Goal: Information Seeking & Learning: Learn about a topic

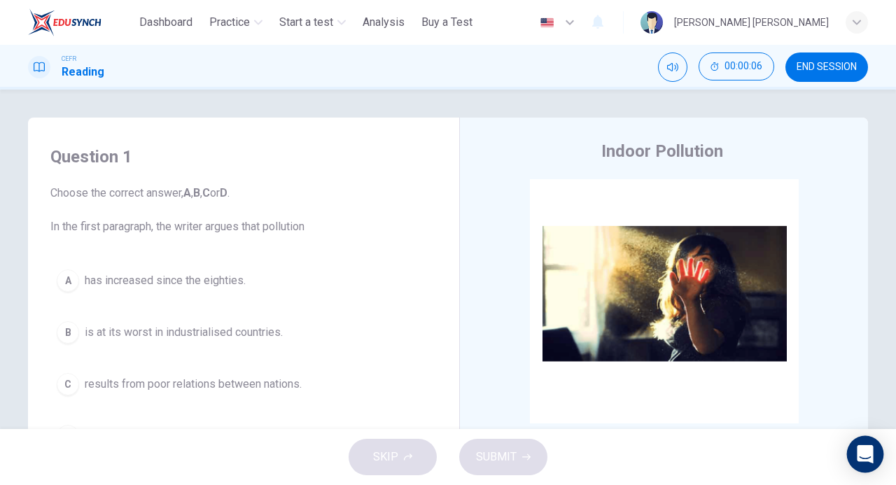
click at [864, 446] on div "Open Intercom Messenger" at bounding box center [865, 454] width 37 height 37
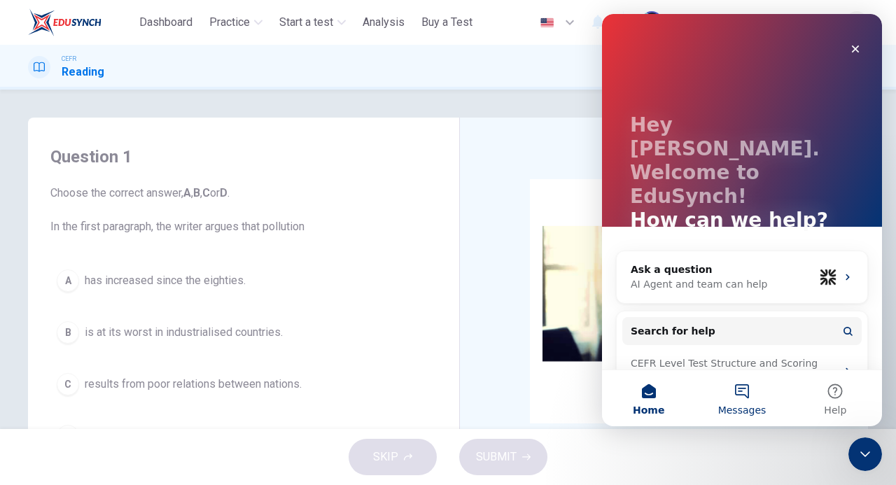
click at [735, 412] on span "Messages" at bounding box center [742, 410] width 48 height 10
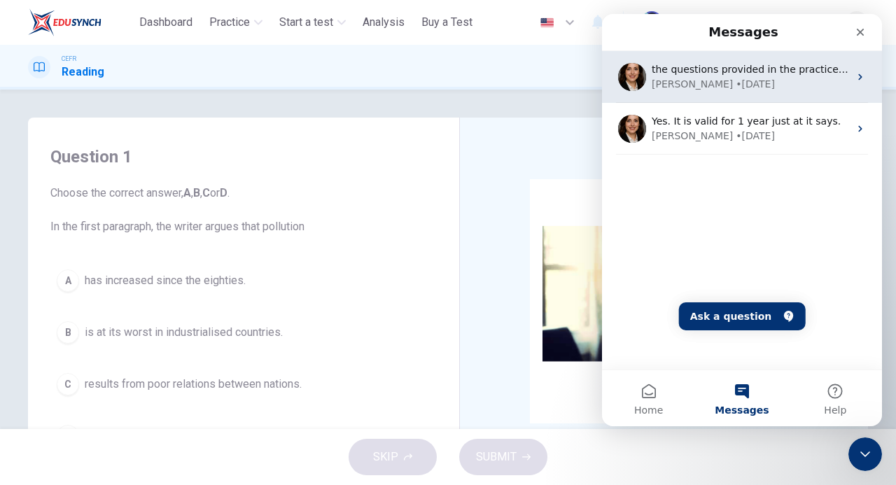
click at [736, 77] on div "• 26w ago" at bounding box center [755, 84] width 39 height 15
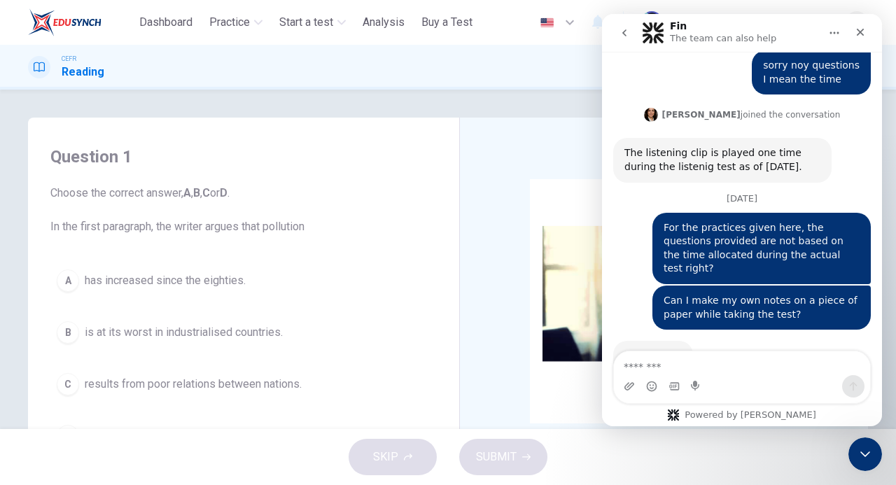
scroll to position [1043, 0]
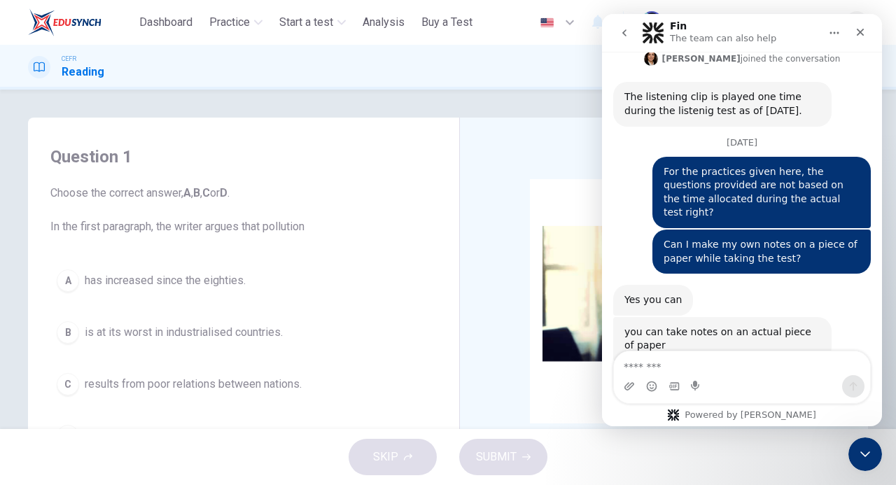
click at [628, 31] on icon "go back" at bounding box center [624, 32] width 11 height 11
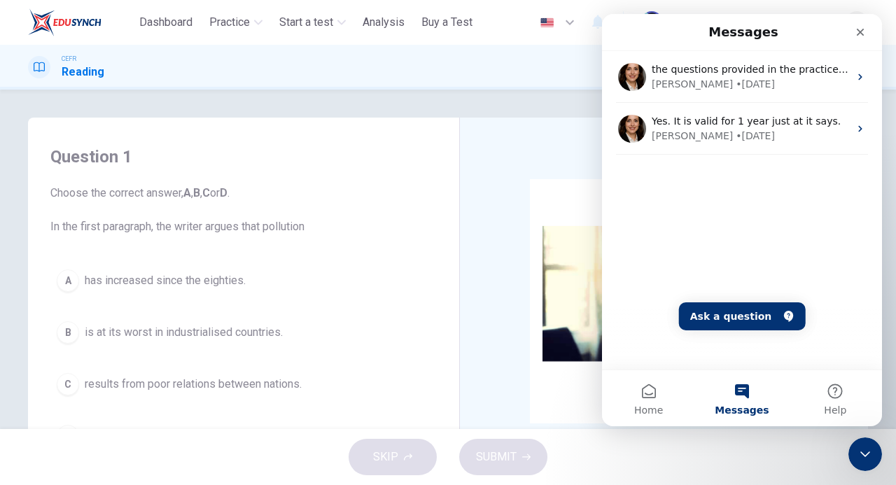
scroll to position [0, 0]
click at [630, 408] on button "Home" at bounding box center [648, 398] width 93 height 56
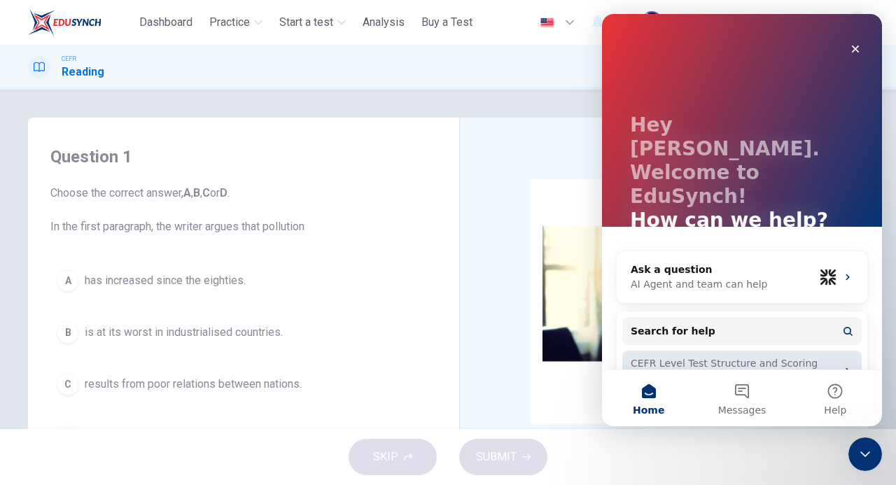
click at [693, 356] on div "CEFR Level Test Structure and Scoring System" at bounding box center [734, 370] width 206 height 29
click at [879, 310] on main "Hey YANG. Welcome to EduSynch! How can we help? Ask a question AI Agent and tea…" at bounding box center [742, 220] width 280 height 412
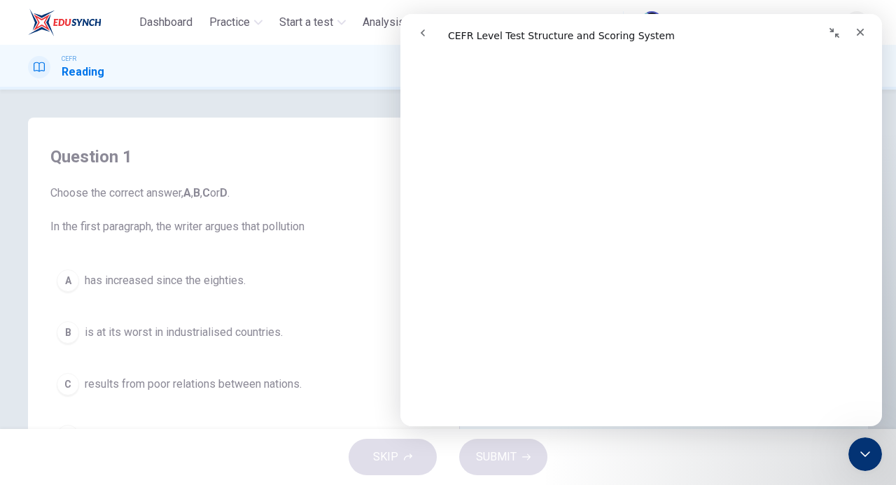
scroll to position [1399, 0]
click at [869, 36] on div "Close" at bounding box center [860, 32] width 25 height 25
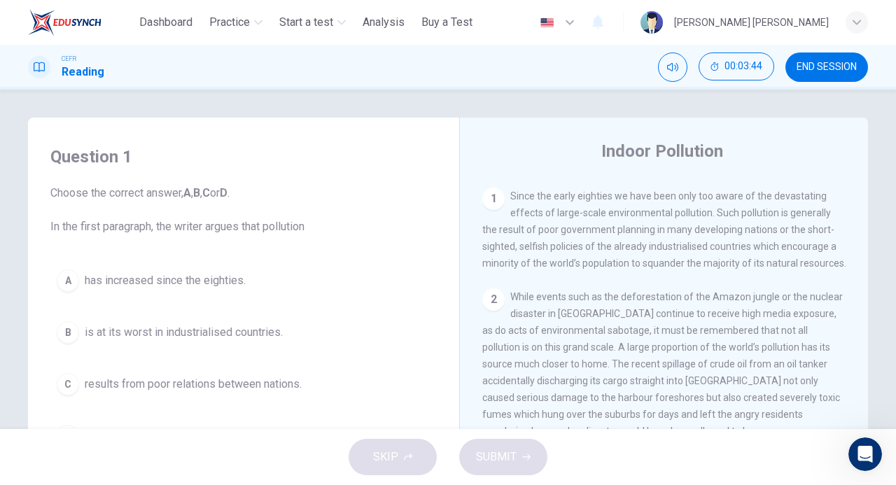
scroll to position [210, 0]
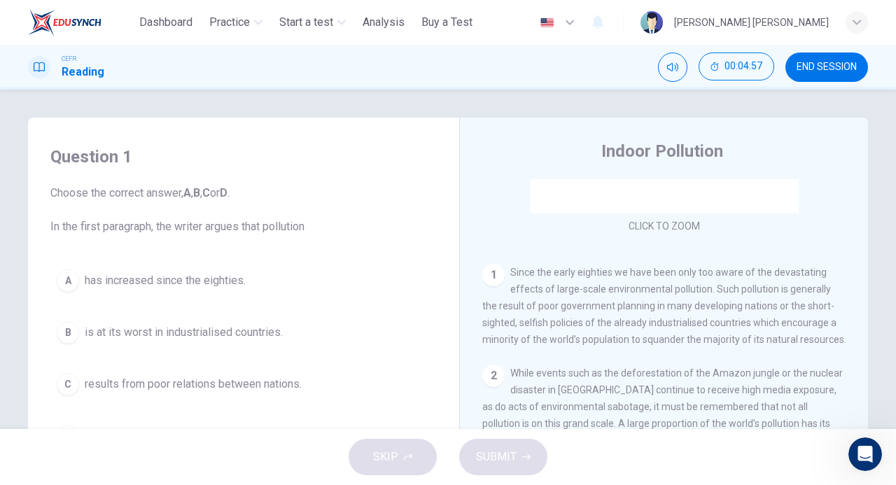
click at [202, 296] on button "A has increased since the eighties." at bounding box center [243, 280] width 386 height 35
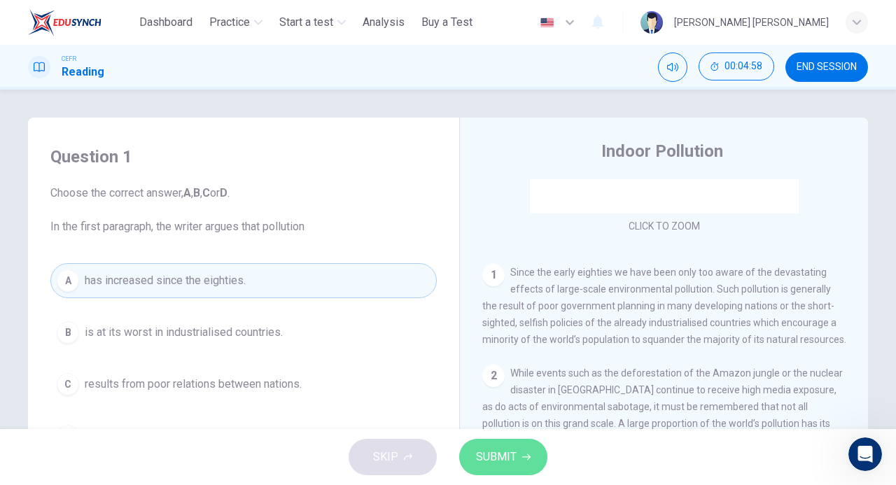
click at [486, 453] on span "SUBMIT" at bounding box center [496, 457] width 41 height 20
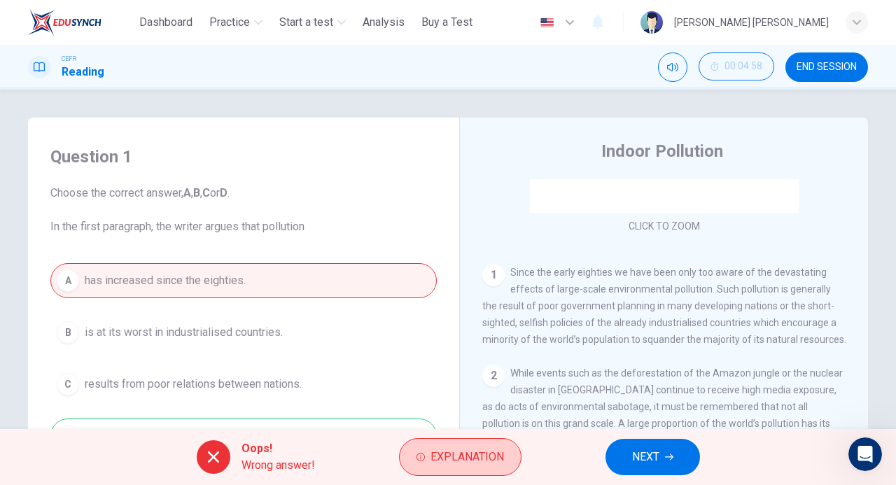
click at [461, 445] on button "Explanation" at bounding box center [460, 457] width 122 height 38
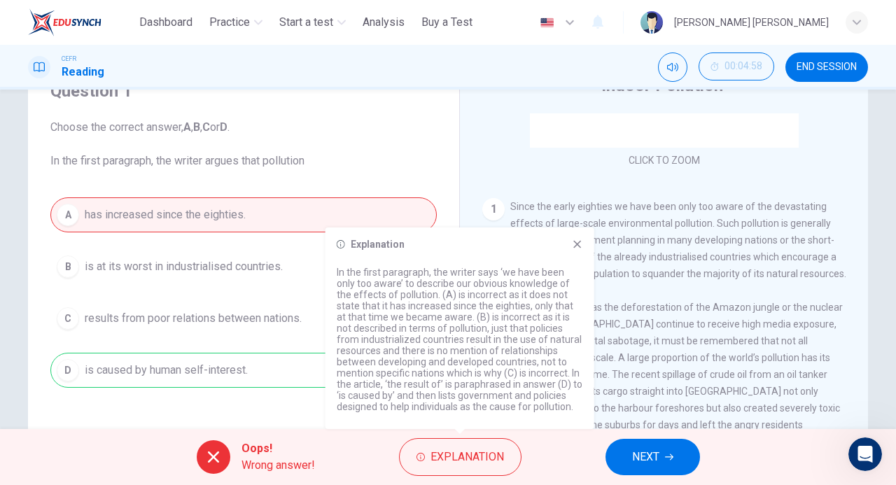
scroll to position [140, 0]
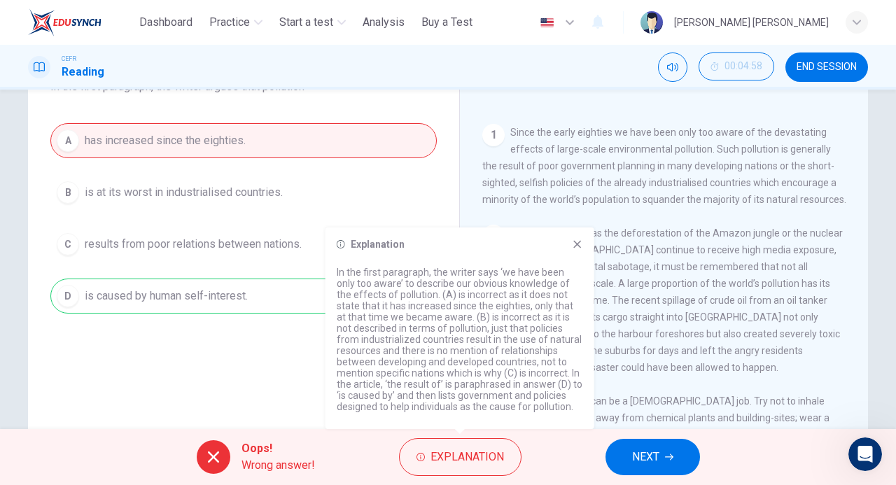
click at [624, 450] on button "NEXT" at bounding box center [652, 457] width 94 height 36
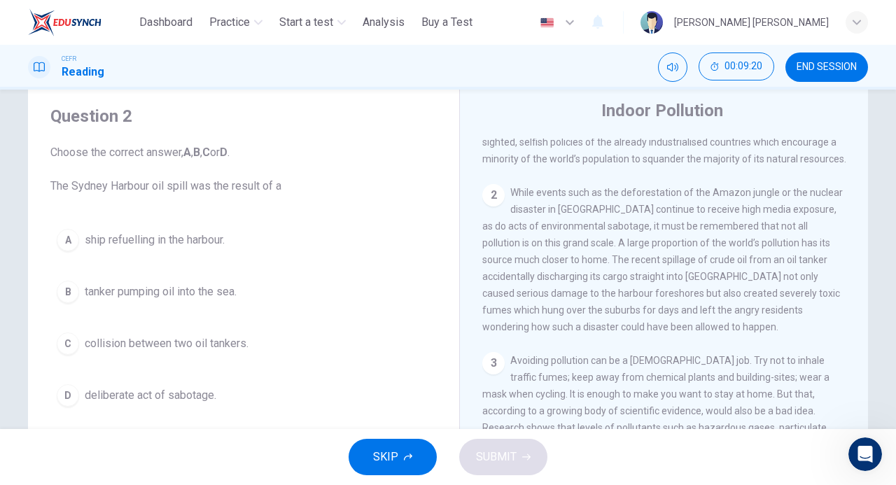
scroll to position [70, 0]
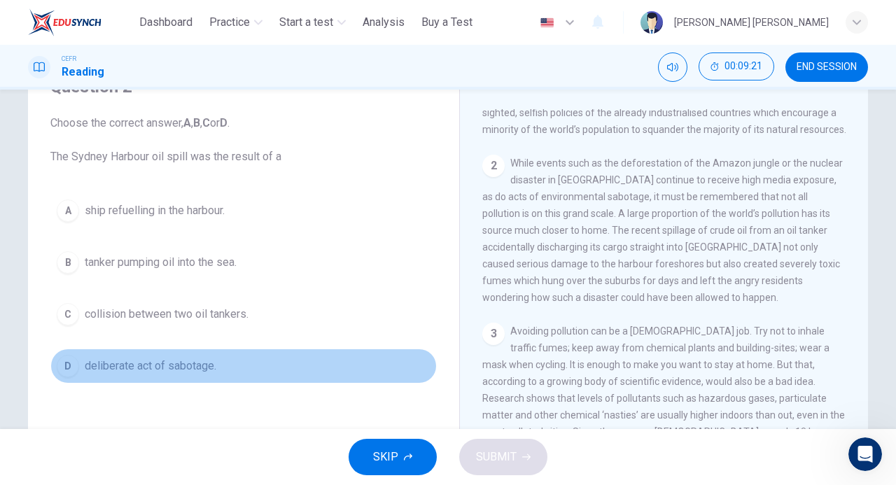
click at [203, 369] on span "deliberate act of sabotage." at bounding box center [151, 366] width 132 height 17
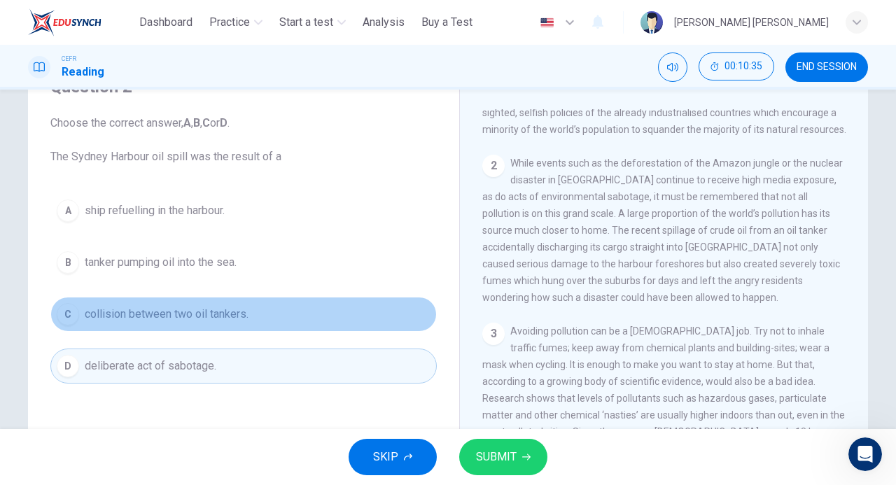
click at [259, 323] on button "C collision between two oil tankers." at bounding box center [243, 314] width 386 height 35
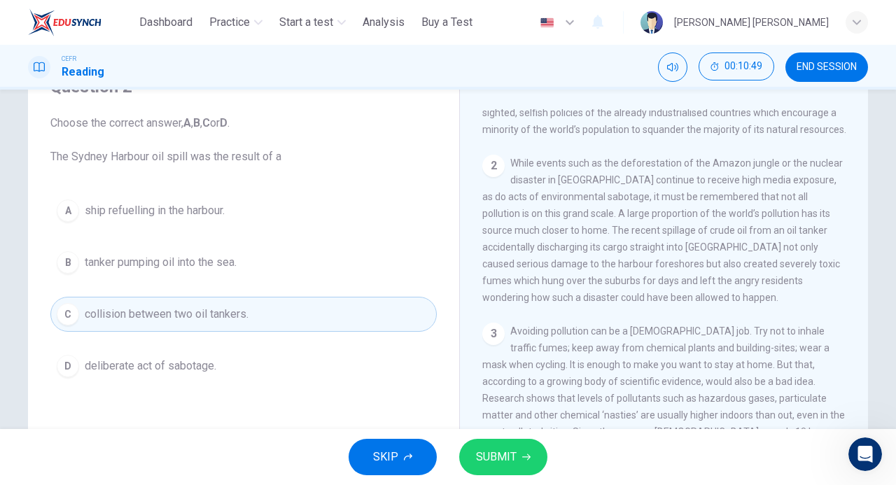
click at [505, 457] on span "SUBMIT" at bounding box center [496, 457] width 41 height 20
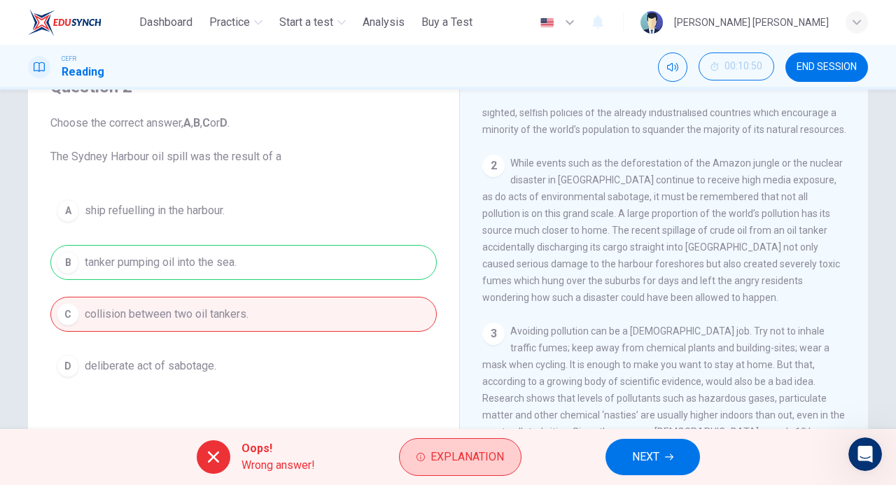
click at [465, 455] on span "Explanation" at bounding box center [466, 457] width 73 height 20
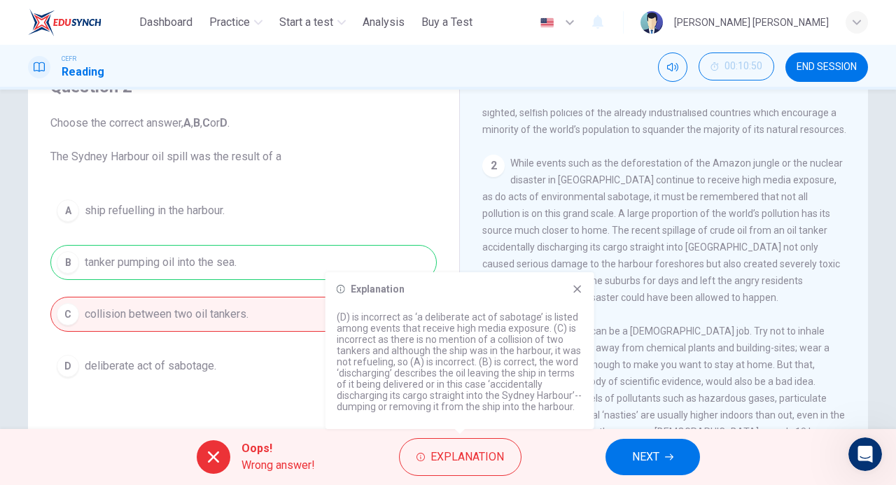
click at [638, 456] on span "NEXT" at bounding box center [645, 457] width 27 height 20
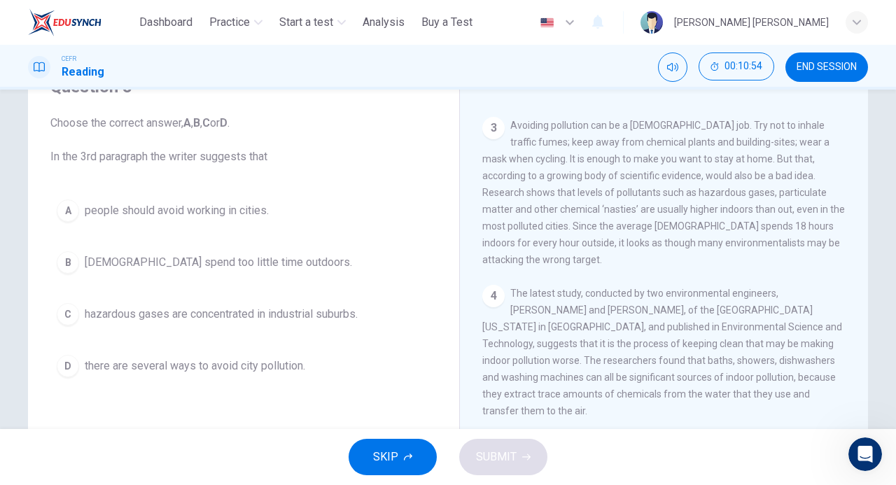
scroll to position [560, 0]
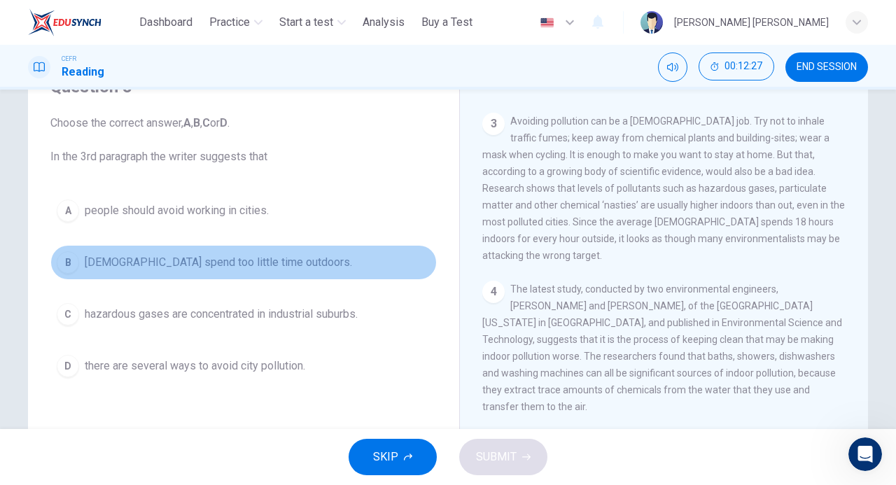
click at [210, 262] on span "Americans spend too little time outdoors." at bounding box center [218, 262] width 267 height 17
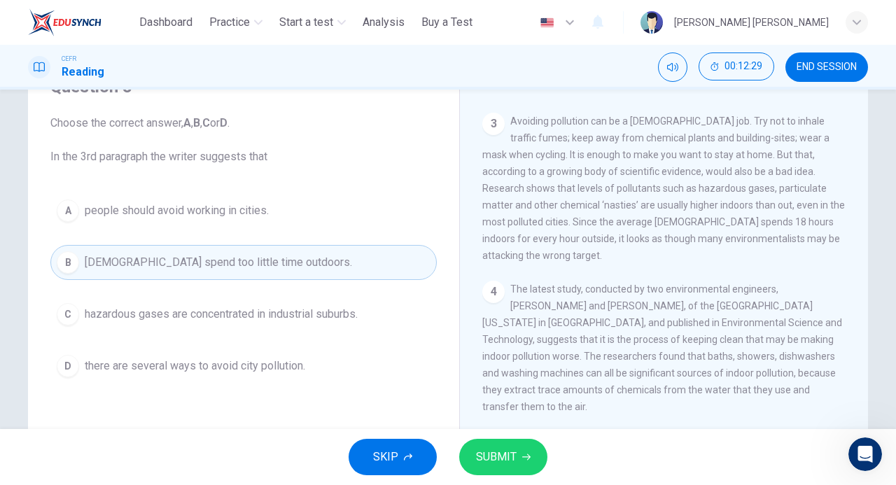
click at [524, 457] on icon "button" at bounding box center [526, 457] width 8 height 6
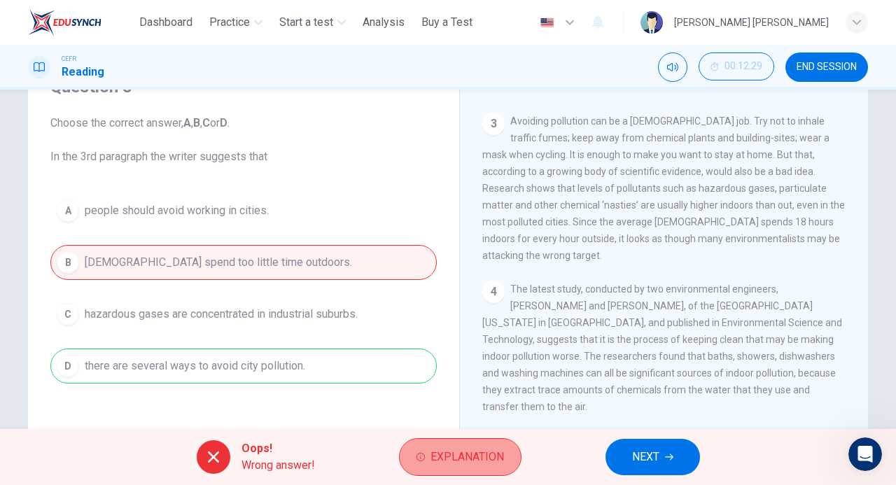
click at [498, 455] on span "Explanation" at bounding box center [466, 457] width 73 height 20
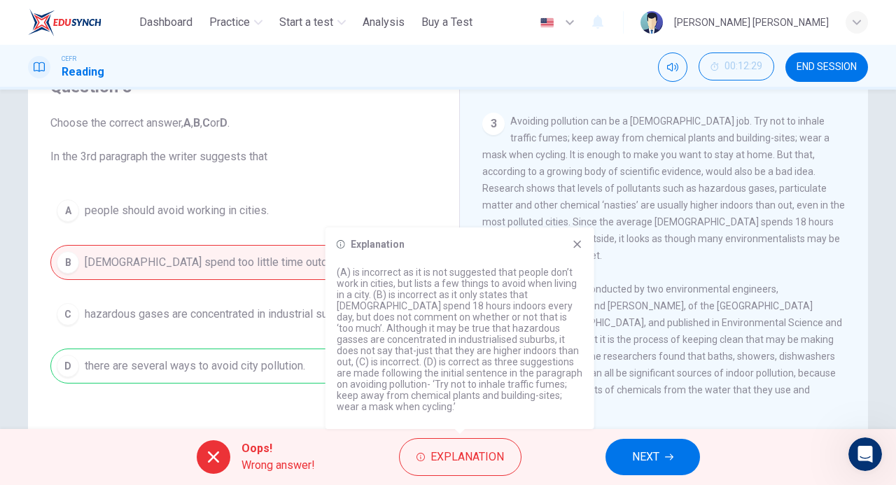
click at [688, 457] on button "NEXT" at bounding box center [652, 457] width 94 height 36
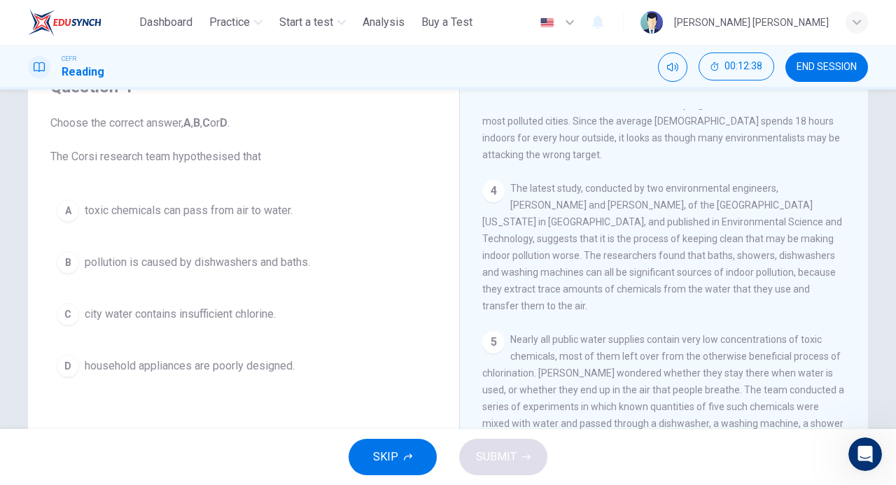
scroll to position [700, 0]
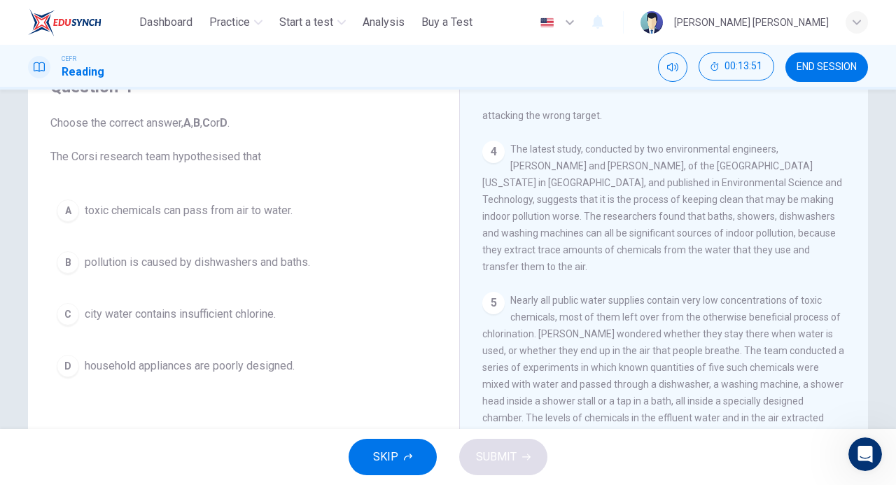
click at [267, 267] on span "pollution is caused by dishwashers and baths." at bounding box center [197, 262] width 225 height 17
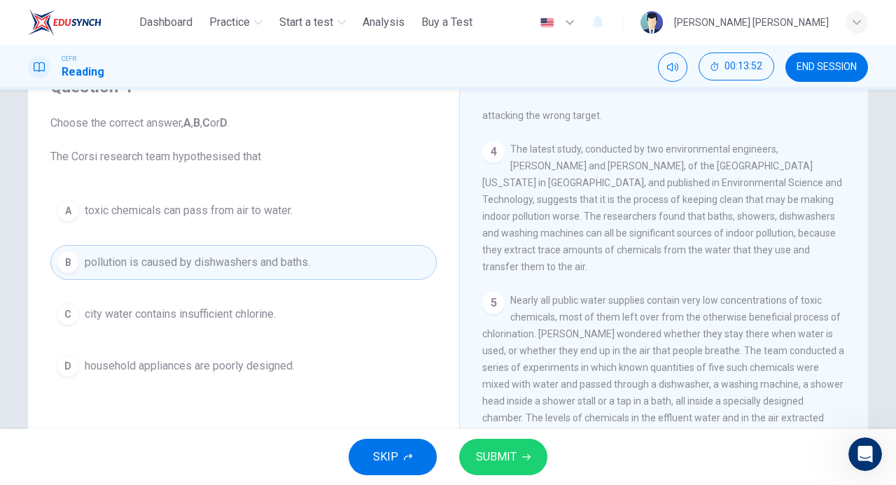
click at [507, 469] on button "SUBMIT" at bounding box center [503, 457] width 88 height 36
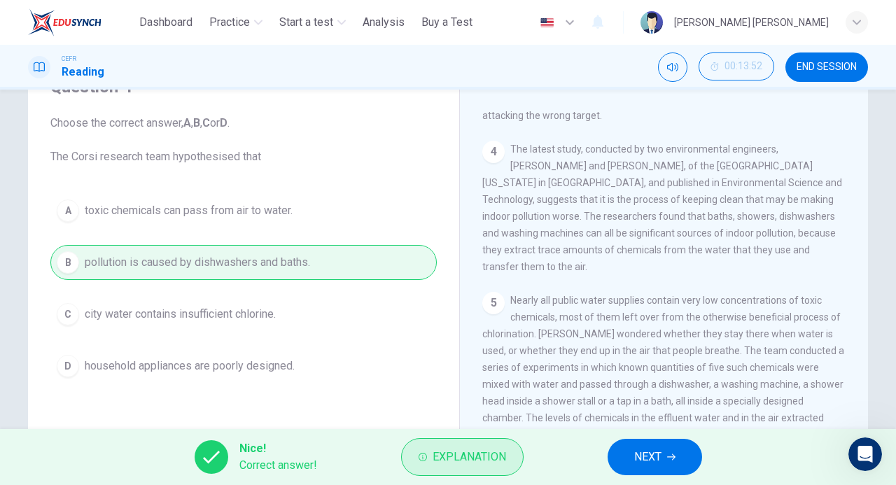
click at [422, 456] on icon "button" at bounding box center [423, 457] width 8 height 8
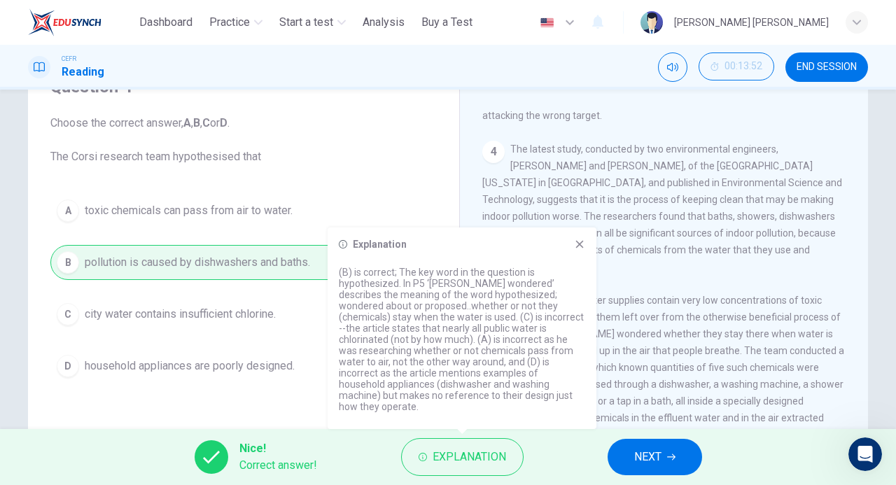
click at [578, 248] on div "Explanation (B) is correct; The key word in the question is hypothesized. In P5…" at bounding box center [462, 328] width 269 height 202
click at [578, 250] on icon at bounding box center [579, 244] width 11 height 11
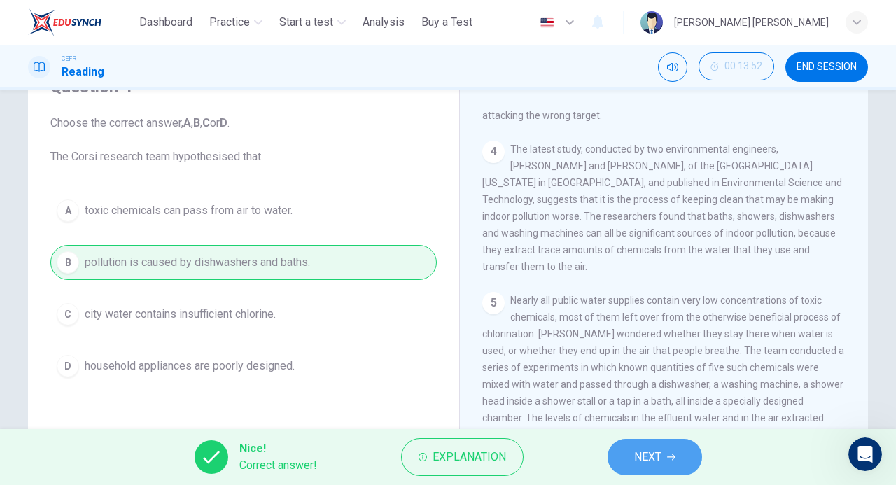
click at [644, 451] on span "NEXT" at bounding box center [647, 457] width 27 height 20
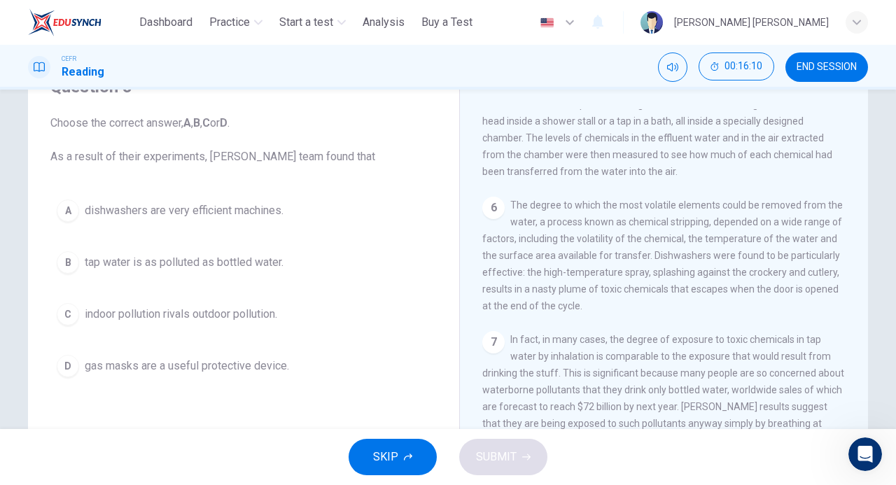
scroll to position [1050, 0]
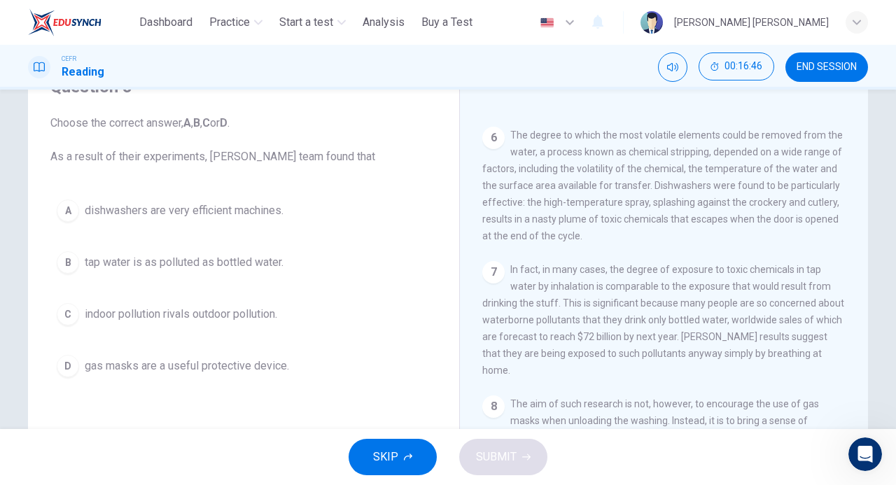
click at [160, 309] on span "indoor pollution rivals outdoor pollution." at bounding box center [181, 314] width 192 height 17
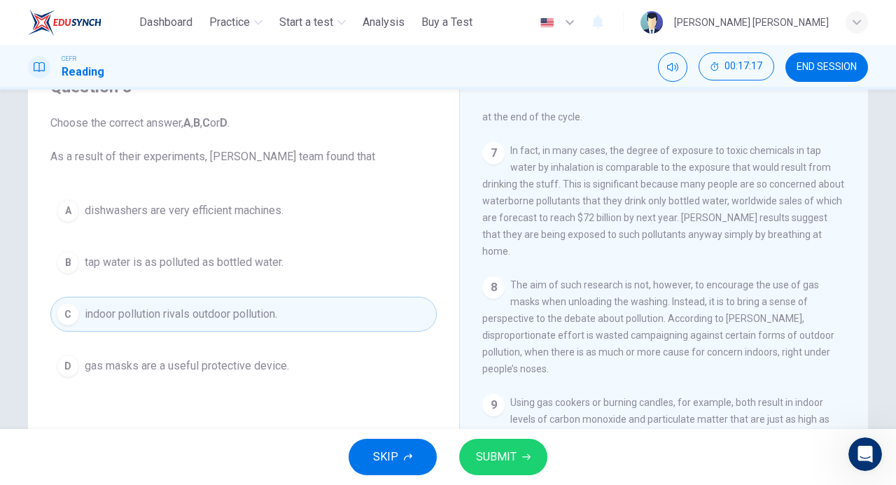
scroll to position [1190, 0]
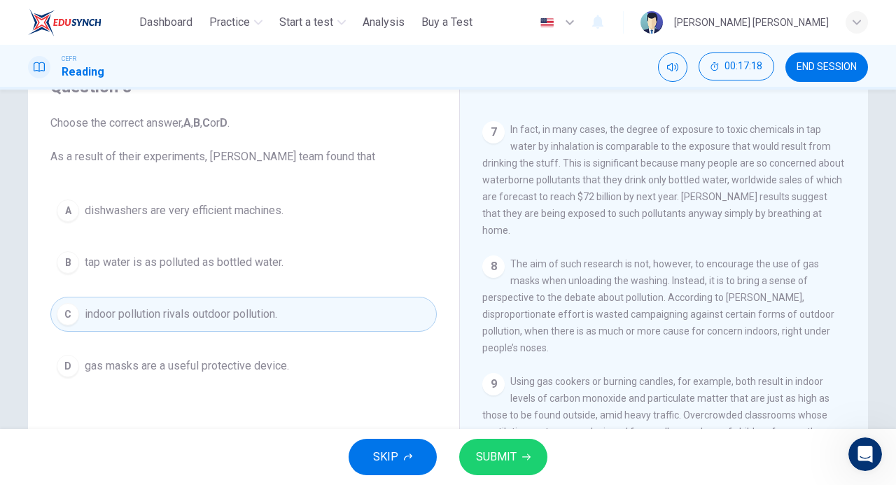
click at [487, 455] on span "SUBMIT" at bounding box center [496, 457] width 41 height 20
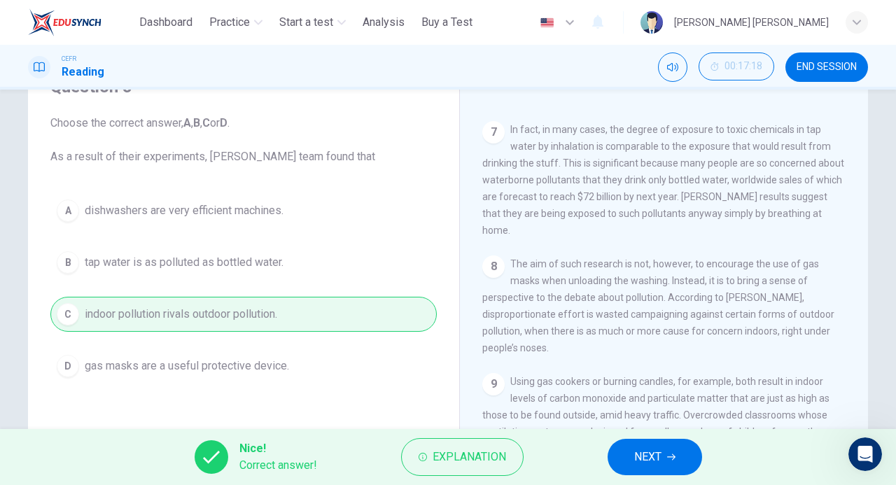
click at [609, 460] on button "NEXT" at bounding box center [655, 457] width 94 height 36
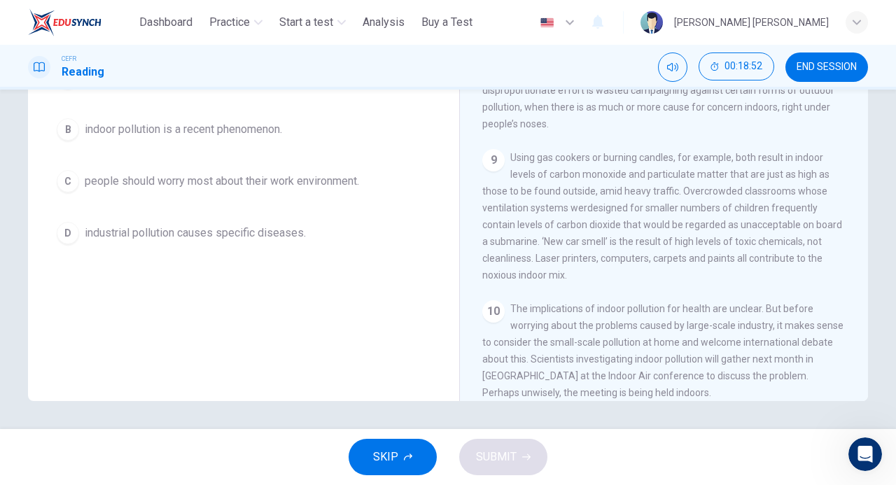
scroll to position [133, 0]
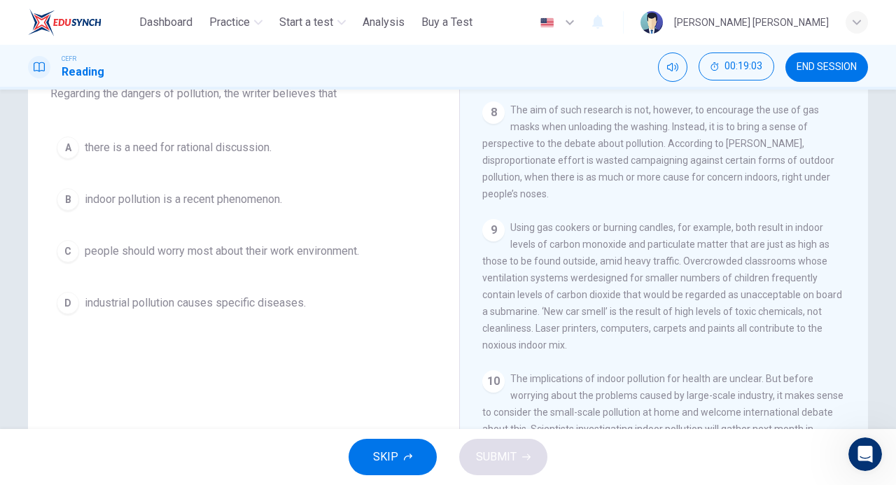
click at [262, 201] on span "indoor pollution is a recent phenomenon." at bounding box center [183, 199] width 197 height 17
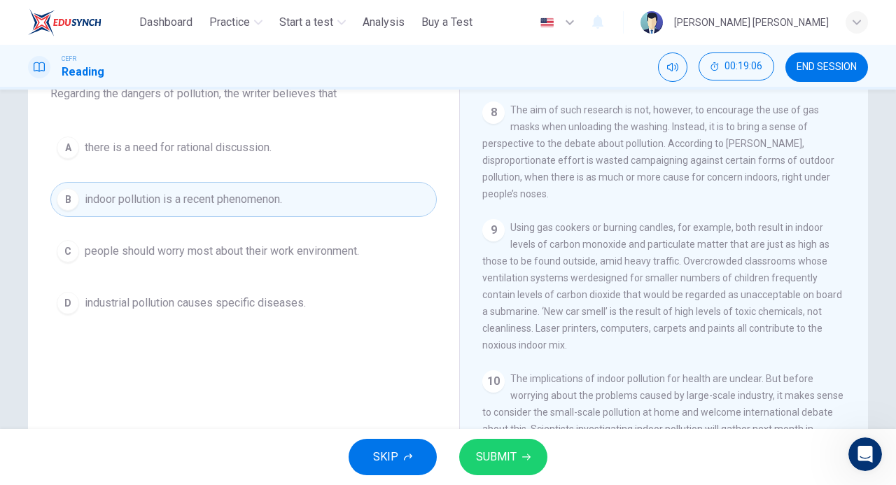
click at [223, 147] on span "there is a need for rational discussion." at bounding box center [178, 147] width 187 height 17
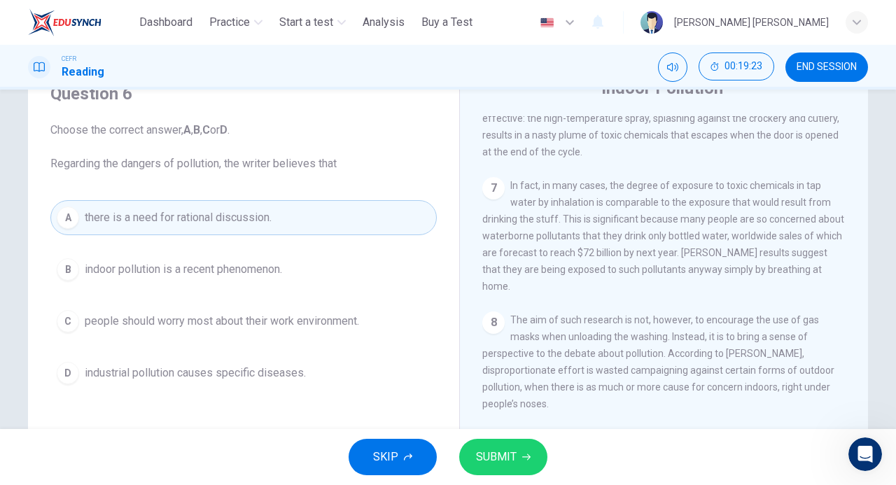
scroll to position [203, 0]
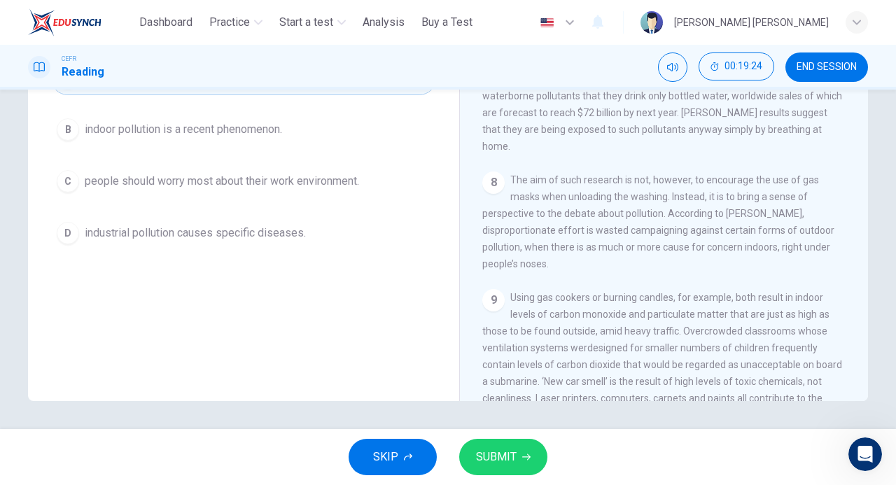
click at [540, 466] on button "SUBMIT" at bounding box center [503, 457] width 88 height 36
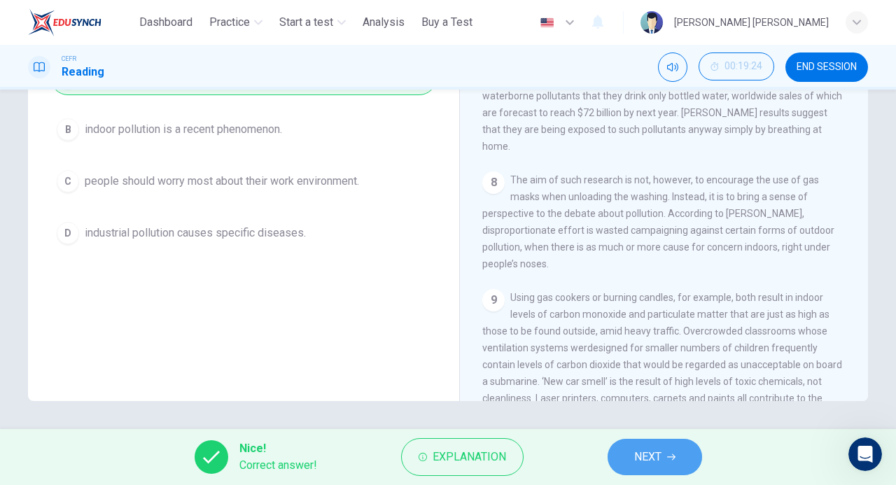
click at [664, 456] on button "NEXT" at bounding box center [655, 457] width 94 height 36
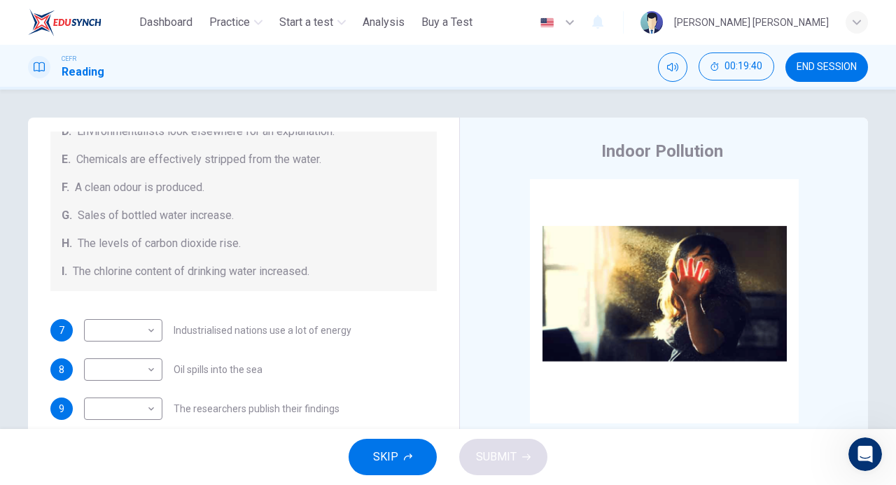
scroll to position [297, 0]
click at [125, 334] on body "This site uses cookies, as explained in our Privacy Policy . If you agree to th…" at bounding box center [448, 242] width 896 height 485
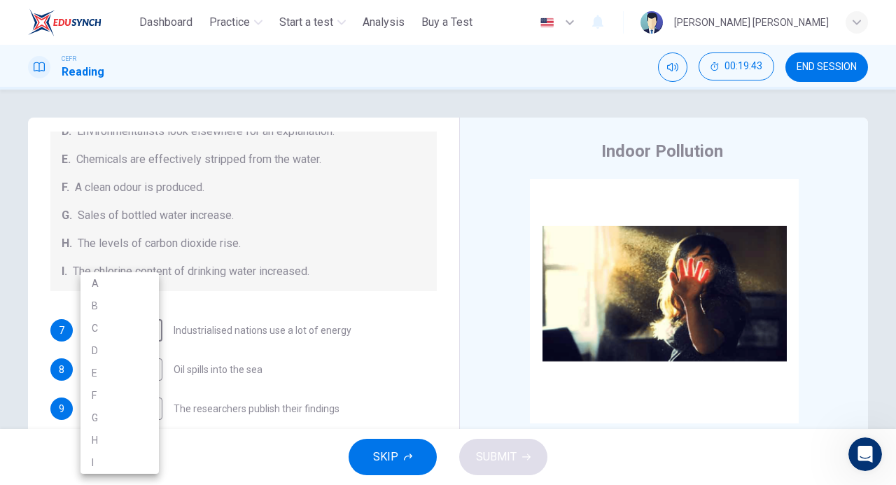
click at [417, 342] on div at bounding box center [448, 242] width 896 height 485
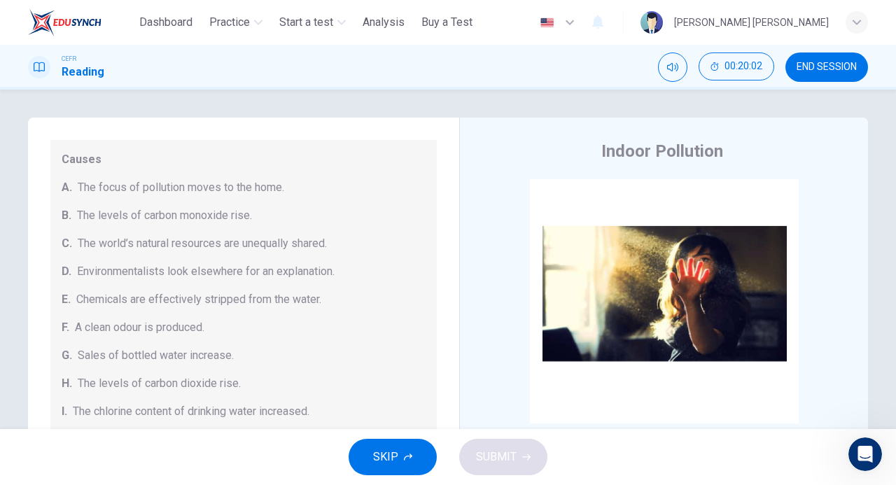
scroll to position [227, 0]
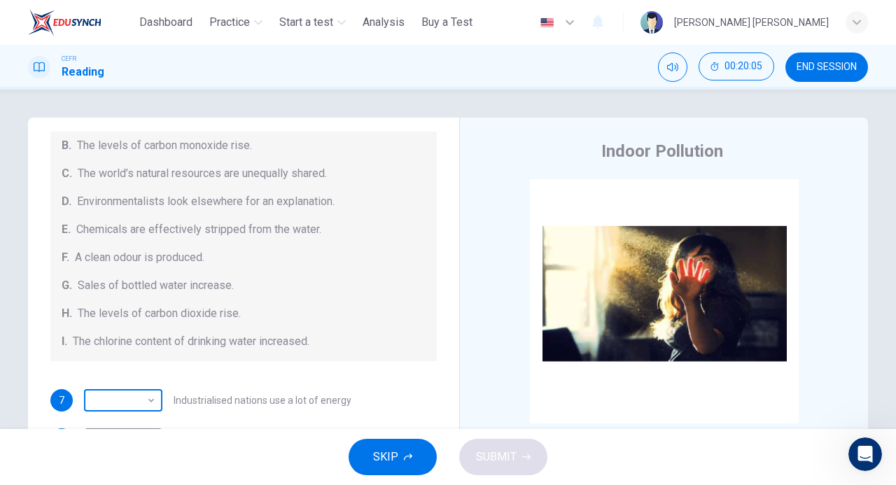
click at [146, 405] on body "This site uses cookies, as explained in our Privacy Policy . If you agree to th…" at bounding box center [448, 242] width 896 height 485
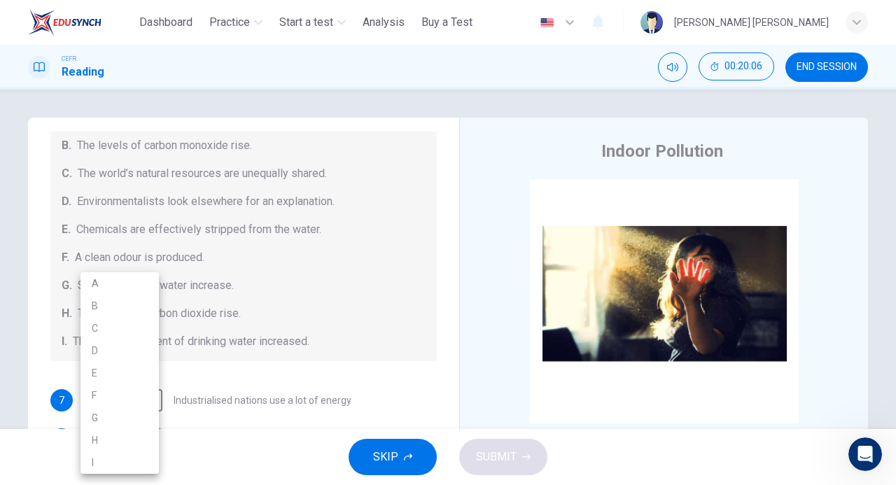
click at [94, 328] on li "C" at bounding box center [119, 328] width 78 height 22
type input "*"
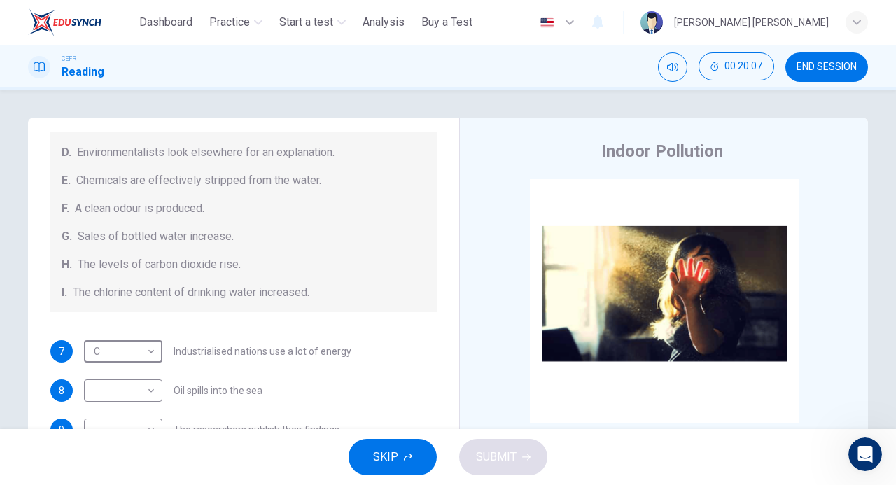
scroll to position [297, 0]
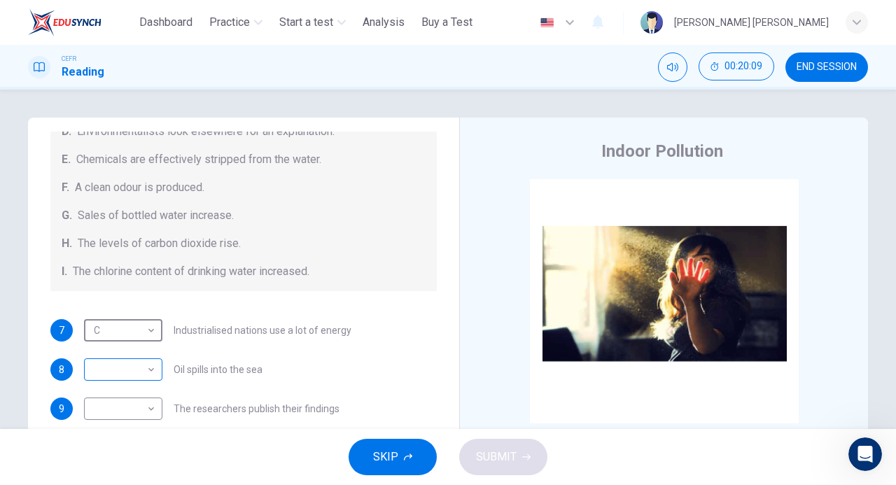
click at [131, 377] on body "This site uses cookies, as explained in our Privacy Policy . If you agree to th…" at bounding box center [448, 242] width 896 height 485
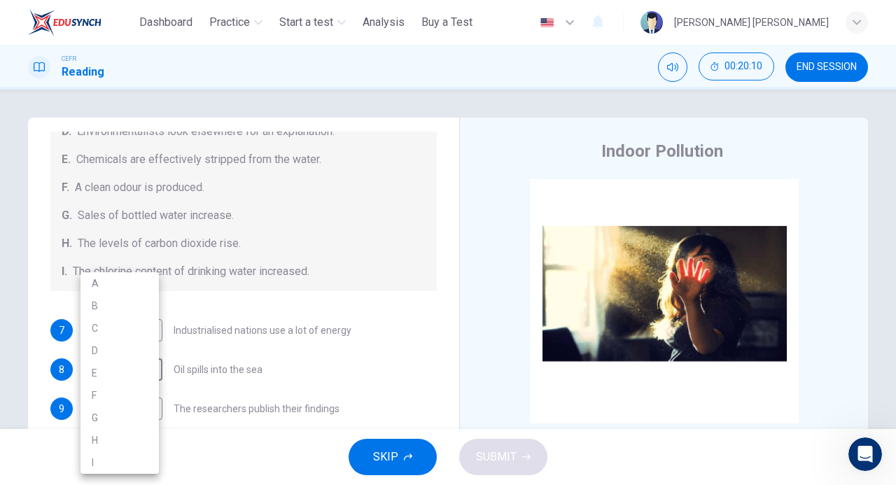
click at [107, 332] on li "C" at bounding box center [119, 328] width 78 height 22
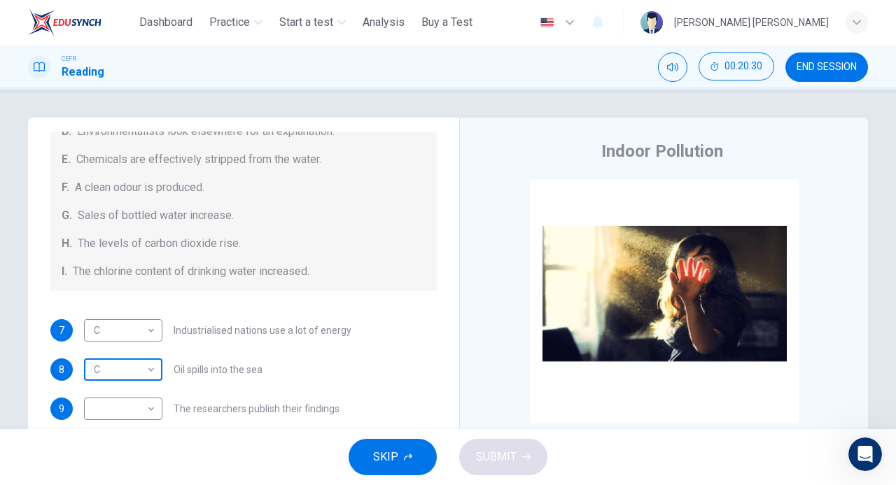
click at [141, 374] on body "This site uses cookies, as explained in our Privacy Policy . If you agree to th…" at bounding box center [448, 242] width 896 height 485
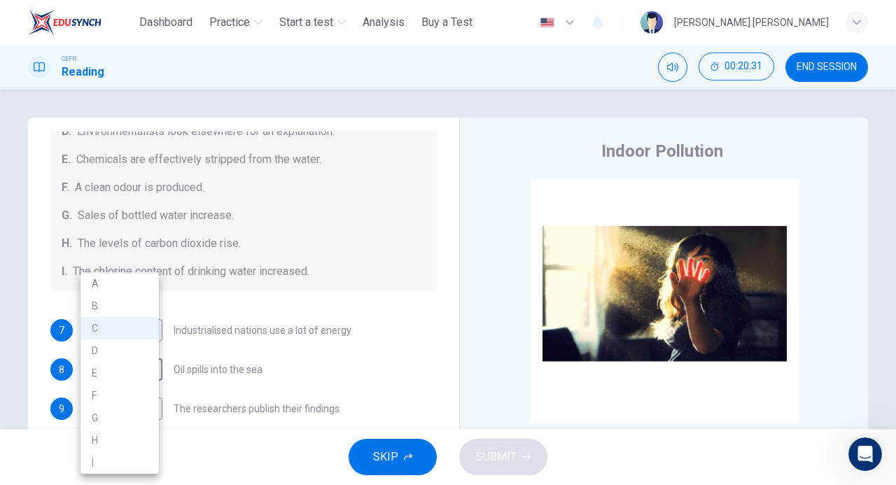
click at [134, 372] on li "E" at bounding box center [119, 373] width 78 height 22
type input "*"
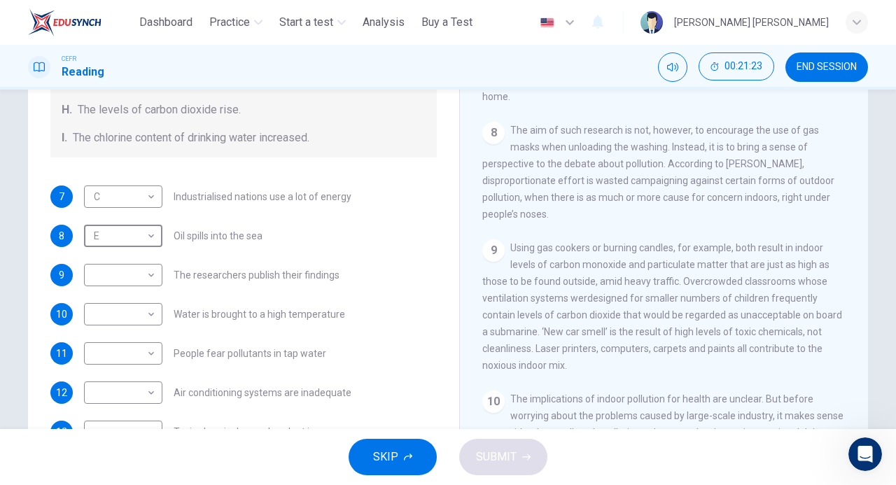
scroll to position [203, 0]
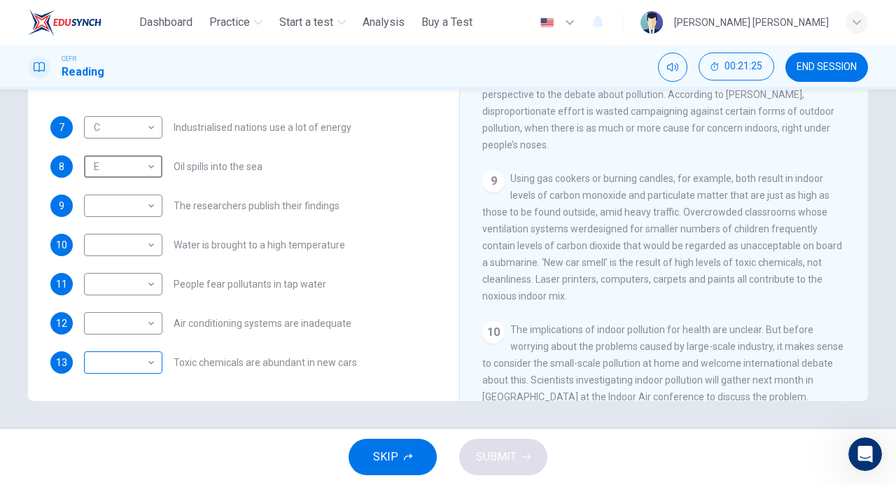
click at [80, 362] on div "13 ​ ​ Toxic chemicals are abundant in new cars" at bounding box center [243, 362] width 386 height 22
click at [102, 365] on body "This site uses cookies, as explained in our Privacy Policy . If you agree to th…" at bounding box center [448, 242] width 896 height 485
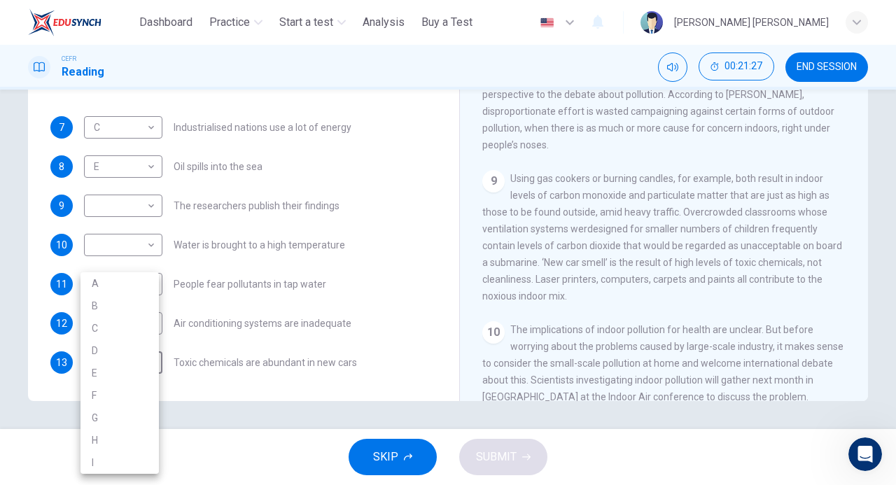
click at [116, 310] on li "B" at bounding box center [119, 306] width 78 height 22
type input "*"
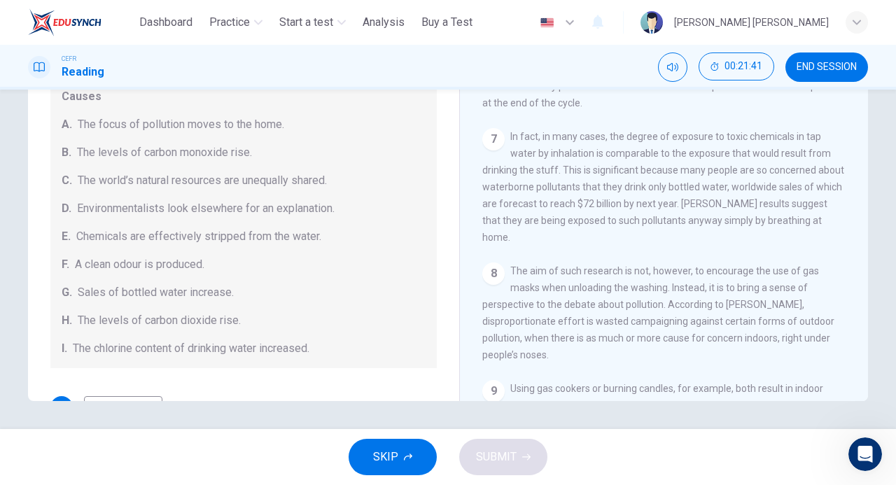
scroll to position [297, 0]
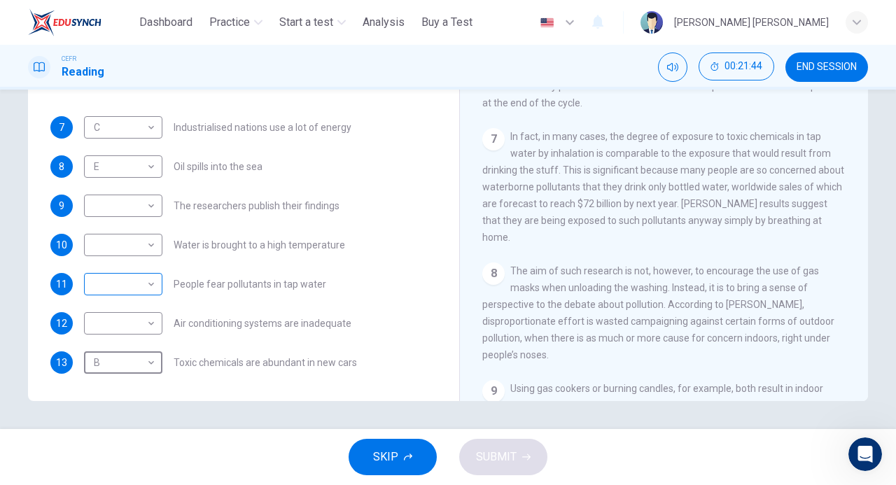
click at [143, 288] on body "This site uses cookies, as explained in our Privacy Policy . If you agree to th…" at bounding box center [448, 242] width 896 height 485
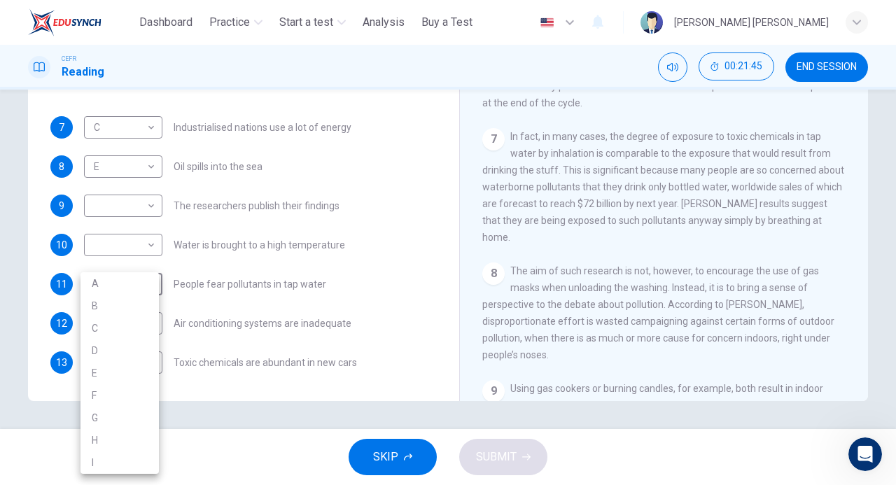
click at [93, 411] on li "G" at bounding box center [119, 418] width 78 height 22
type input "*"
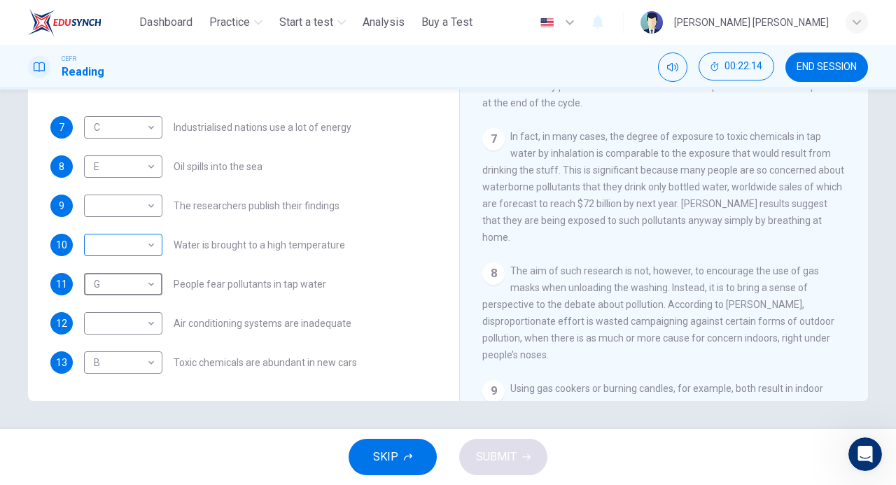
click at [150, 251] on body "This site uses cookies, as explained in our Privacy Policy . If you agree to th…" at bounding box center [448, 242] width 896 height 485
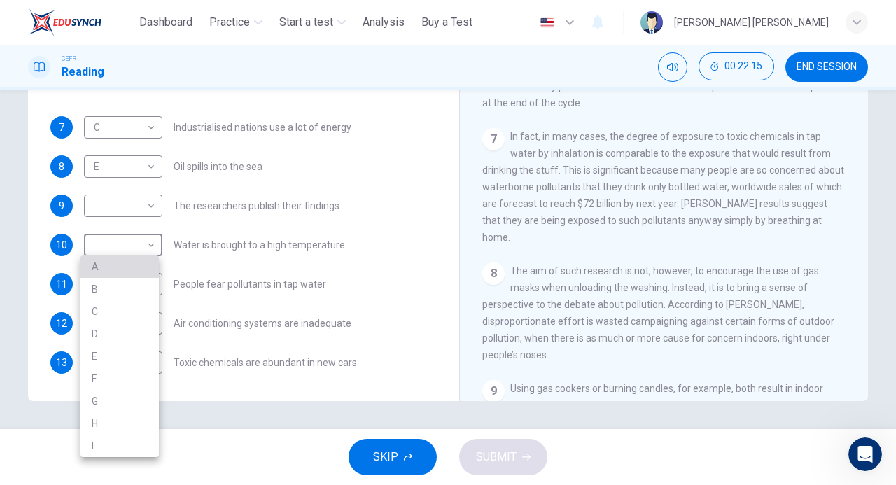
click at [105, 268] on li "A" at bounding box center [119, 266] width 78 height 22
type input "*"
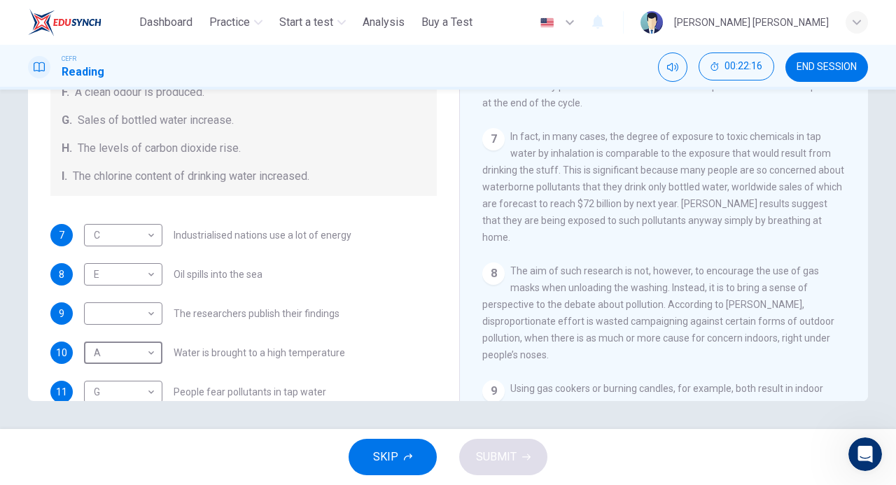
scroll to position [87, 0]
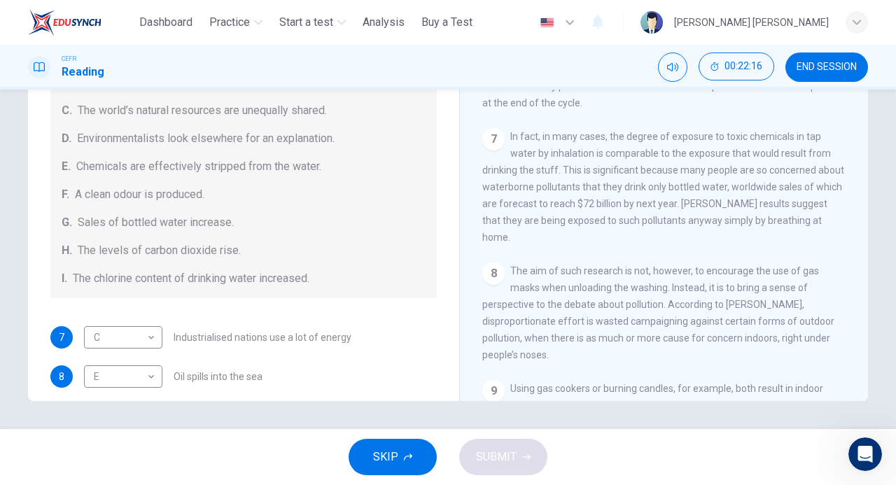
click at [274, 262] on div "Causes A. The focus of pollution moves to the home. B. The levels of carbon mon…" at bounding box center [243, 152] width 386 height 291
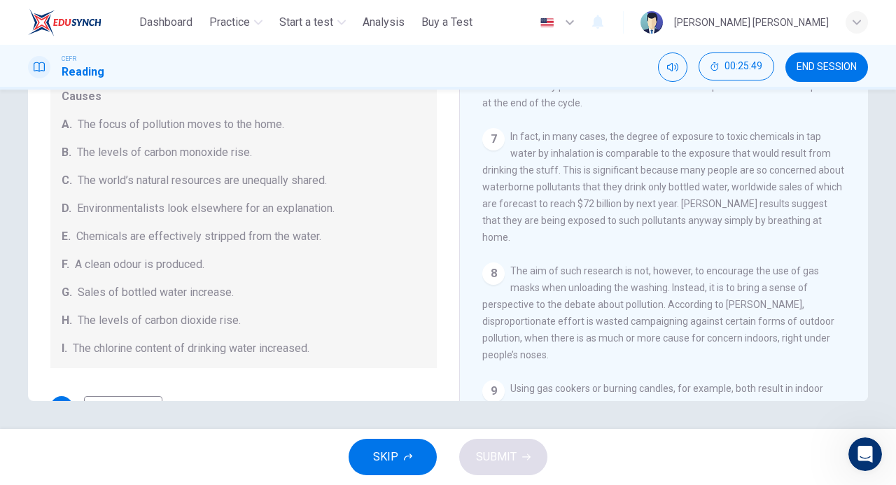
scroll to position [297, 0]
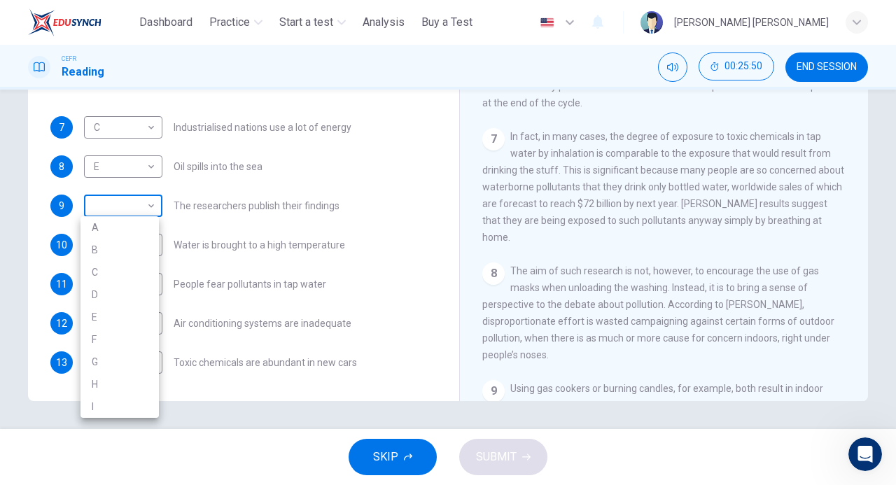
click at [113, 211] on body "This site uses cookies, as explained in our Privacy Policy . If you agree to th…" at bounding box center [448, 242] width 896 height 485
click at [123, 297] on li "D" at bounding box center [119, 294] width 78 height 22
type input "*"
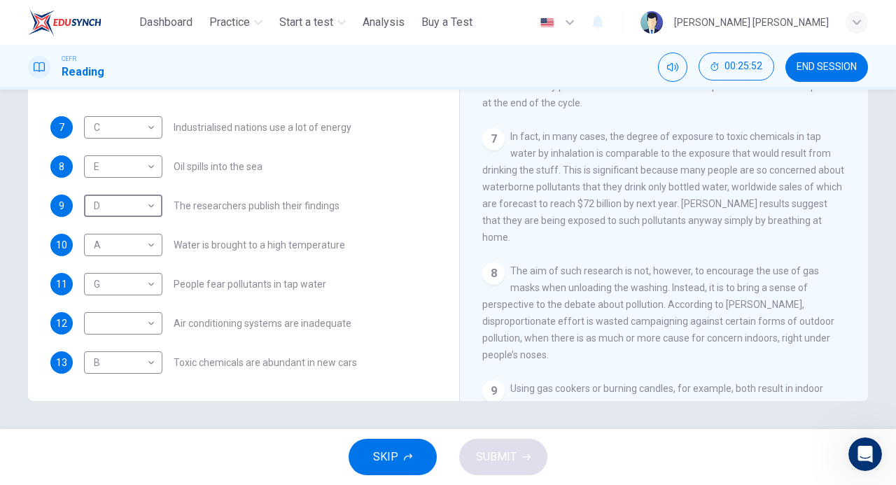
click at [248, 290] on div "G * ​ People fear pollutants in tap water" at bounding box center [205, 284] width 242 height 22
click at [146, 324] on body "This site uses cookies, as explained in our Privacy Policy . If you agree to th…" at bounding box center [448, 242] width 896 height 485
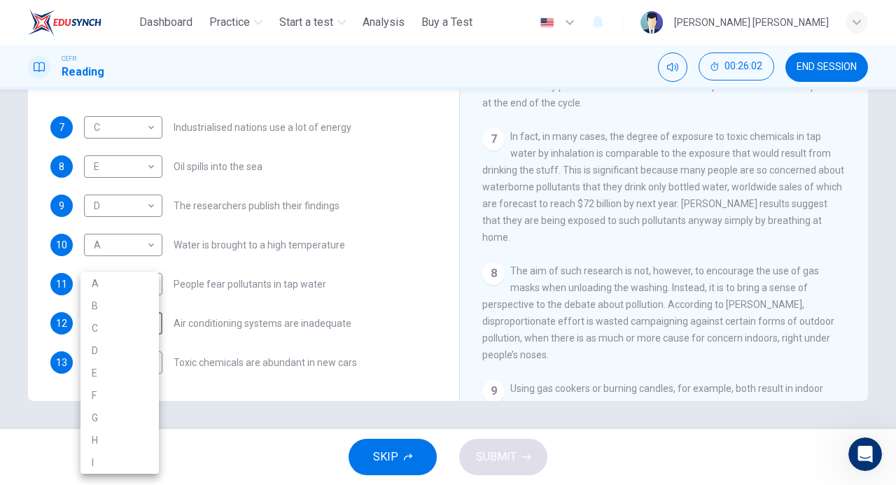
click at [136, 384] on li "F" at bounding box center [119, 395] width 78 height 22
type input "*"
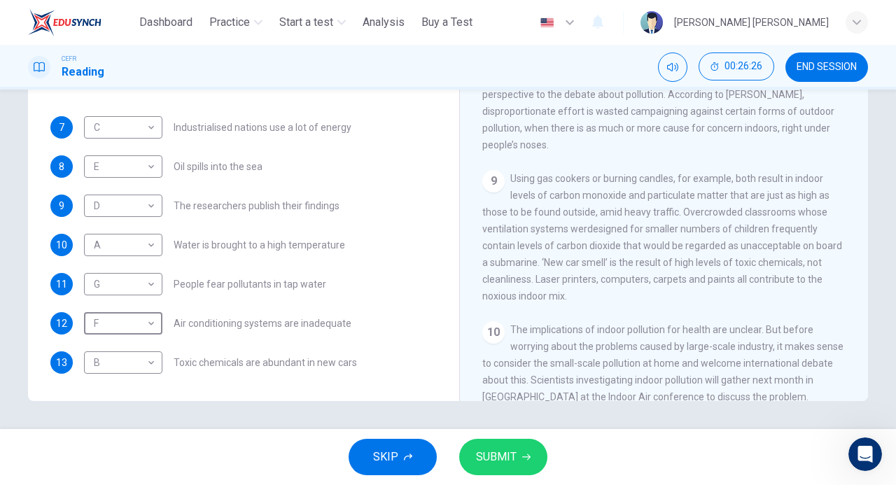
scroll to position [1281, 0]
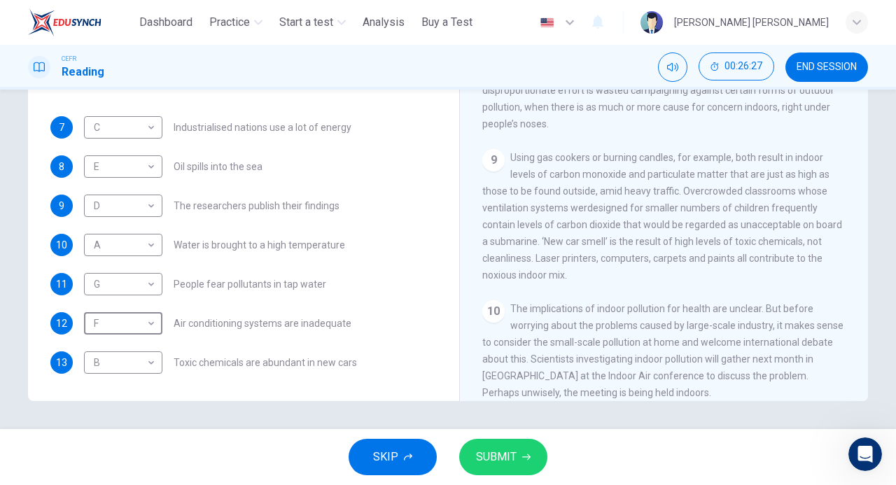
click at [524, 461] on icon "button" at bounding box center [526, 457] width 8 height 8
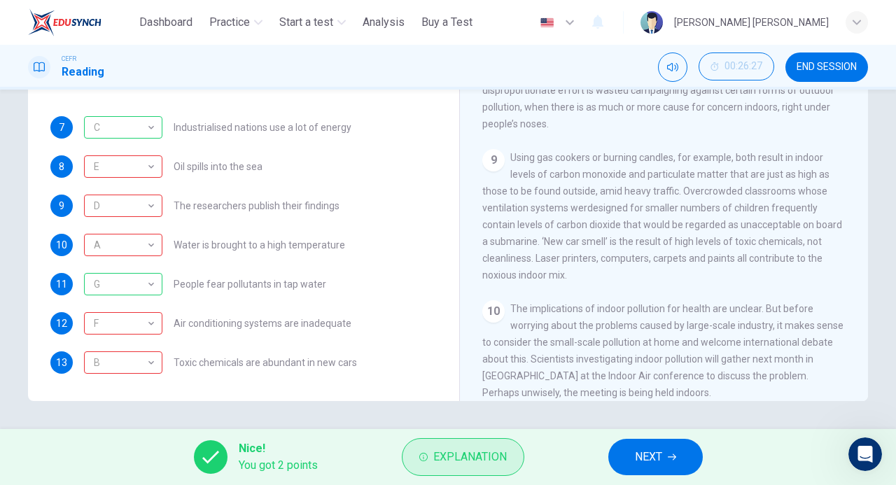
click at [433, 461] on button "Explanation" at bounding box center [463, 457] width 122 height 38
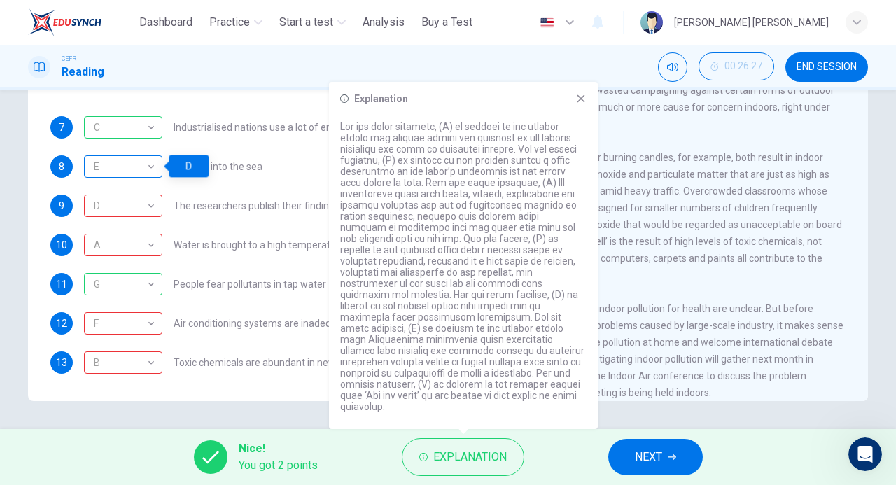
click at [130, 173] on div "E" at bounding box center [120, 167] width 73 height 40
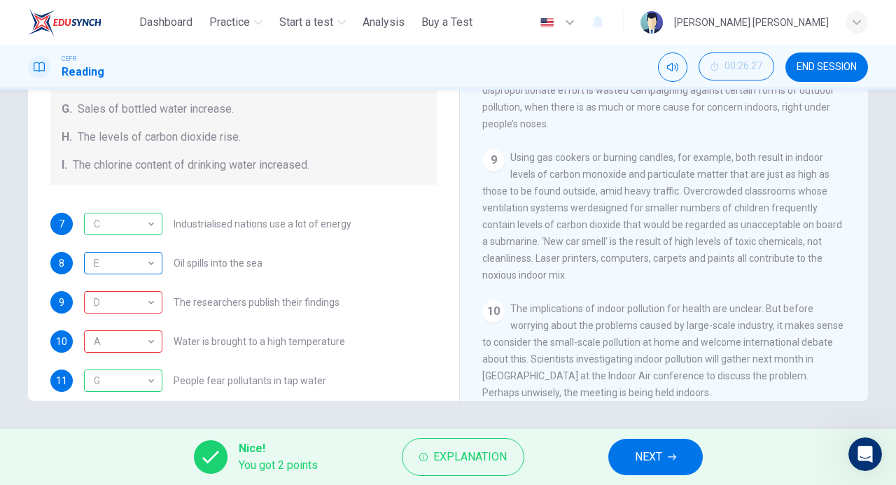
scroll to position [227, 0]
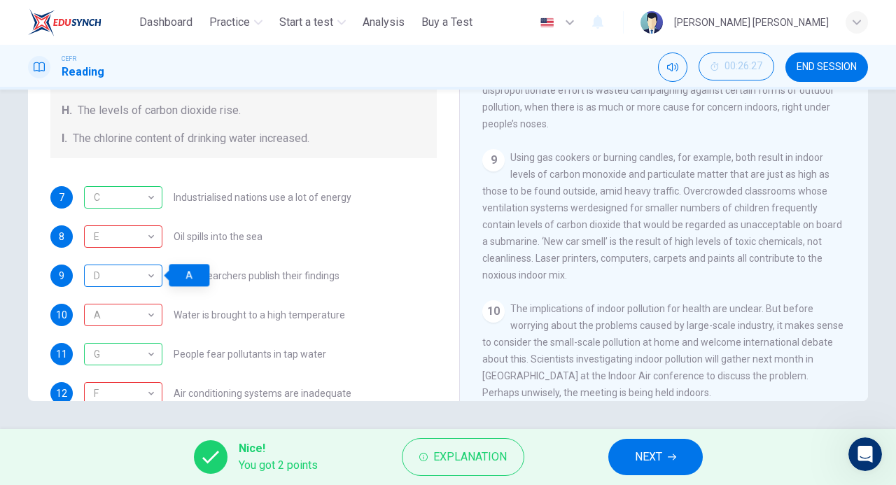
click at [144, 281] on div "D" at bounding box center [120, 276] width 73 height 40
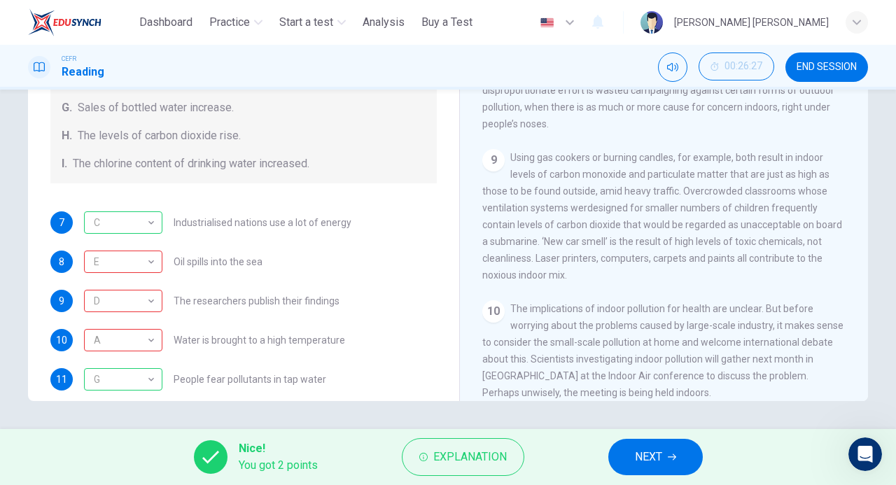
scroll to position [297, 0]
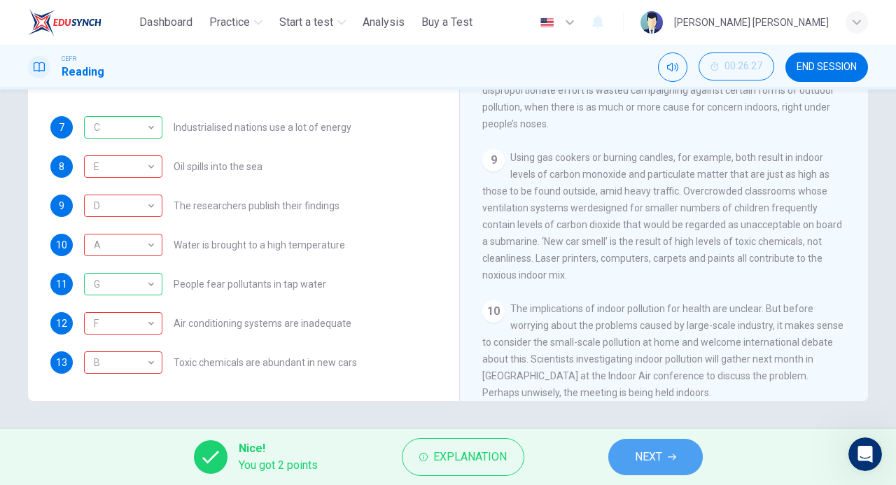
click at [682, 449] on button "NEXT" at bounding box center [655, 457] width 94 height 36
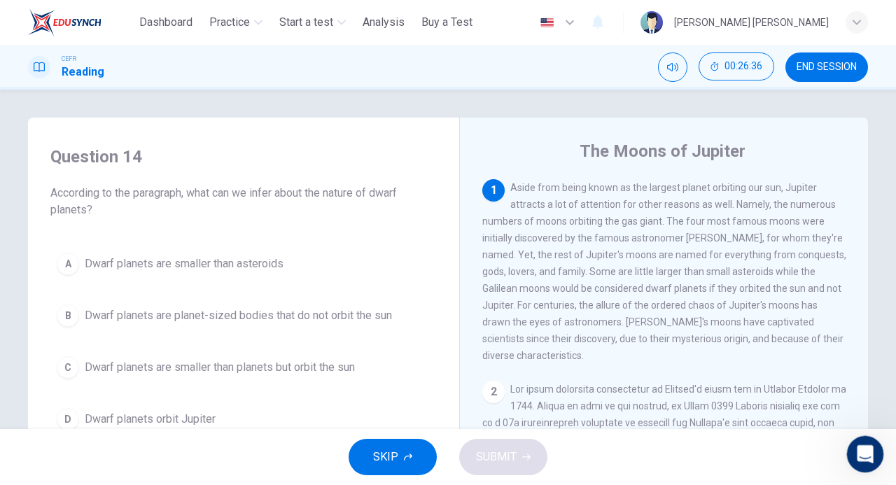
click at [863, 444] on icon "Open Intercom Messenger" at bounding box center [863, 452] width 23 height 23
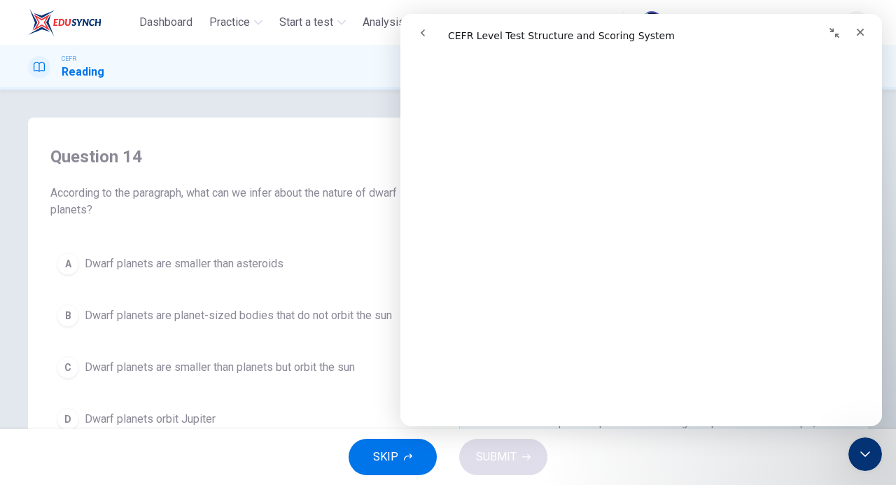
scroll to position [329, 0]
click at [845, 456] on div "SKIP SUBMIT" at bounding box center [448, 457] width 896 height 56
click at [860, 454] on icon "Close Intercom Messenger" at bounding box center [863, 452] width 17 height 17
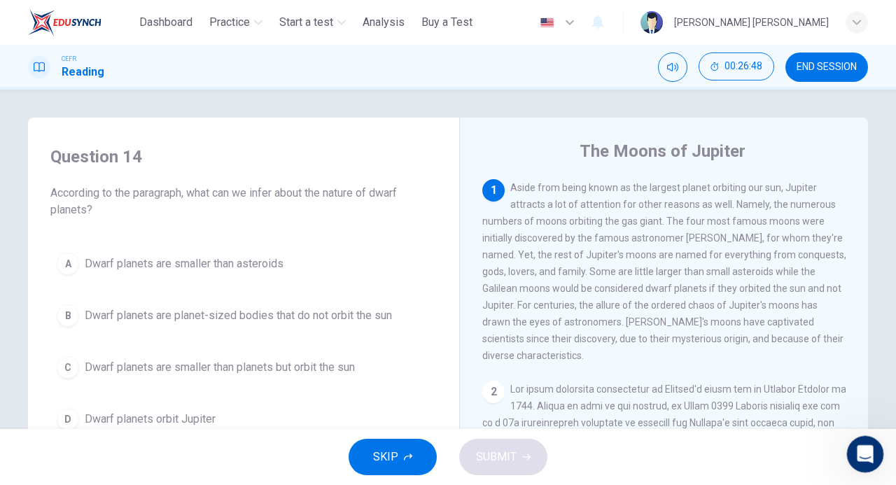
click at [857, 444] on div "Open Intercom Messenger" at bounding box center [863, 452] width 46 height 46
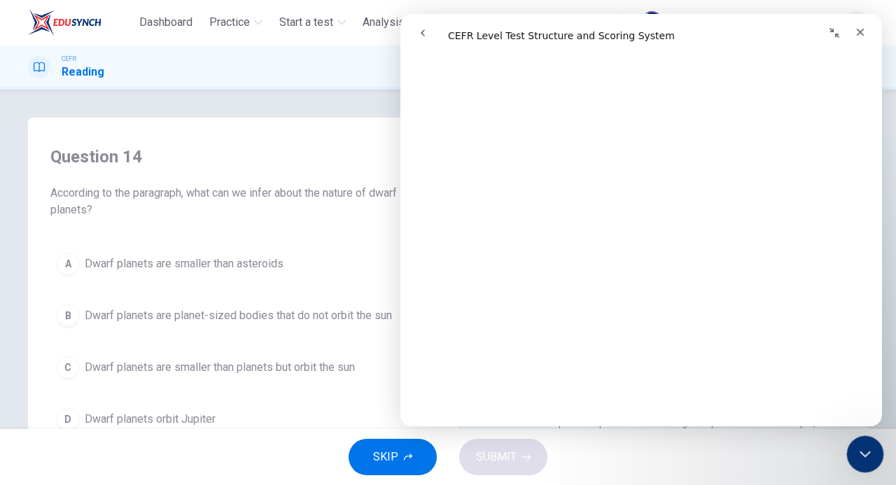
click at [857, 444] on icon "Close Intercom Messenger" at bounding box center [863, 452] width 17 height 17
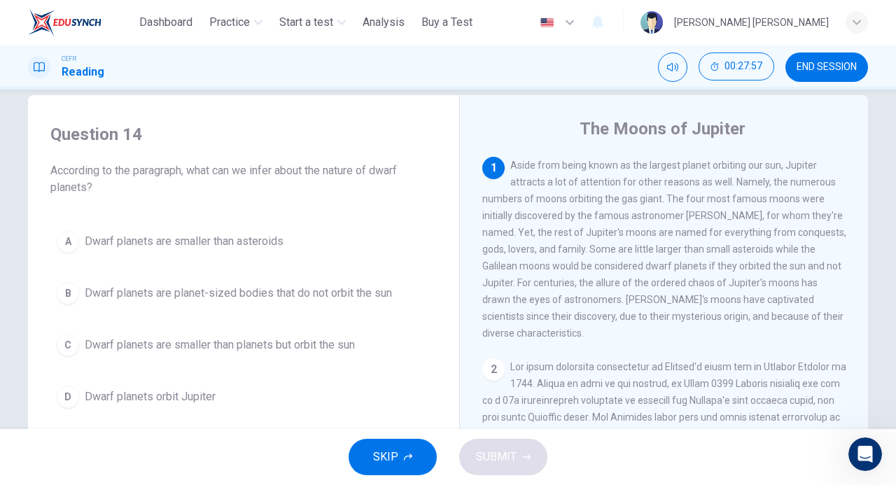
scroll to position [24, 0]
click at [255, 284] on span "Dwarf planets are planet-sized bodies that do not orbit the sun" at bounding box center [238, 291] width 307 height 17
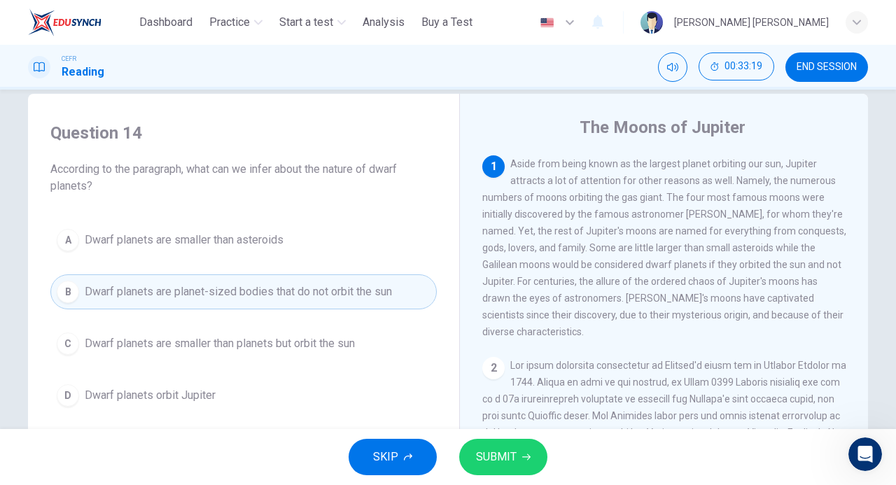
click at [295, 318] on div "A Dwarf planets are smaller than asteroids B Dwarf planets are planet-sized bod…" at bounding box center [243, 318] width 386 height 190
click at [293, 332] on button "C Dwarf planets are smaller than planets but orbit the sun" at bounding box center [243, 343] width 386 height 35
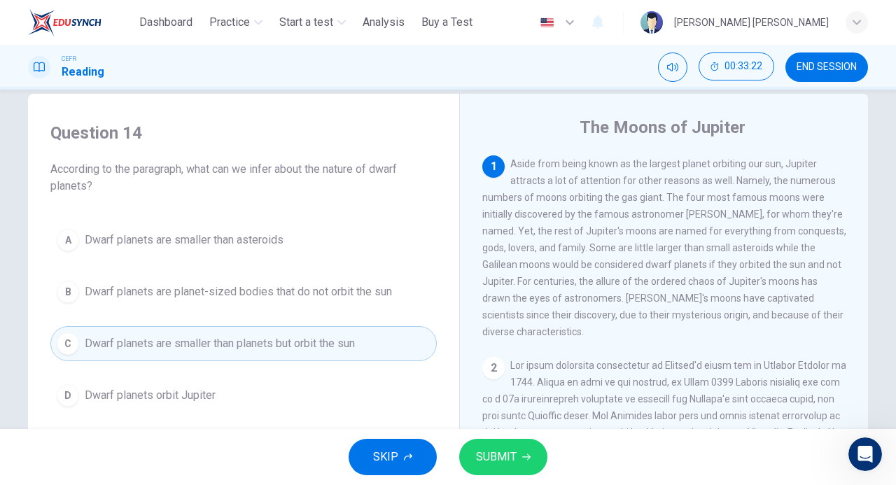
click at [183, 390] on span "Dwarf planets orbit Jupiter" at bounding box center [150, 395] width 131 height 17
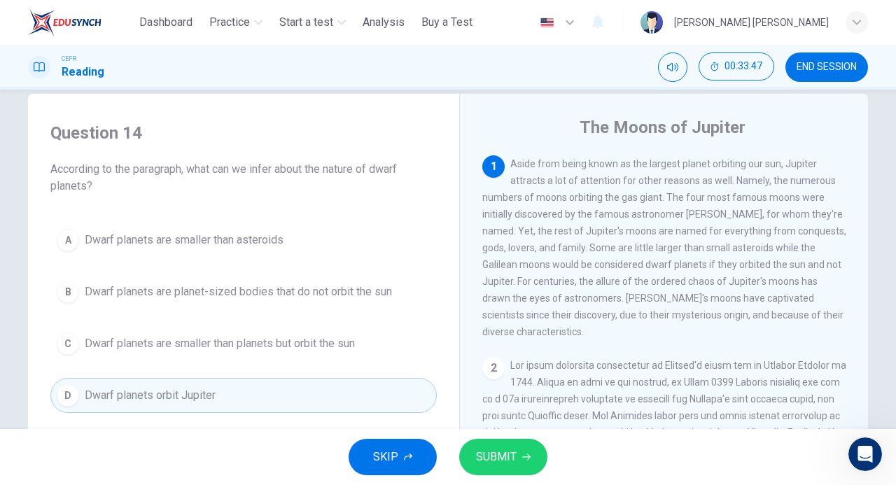
click at [130, 348] on span "Dwarf planets are smaller than planets but orbit the sun" at bounding box center [220, 343] width 270 height 17
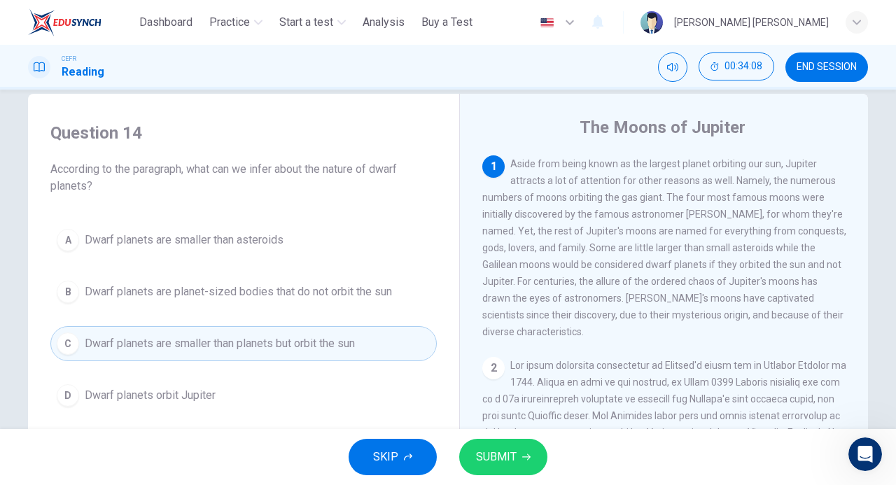
click at [540, 460] on button "SUBMIT" at bounding box center [503, 457] width 88 height 36
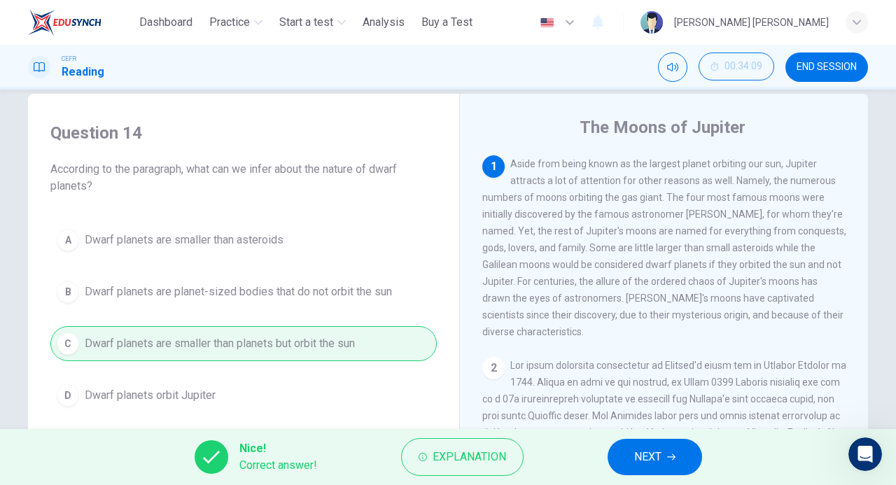
click at [630, 456] on button "NEXT" at bounding box center [655, 457] width 94 height 36
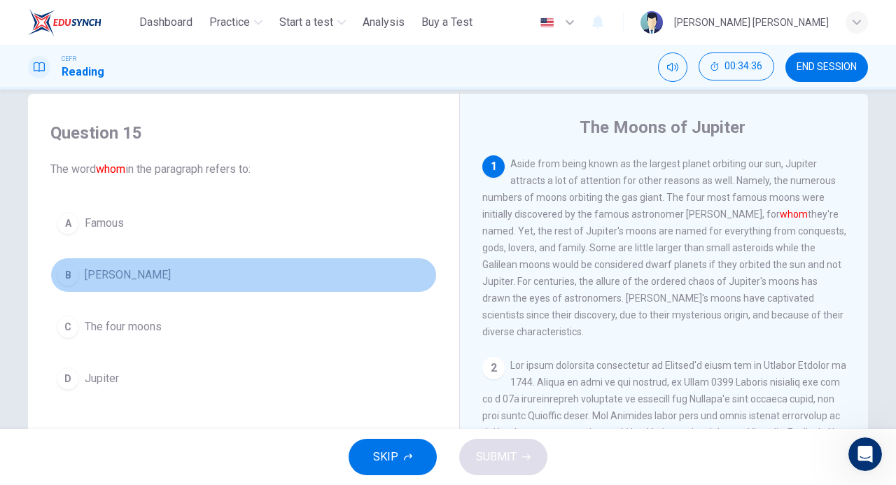
click at [151, 267] on button "B Galileo Galilei" at bounding box center [243, 275] width 386 height 35
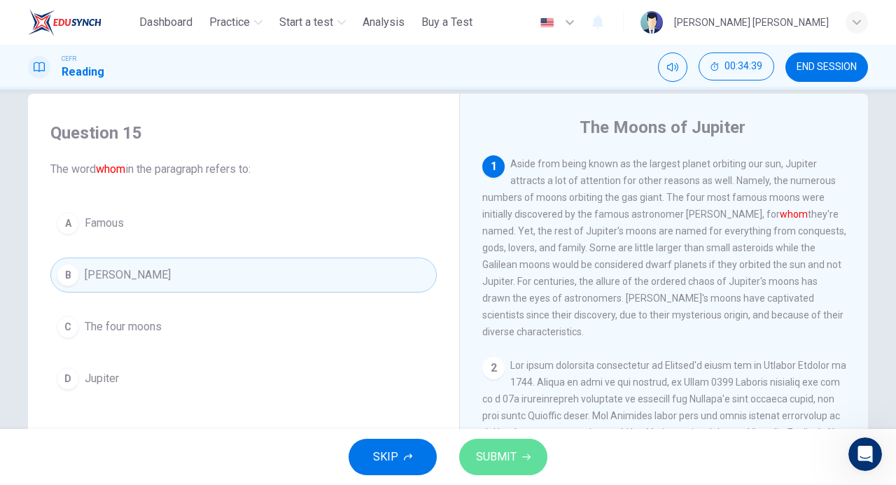
click at [522, 462] on button "SUBMIT" at bounding box center [503, 457] width 88 height 36
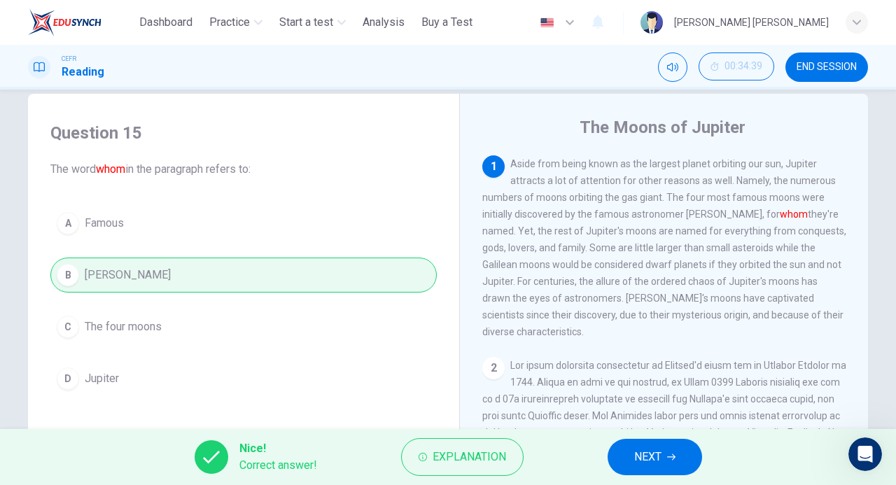
click at [644, 461] on span "NEXT" at bounding box center [647, 457] width 27 height 20
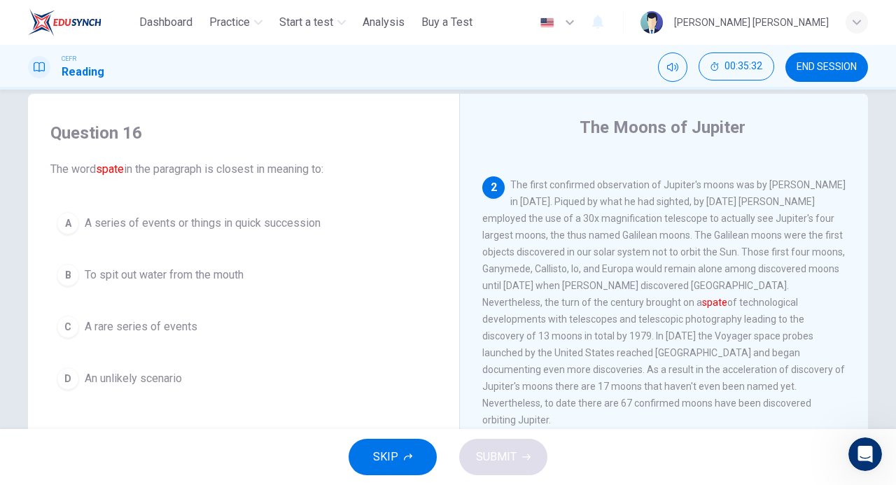
scroll to position [210, 0]
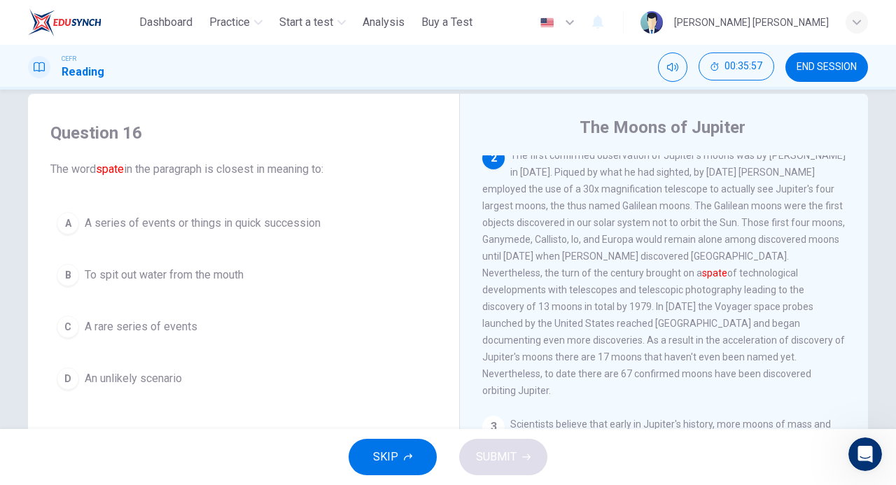
click at [254, 227] on span "A series of events or things in quick succession" at bounding box center [203, 223] width 236 height 17
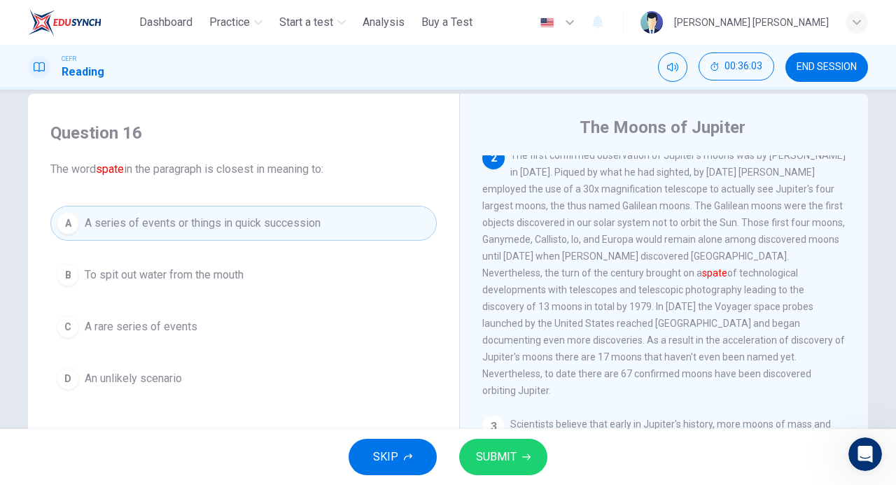
click at [517, 457] on button "SUBMIT" at bounding box center [503, 457] width 88 height 36
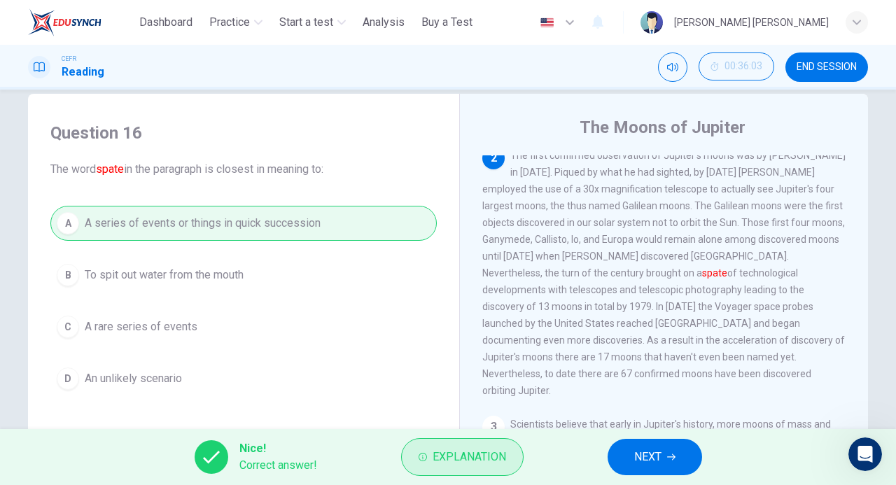
click at [454, 449] on span "Explanation" at bounding box center [469, 457] width 73 height 20
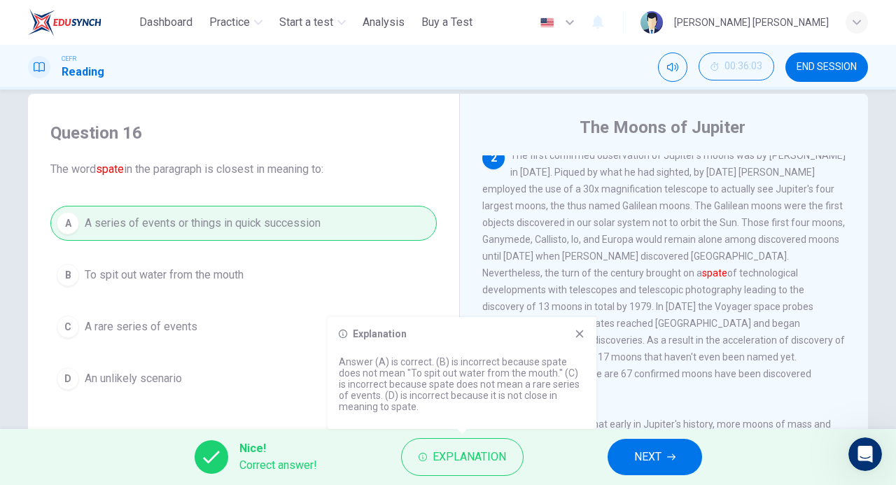
click at [578, 337] on icon at bounding box center [579, 333] width 11 height 11
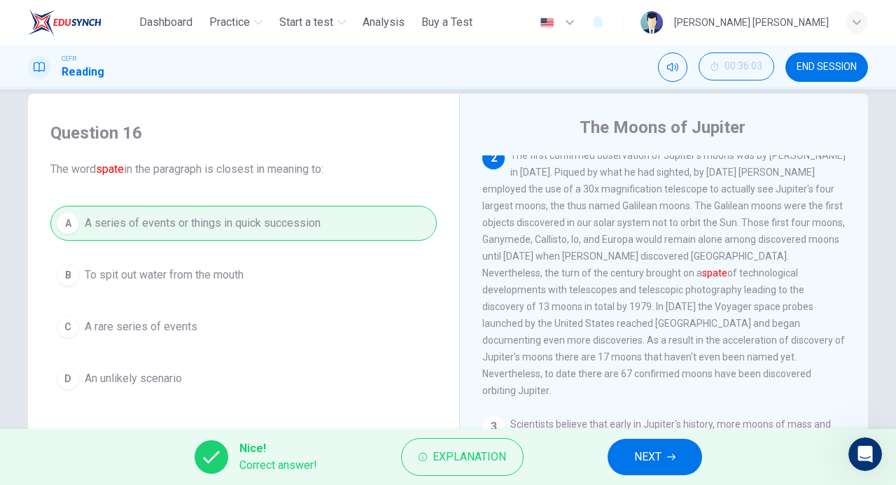
click at [648, 469] on button "NEXT" at bounding box center [655, 457] width 94 height 36
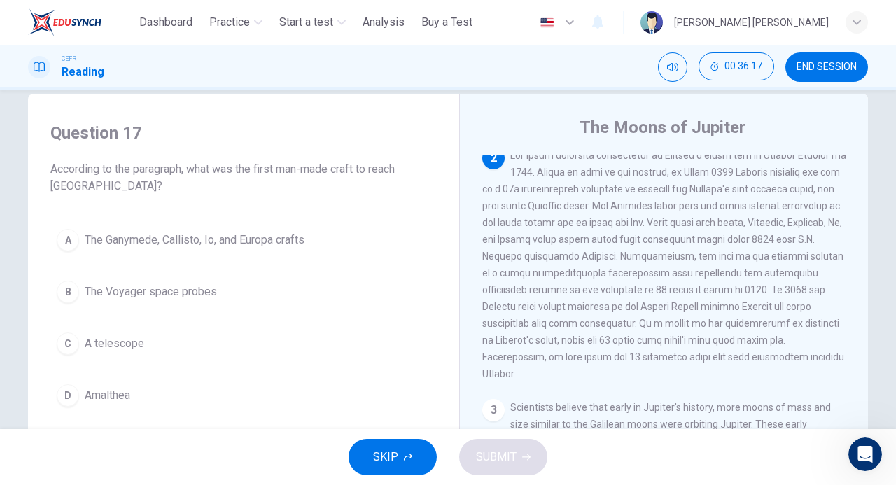
click at [131, 286] on span "The Voyager space probes" at bounding box center [151, 291] width 132 height 17
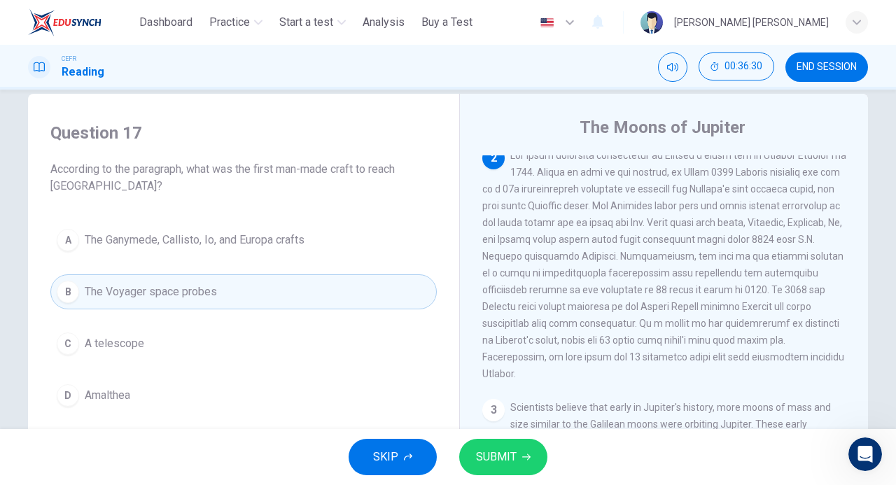
click at [497, 452] on span "SUBMIT" at bounding box center [496, 457] width 41 height 20
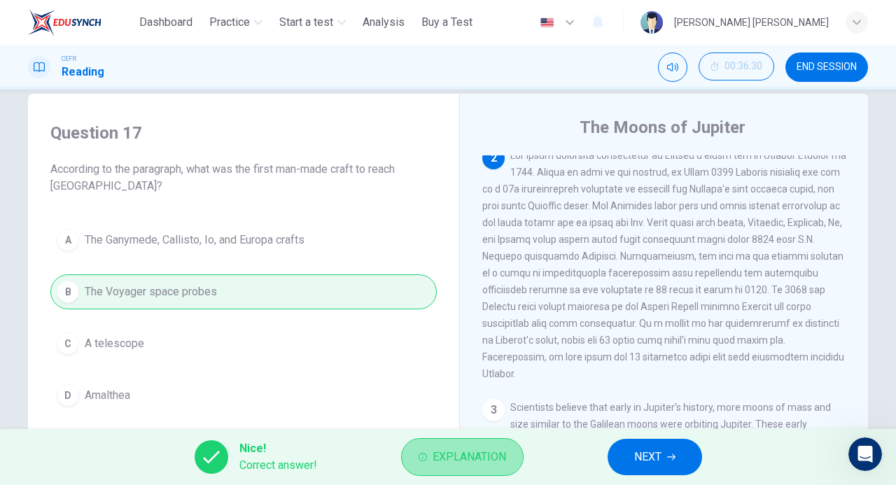
click at [510, 460] on button "Explanation" at bounding box center [462, 457] width 122 height 38
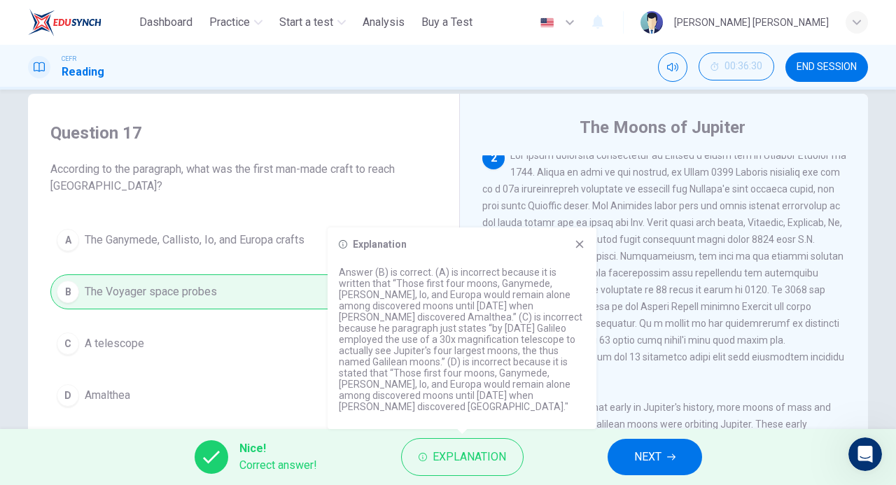
drag, startPoint x: 510, startPoint y: 460, endPoint x: 568, endPoint y: 459, distance: 58.1
click at [510, 459] on button "Explanation" at bounding box center [462, 457] width 122 height 38
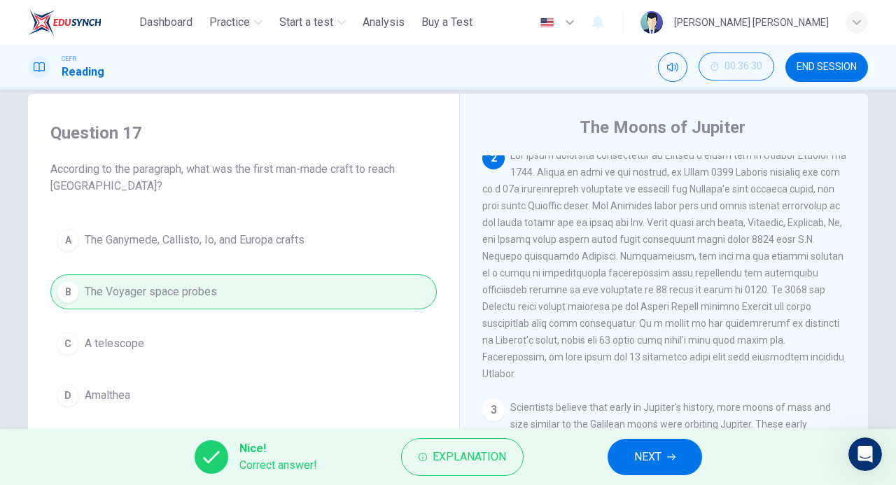
click at [617, 459] on button "NEXT" at bounding box center [655, 457] width 94 height 36
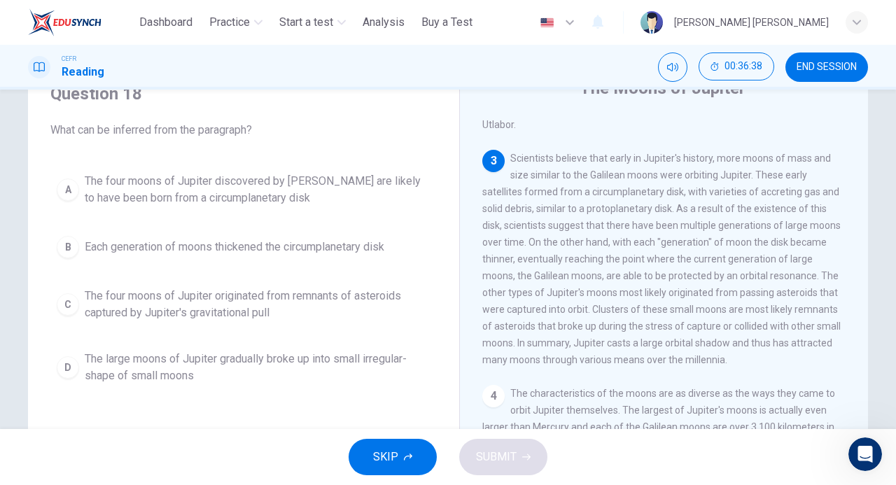
scroll to position [94, 0]
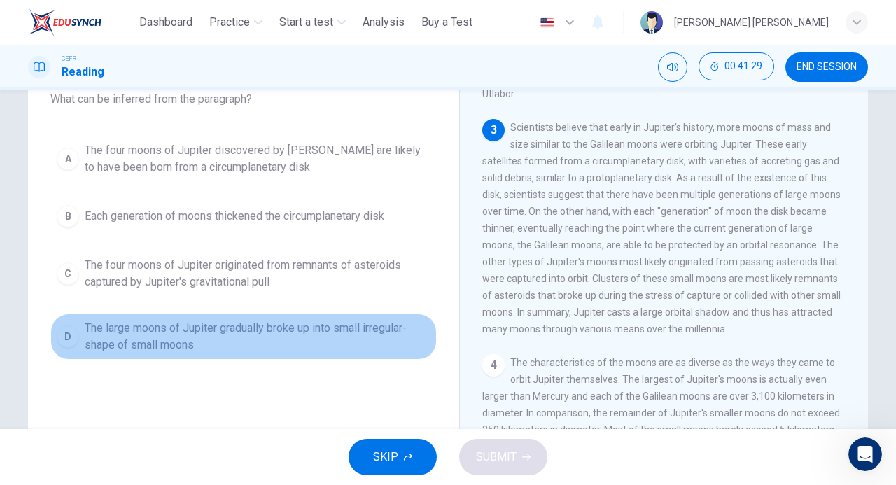
click at [340, 346] on span "The large moons of Jupiter gradually broke up into small irregular-shape of sma…" at bounding box center [258, 337] width 346 height 34
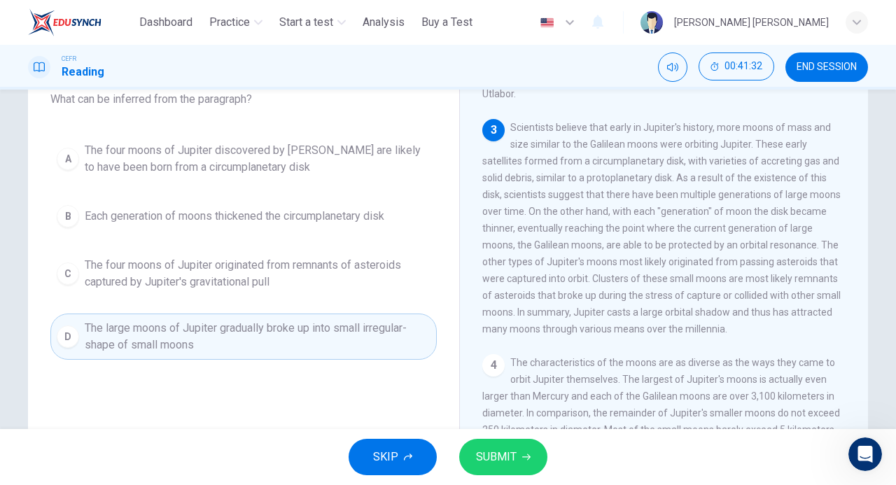
click at [542, 449] on button "SUBMIT" at bounding box center [503, 457] width 88 height 36
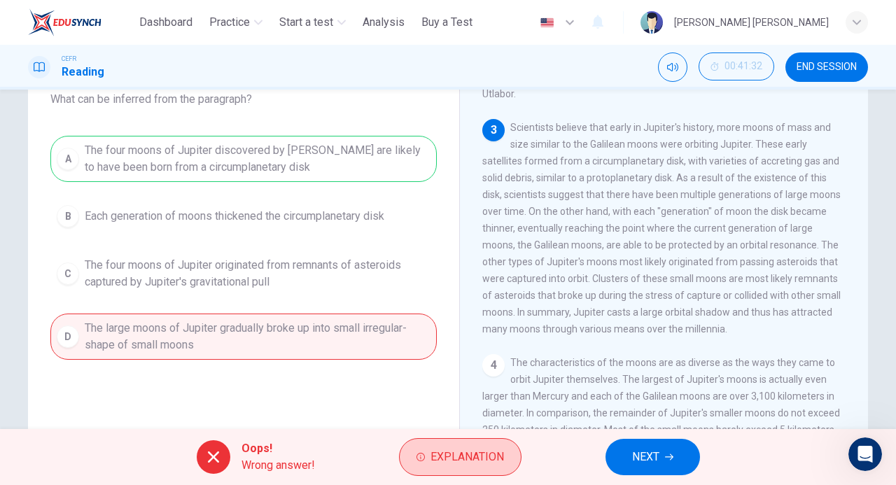
click at [491, 463] on span "Explanation" at bounding box center [466, 457] width 73 height 20
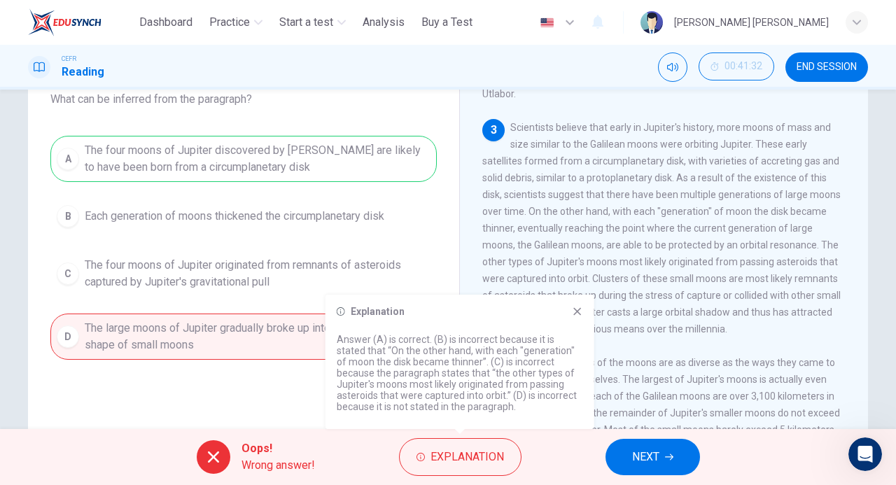
click at [581, 310] on icon at bounding box center [577, 311] width 11 height 11
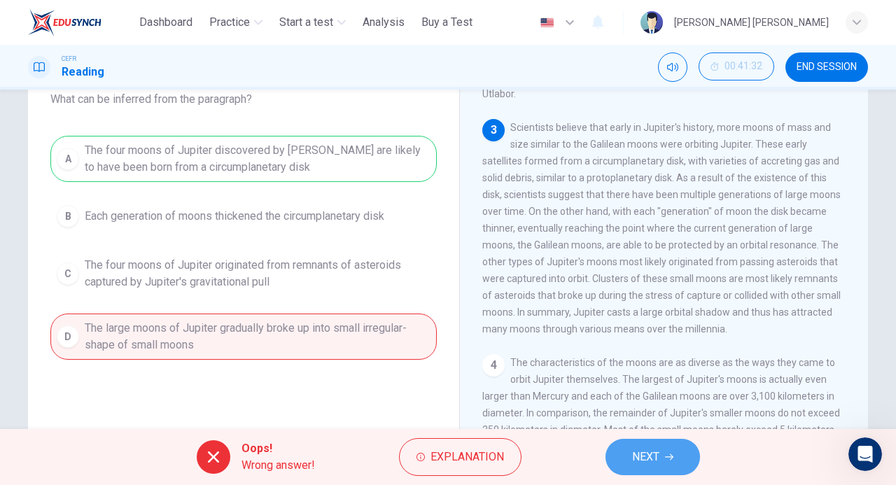
click at [641, 445] on button "NEXT" at bounding box center [652, 457] width 94 height 36
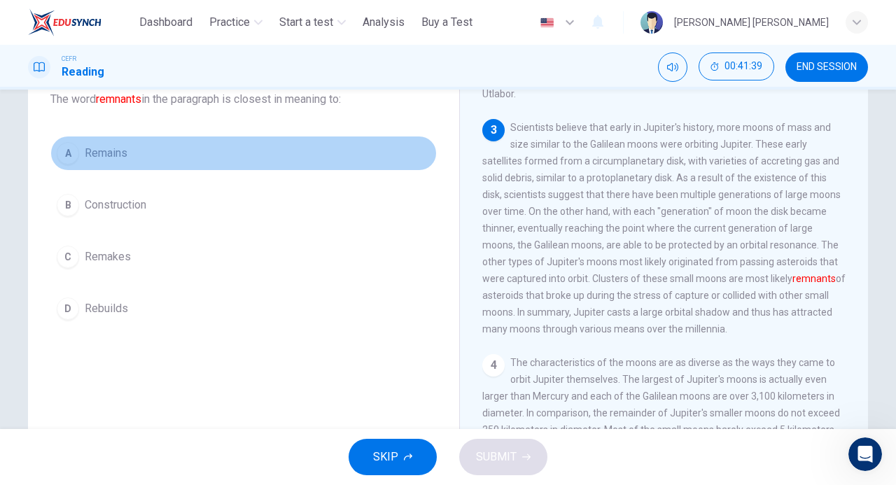
click at [71, 163] on button "A Remains" at bounding box center [243, 153] width 386 height 35
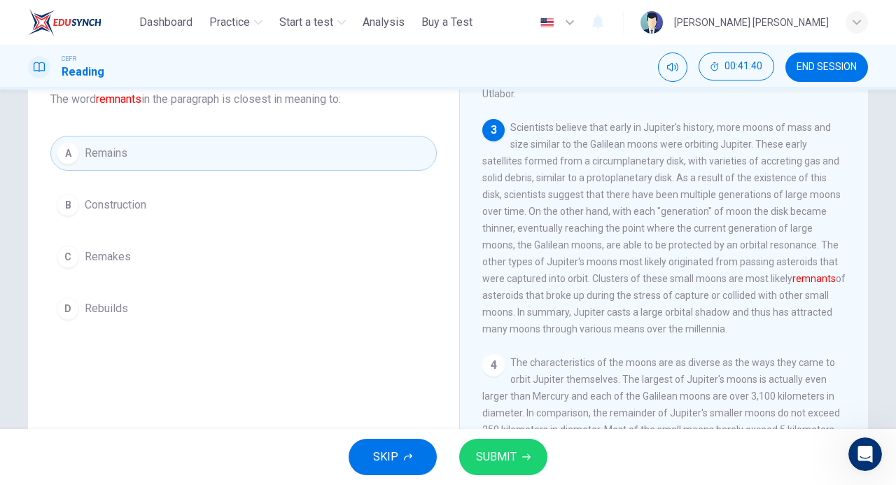
click at [515, 445] on button "SUBMIT" at bounding box center [503, 457] width 88 height 36
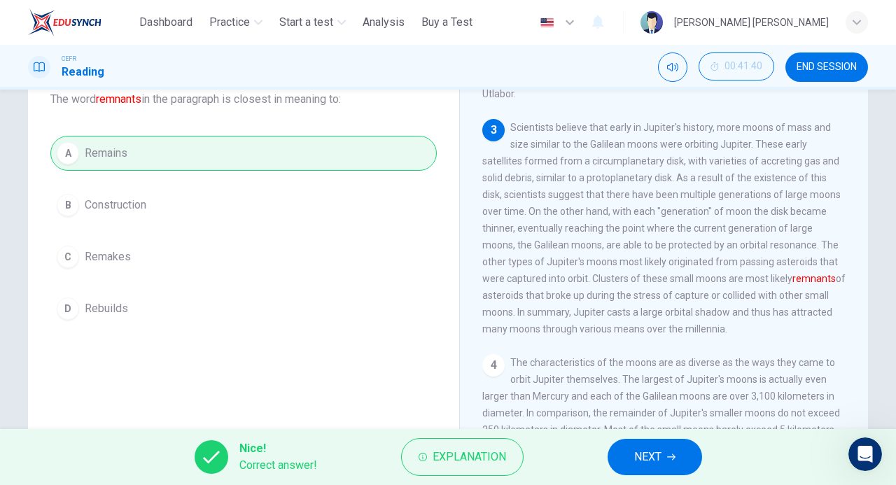
click at [654, 463] on span "NEXT" at bounding box center [647, 457] width 27 height 20
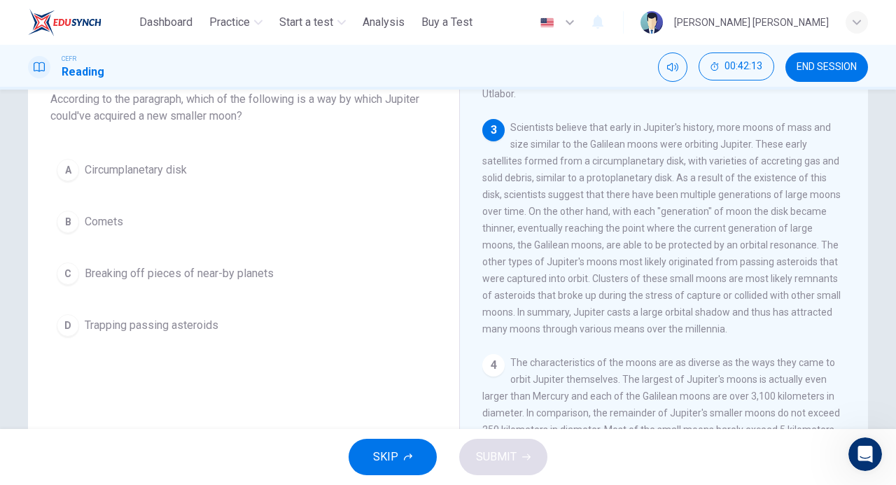
click at [224, 282] on button "C Breaking off pieces of near-by planets" at bounding box center [243, 273] width 386 height 35
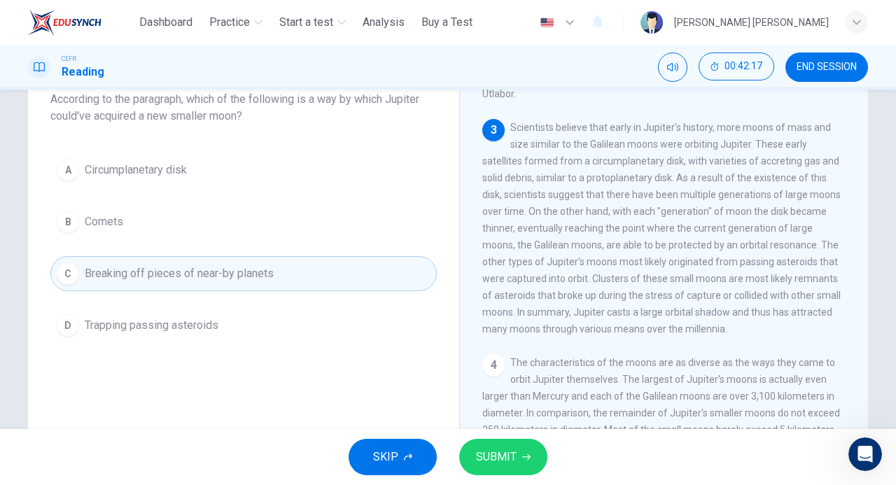
click at [475, 441] on button "SUBMIT" at bounding box center [503, 457] width 88 height 36
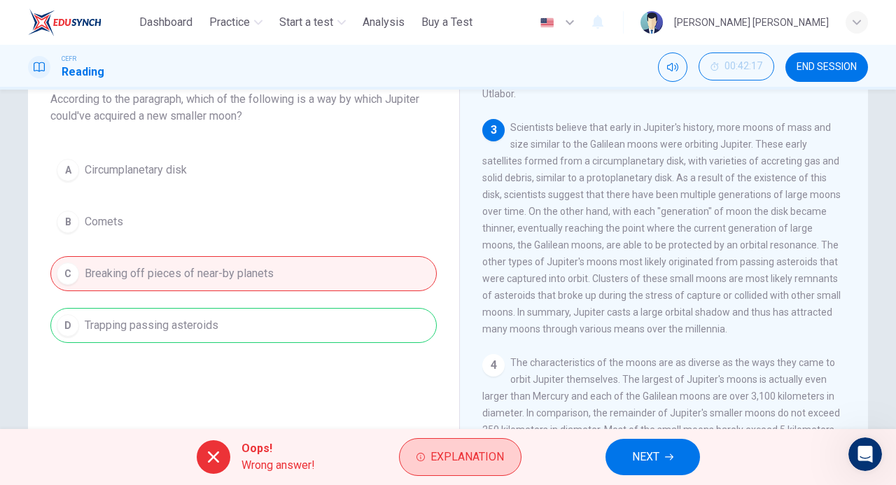
click at [473, 467] on span "Explanation" at bounding box center [466, 457] width 73 height 20
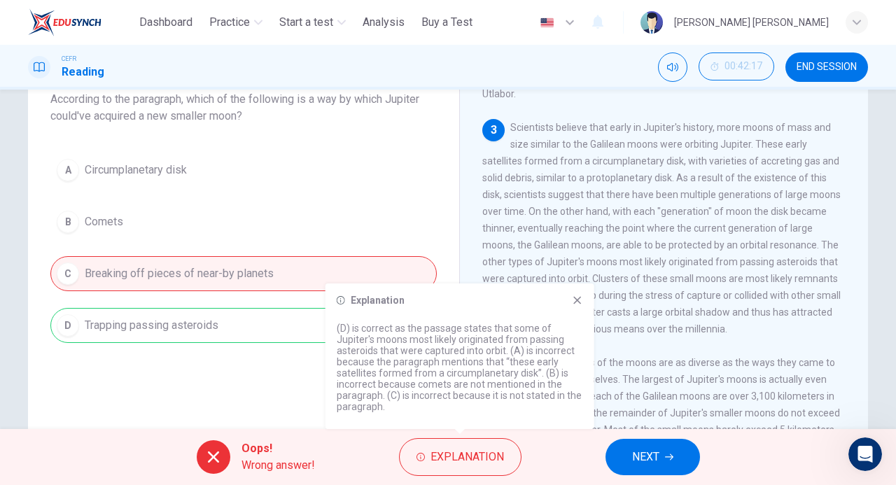
click at [700, 461] on div "Oops! Wrong answer! Explanation NEXT" at bounding box center [448, 457] width 896 height 56
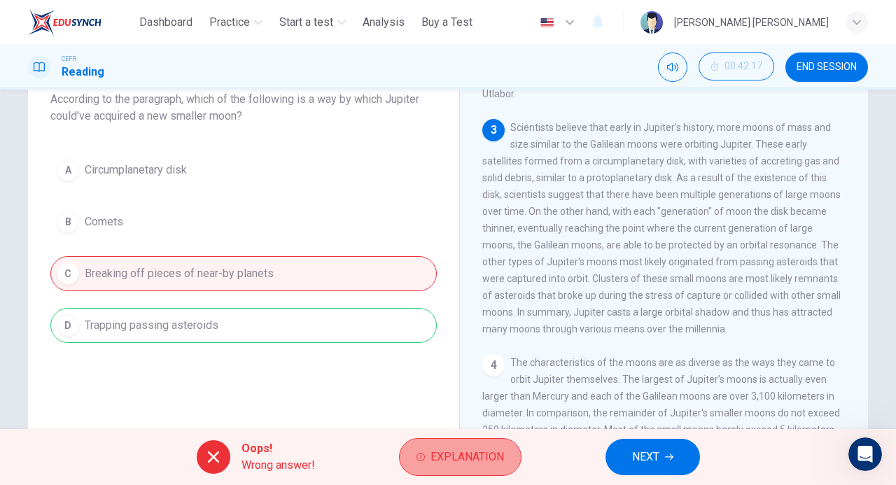
click at [484, 457] on span "Explanation" at bounding box center [466, 457] width 73 height 20
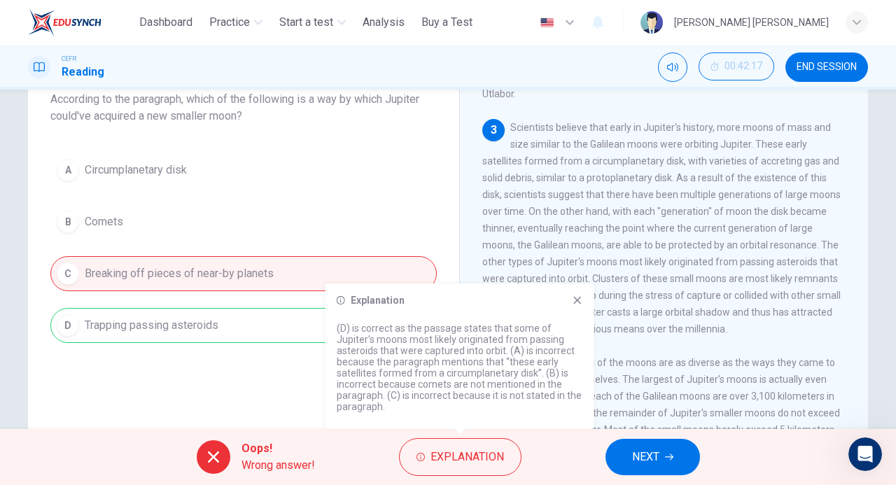
click at [593, 174] on span "Scientists believe that early in Jupiter's history, more moons of mass and size…" at bounding box center [661, 228] width 358 height 213
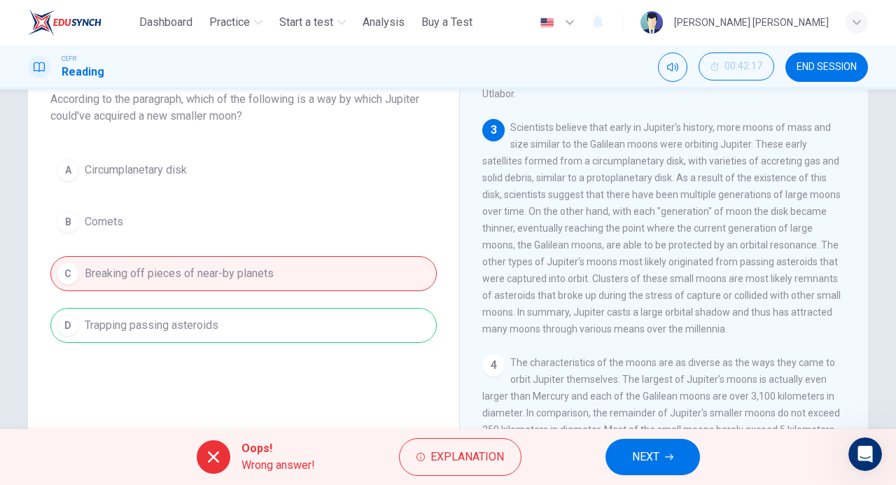
click at [651, 455] on span "NEXT" at bounding box center [645, 457] width 27 height 20
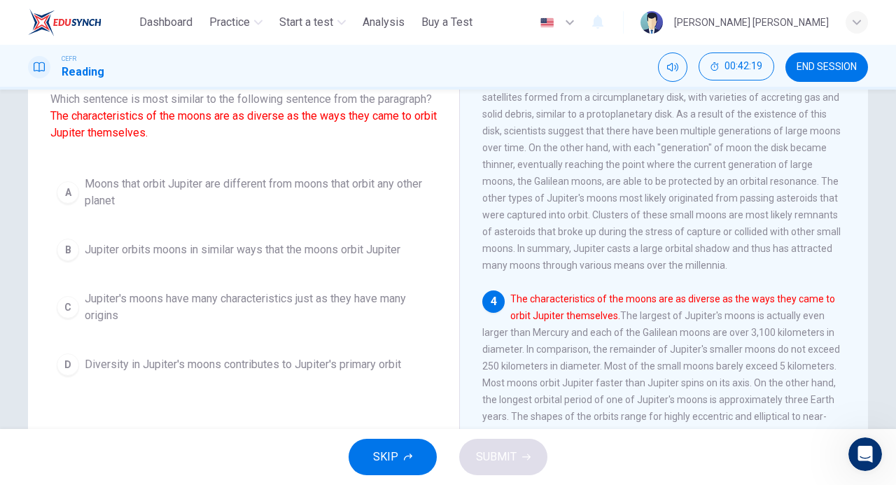
scroll to position [630, 0]
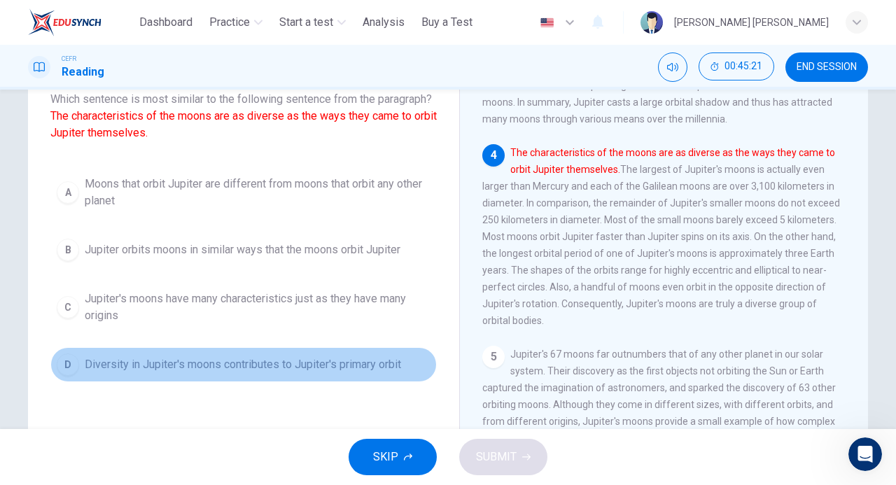
click at [139, 373] on span "Diversity in Jupiter's moons contributes to Jupiter's primary orbit" at bounding box center [243, 364] width 316 height 17
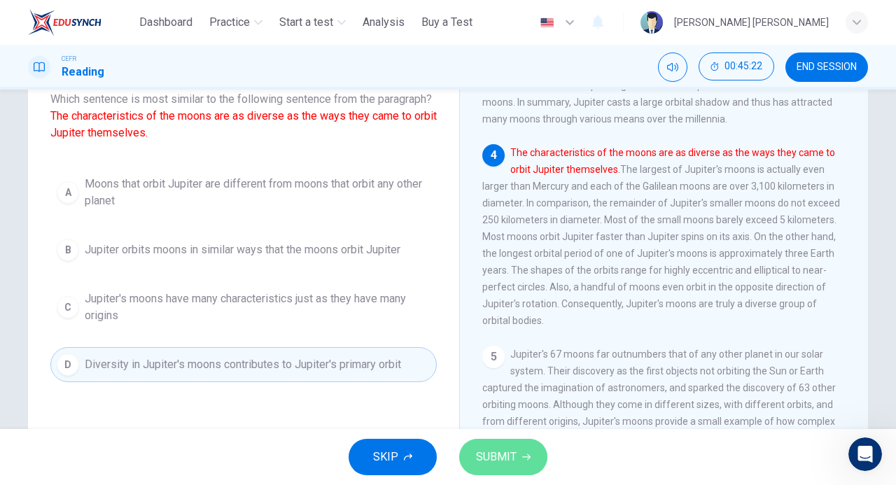
click at [505, 461] on span "SUBMIT" at bounding box center [496, 457] width 41 height 20
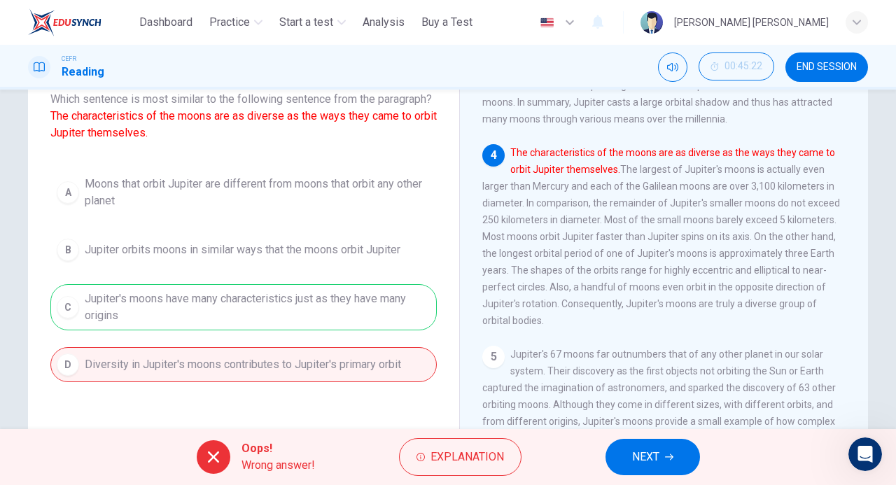
click at [505, 458] on button "Explanation" at bounding box center [460, 457] width 122 height 38
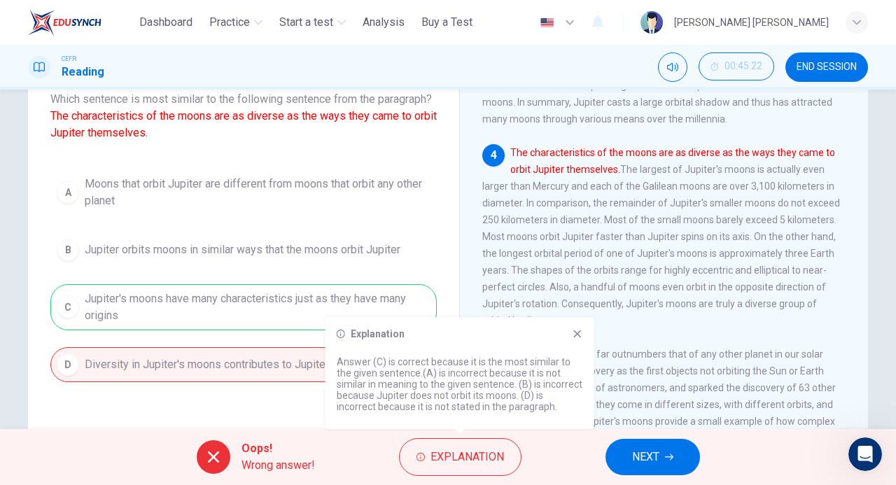
click at [505, 458] on button "Explanation" at bounding box center [460, 457] width 122 height 38
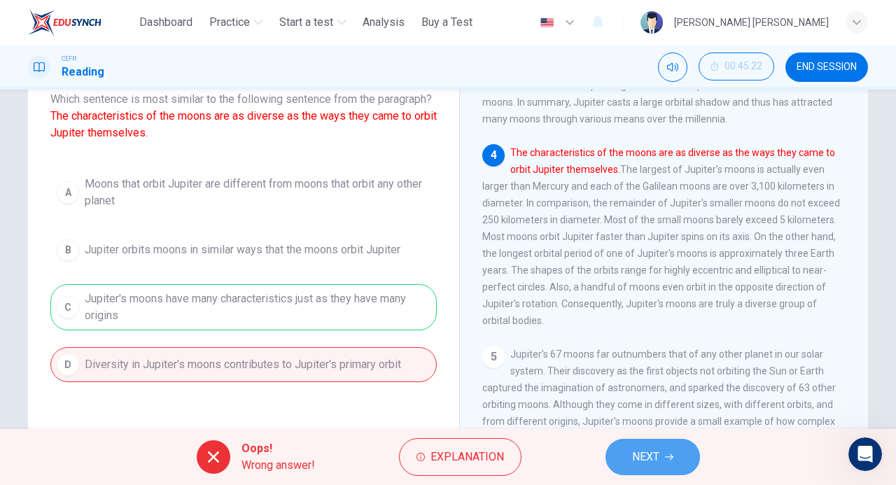
click at [610, 454] on button "NEXT" at bounding box center [652, 457] width 94 height 36
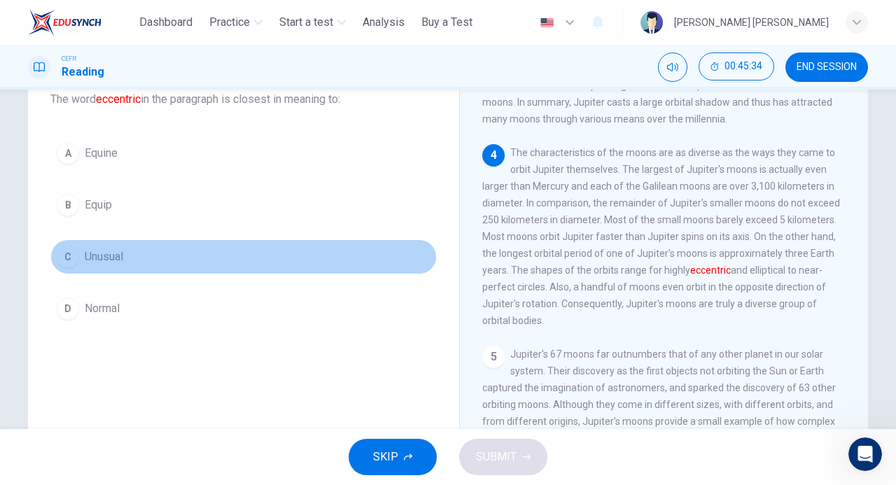
click at [74, 265] on button "C Unusual" at bounding box center [243, 256] width 386 height 35
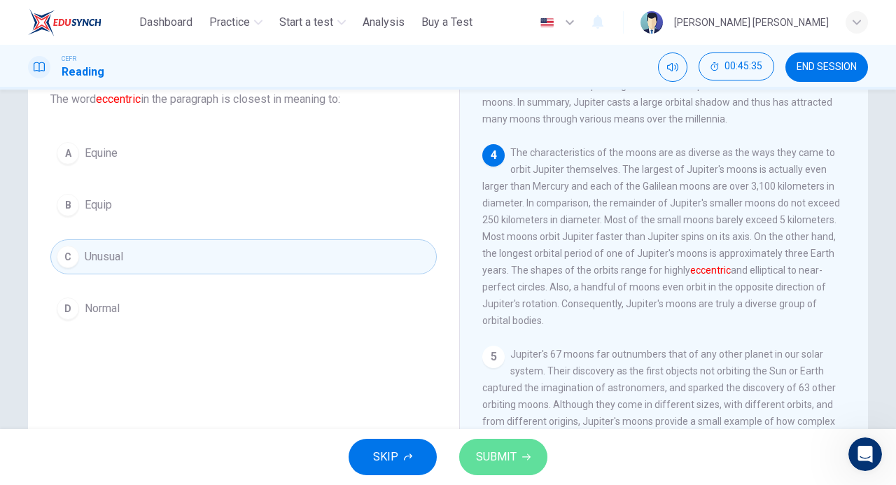
click at [501, 461] on span "SUBMIT" at bounding box center [496, 457] width 41 height 20
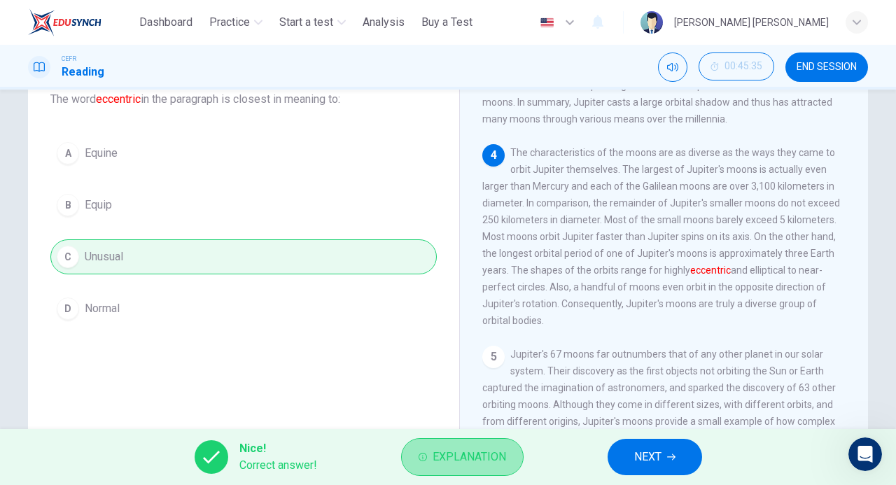
click at [490, 458] on span "Explanation" at bounding box center [469, 457] width 73 height 20
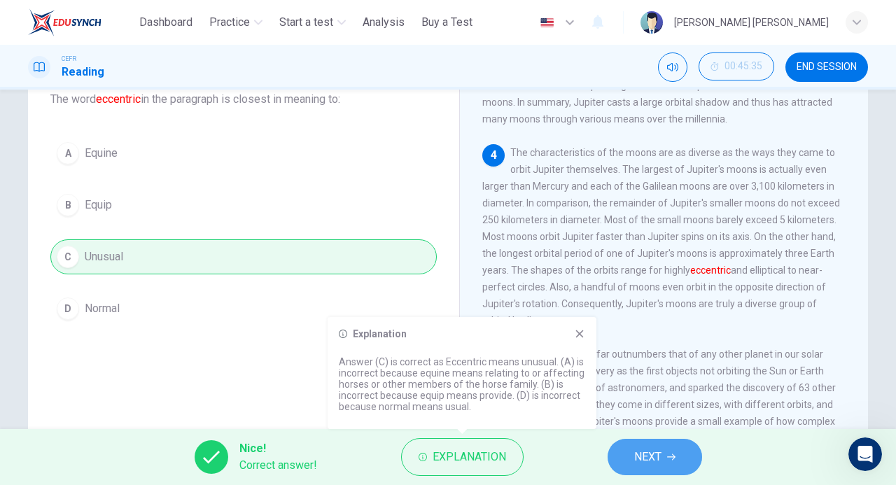
click at [647, 453] on span "NEXT" at bounding box center [647, 457] width 27 height 20
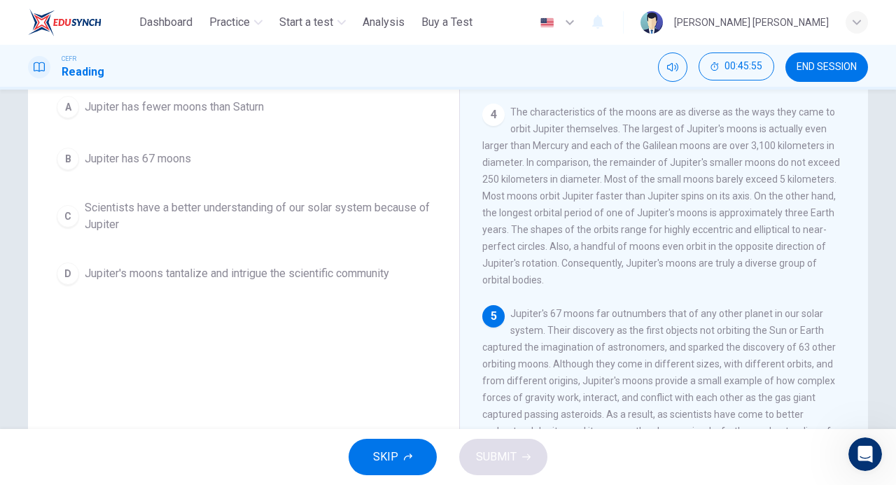
scroll to position [694, 0]
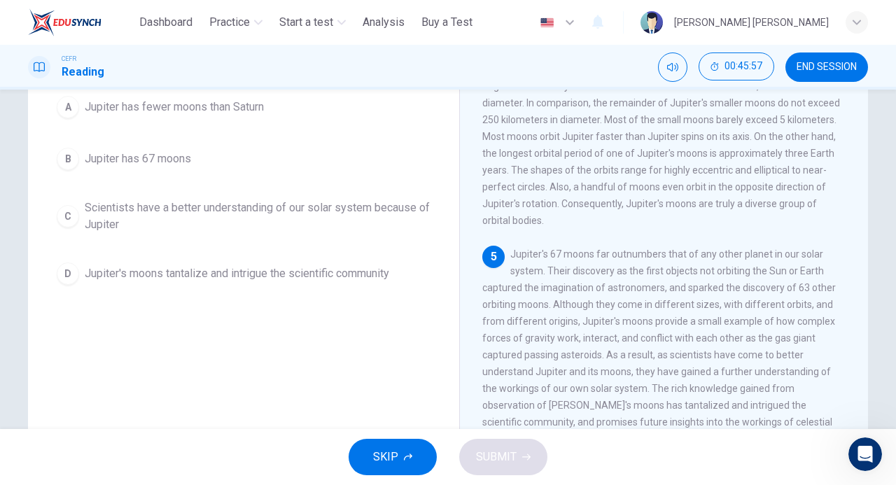
click at [102, 155] on span "Jupiter has 67 moons" at bounding box center [138, 158] width 106 height 17
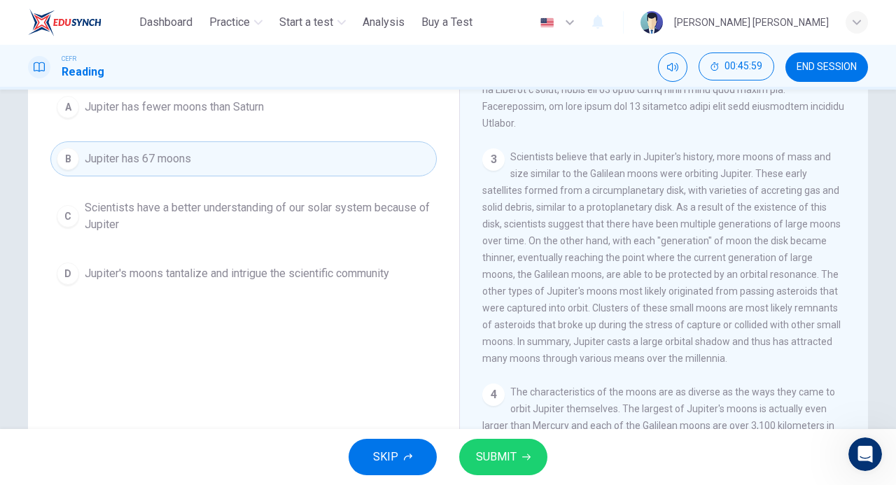
scroll to position [0, 0]
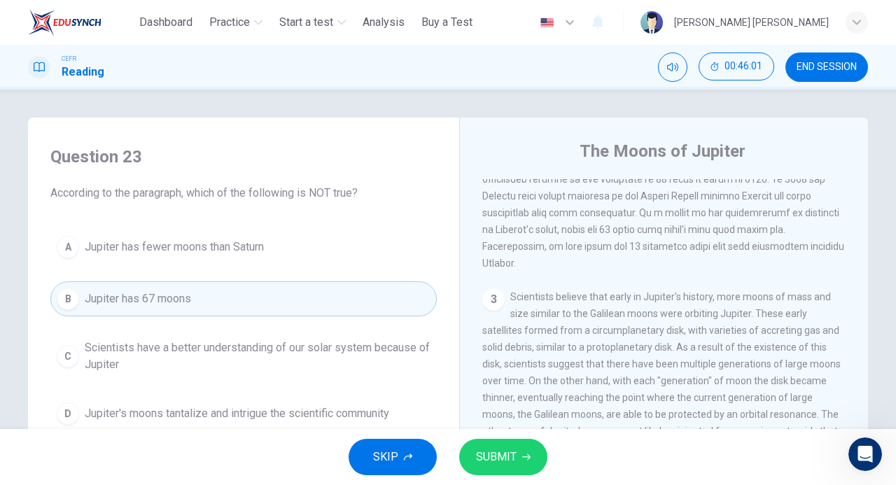
click at [231, 239] on span "Jupiter has fewer moons than Saturn" at bounding box center [174, 247] width 179 height 17
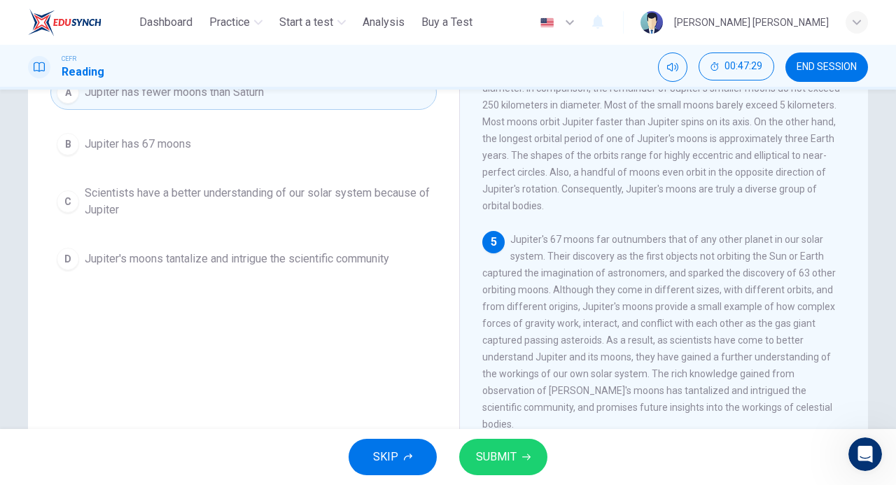
scroll to position [133, 0]
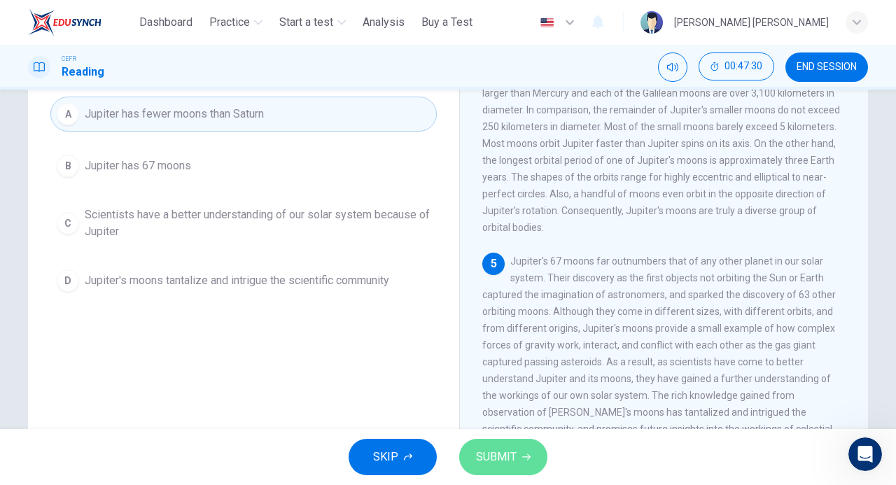
click at [526, 473] on button "SUBMIT" at bounding box center [503, 457] width 88 height 36
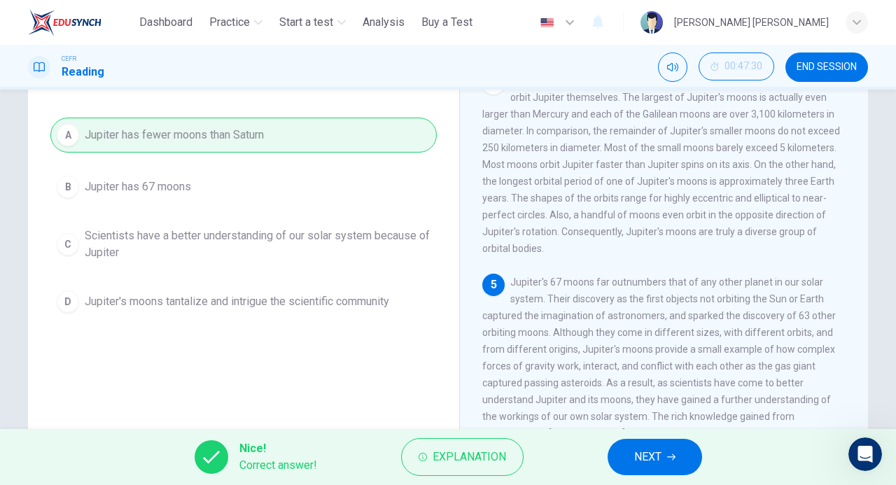
scroll to position [203, 0]
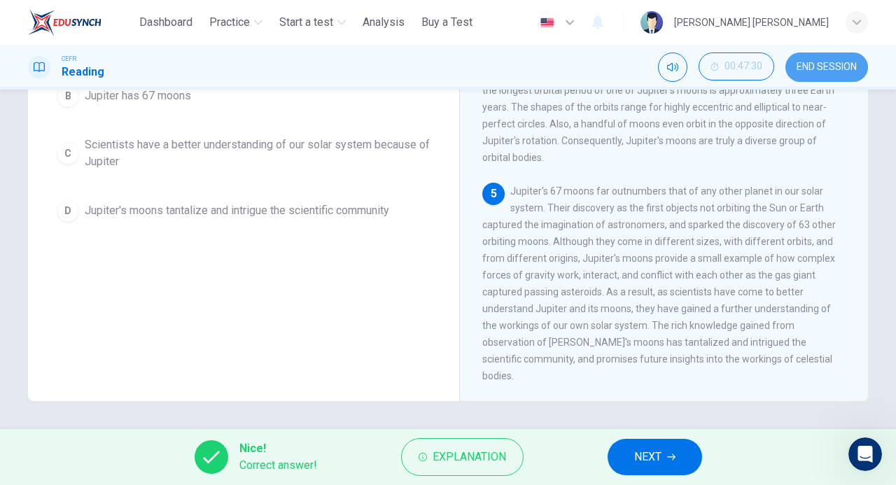
click at [826, 69] on span "END SESSION" at bounding box center [827, 67] width 60 height 11
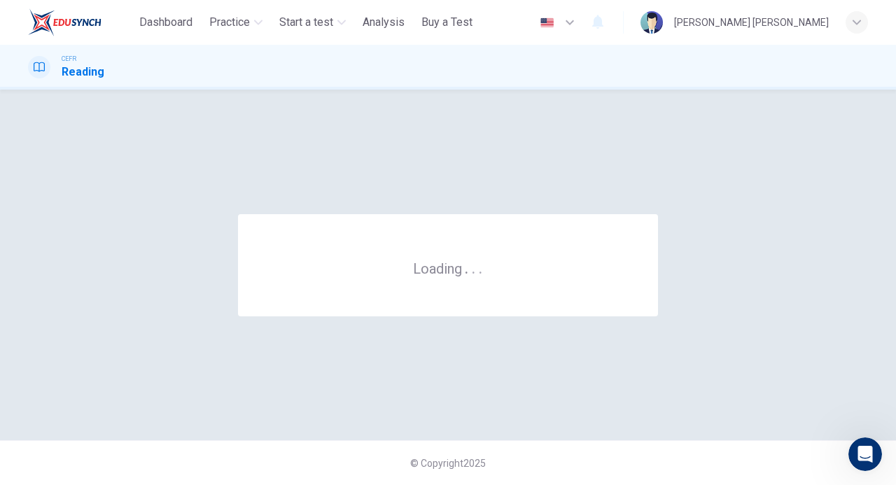
scroll to position [0, 0]
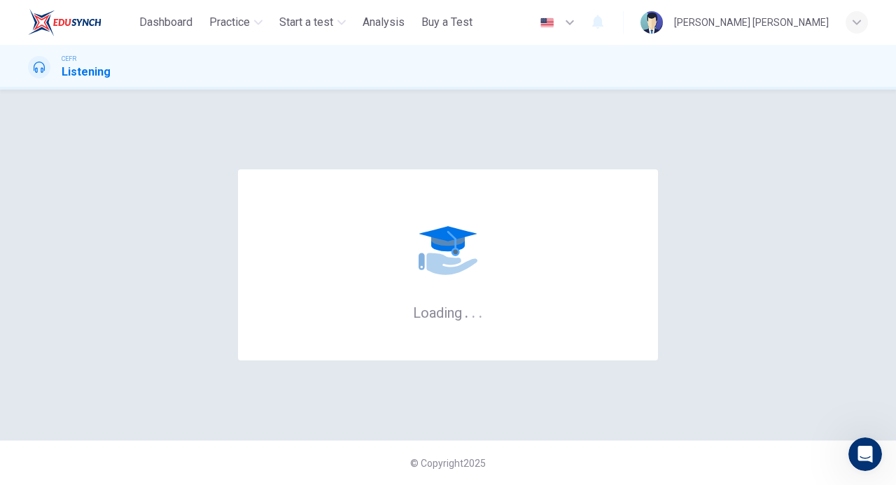
scroll to position [329, 0]
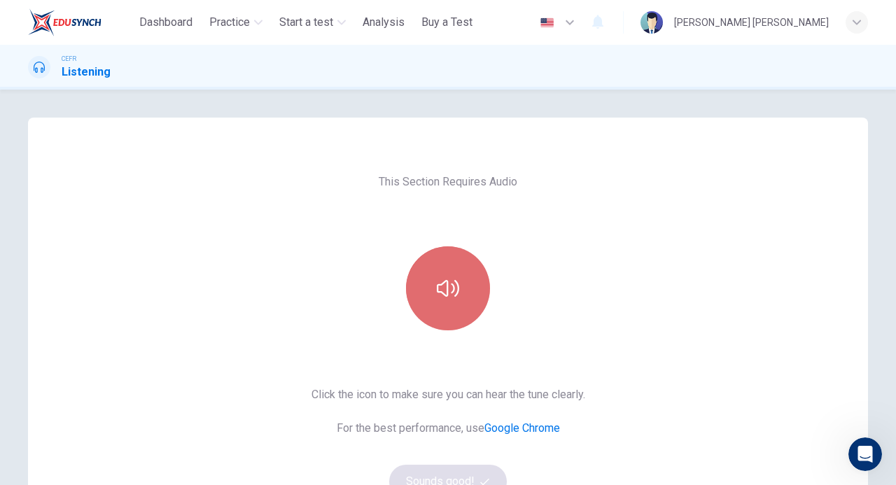
click at [414, 268] on button "button" at bounding box center [448, 288] width 84 height 84
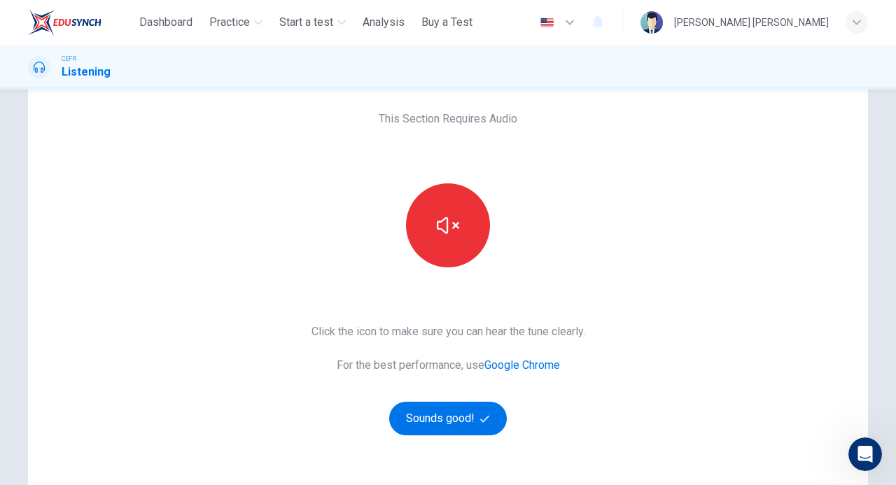
scroll to position [140, 0]
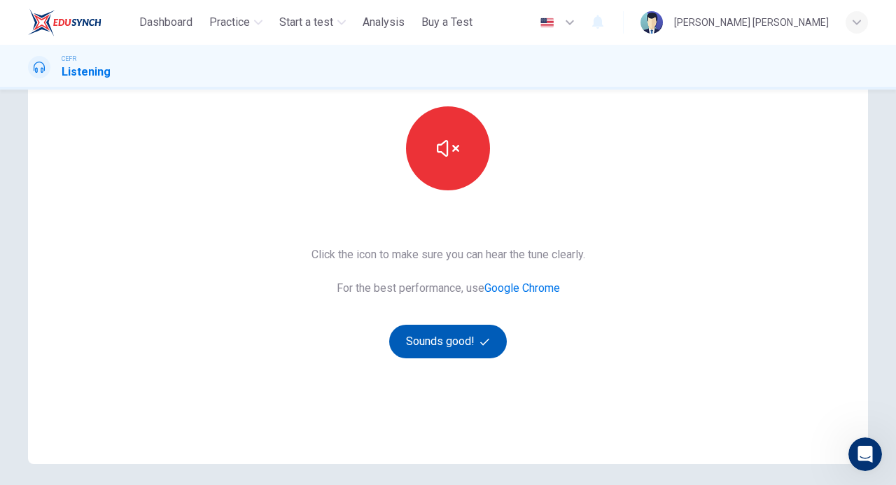
click at [452, 332] on button "Sounds good!" at bounding box center [448, 342] width 118 height 34
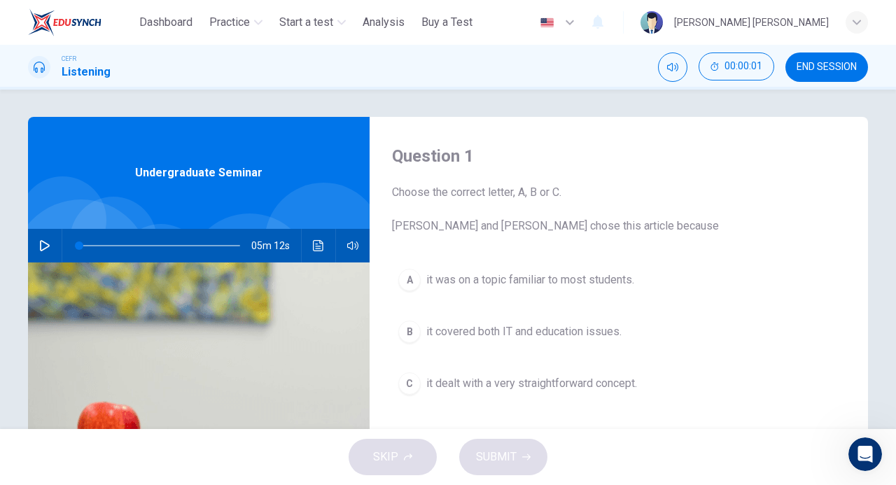
scroll to position [0, 0]
click at [844, 454] on div "SKIP SUBMIT" at bounding box center [448, 457] width 896 height 56
click at [852, 455] on icon "Open Intercom Messenger" at bounding box center [863, 452] width 23 height 23
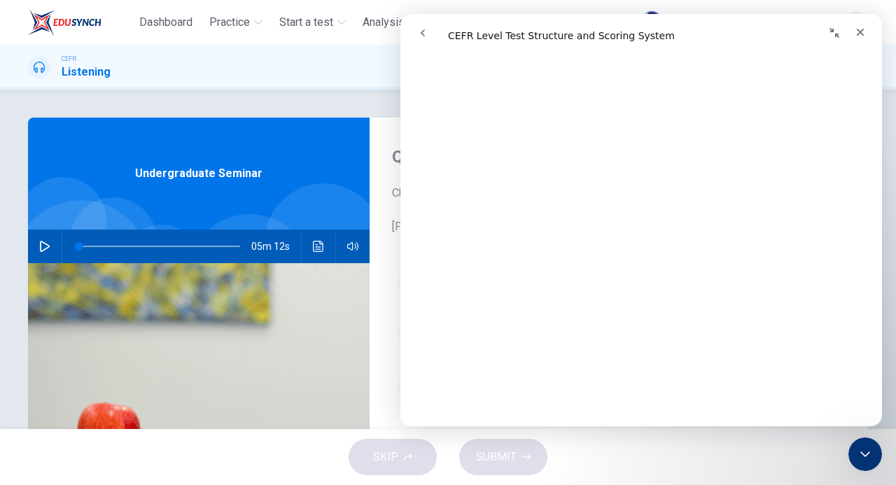
click at [181, 78] on div "CEFR Listening 00:00:07 END SESSION" at bounding box center [448, 66] width 885 height 29
click at [855, 437] on div "Close Intercom Messenger" at bounding box center [863, 452] width 34 height 34
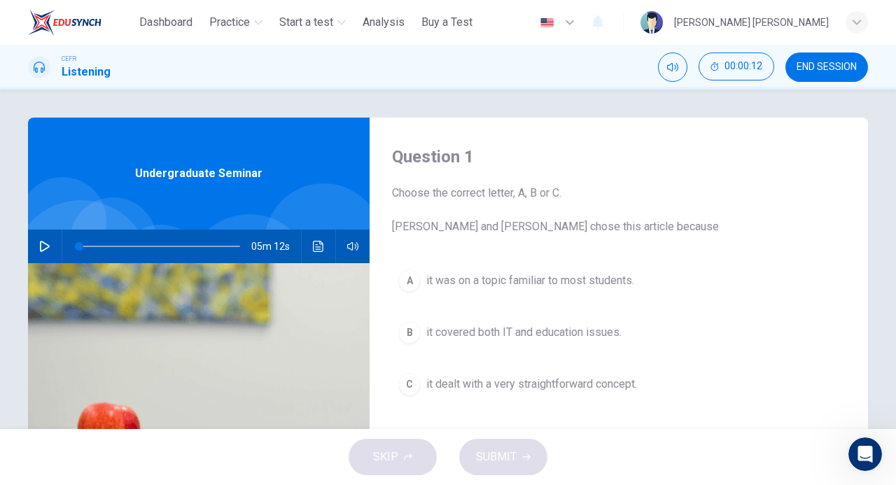
click at [43, 248] on icon "button" at bounding box center [45, 246] width 10 height 11
type input "*"
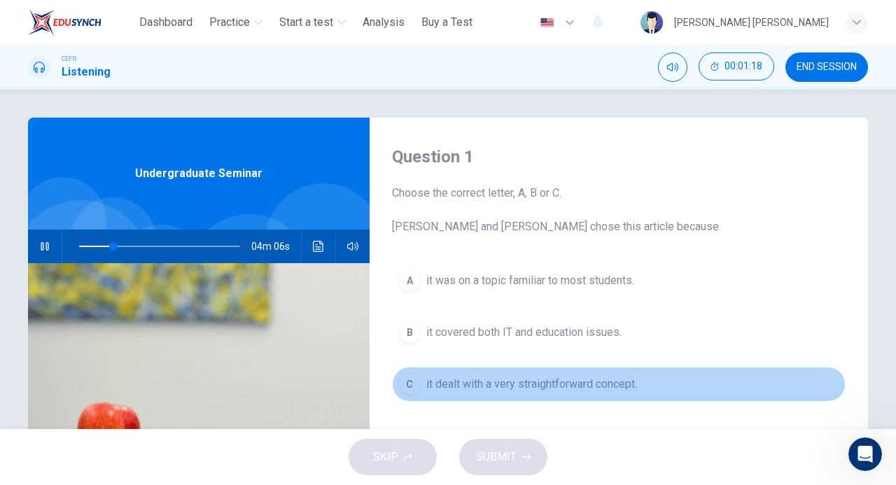
click at [580, 377] on span "it dealt with a very straightforward concept." at bounding box center [531, 384] width 211 height 17
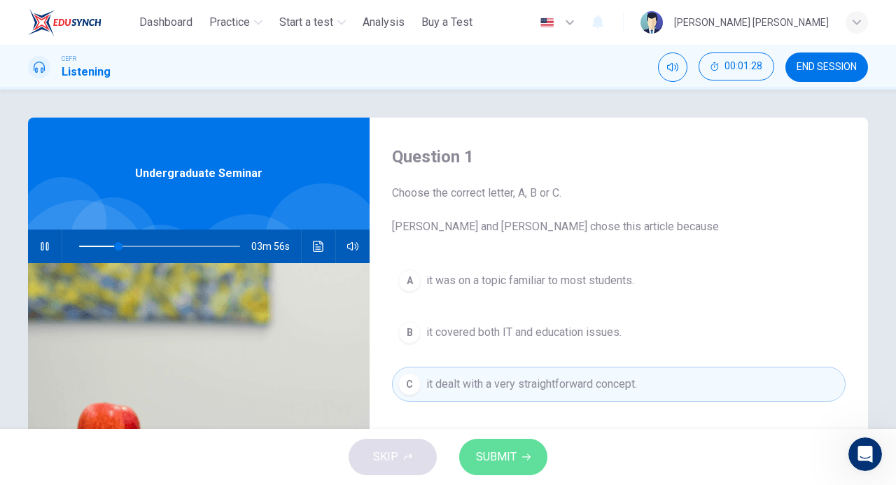
click at [495, 449] on span "SUBMIT" at bounding box center [496, 457] width 41 height 20
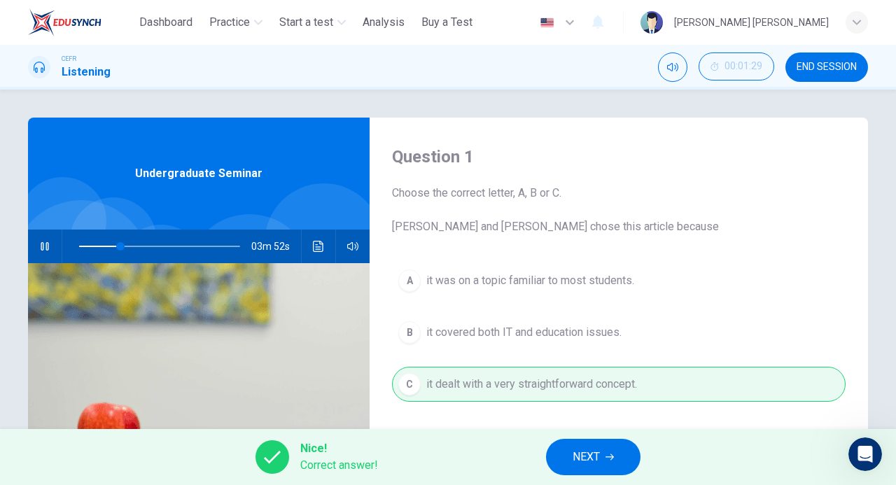
click at [582, 457] on span "NEXT" at bounding box center [586, 457] width 27 height 20
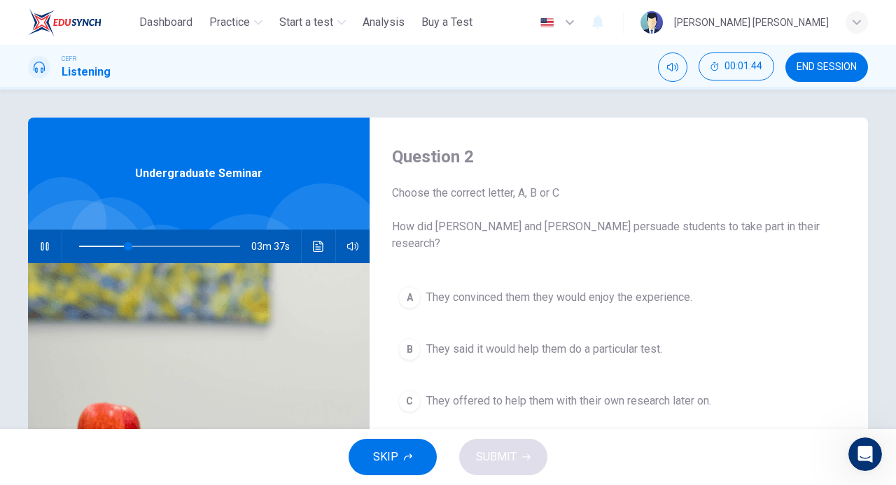
click at [515, 260] on div "Question 2 Choose the correct letter, A, B or C How did Leela and Jake persuade…" at bounding box center [619, 361] width 498 height 486
click at [514, 289] on span "They convinced them they would enjoy the experience." at bounding box center [559, 297] width 266 height 17
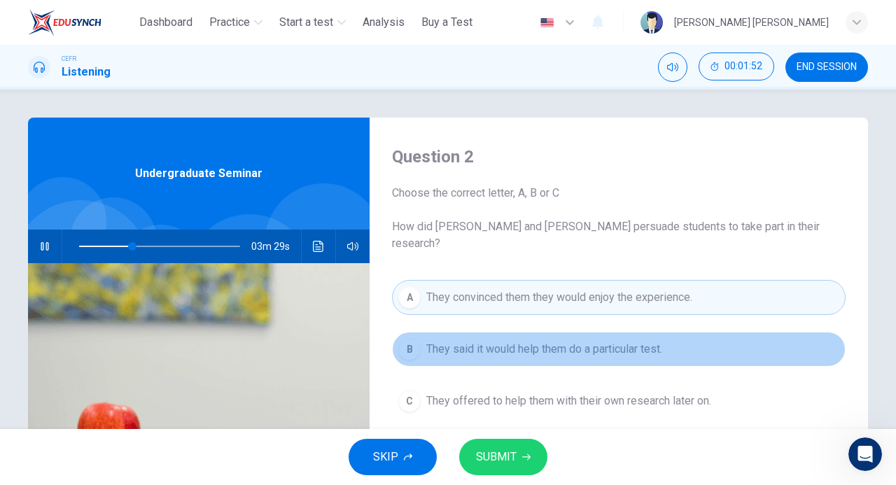
click at [519, 341] on span "They said it would help them do a particular test." at bounding box center [544, 349] width 236 height 17
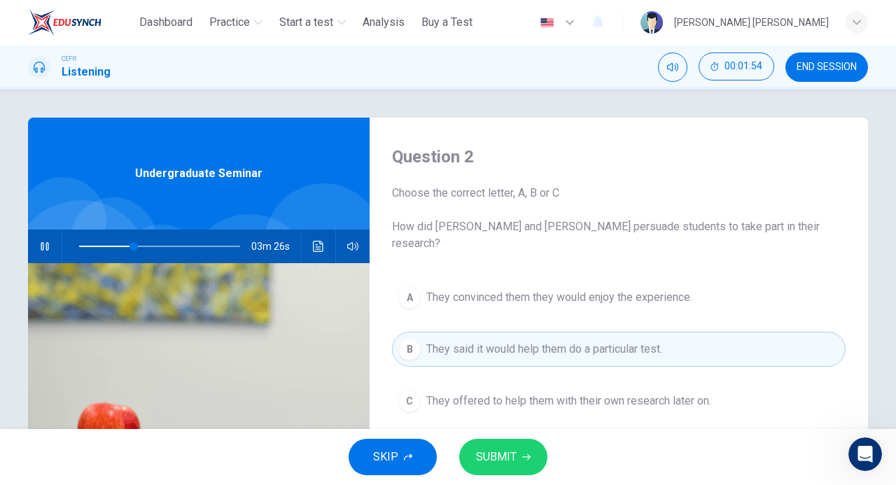
click at [528, 444] on button "SUBMIT" at bounding box center [503, 457] width 88 height 36
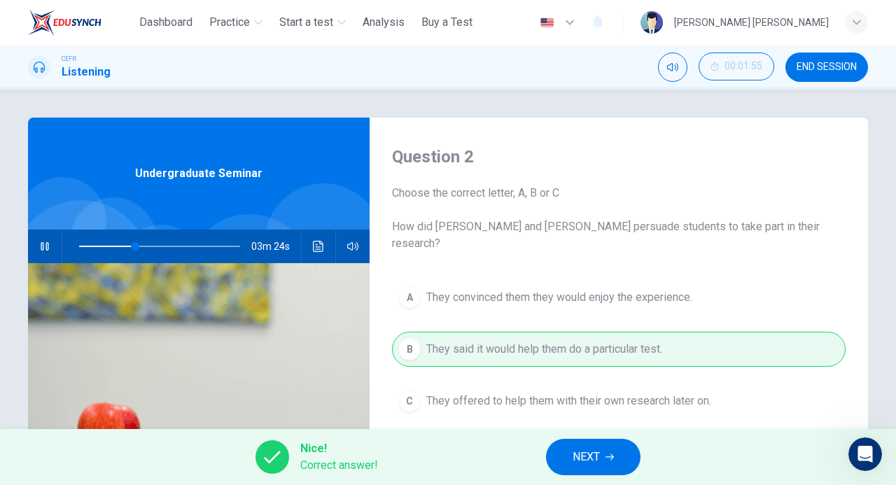
click at [622, 449] on button "NEXT" at bounding box center [593, 457] width 94 height 36
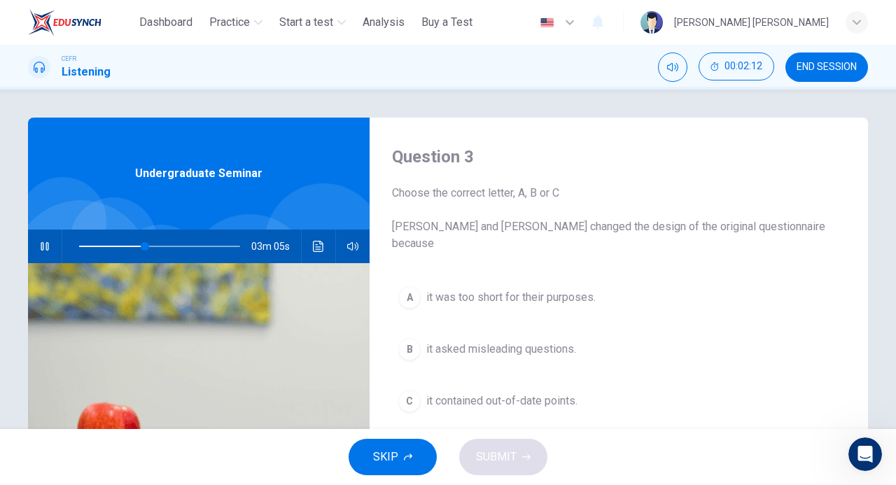
click at [554, 393] on span "it contained out-of-date points." at bounding box center [501, 401] width 151 height 17
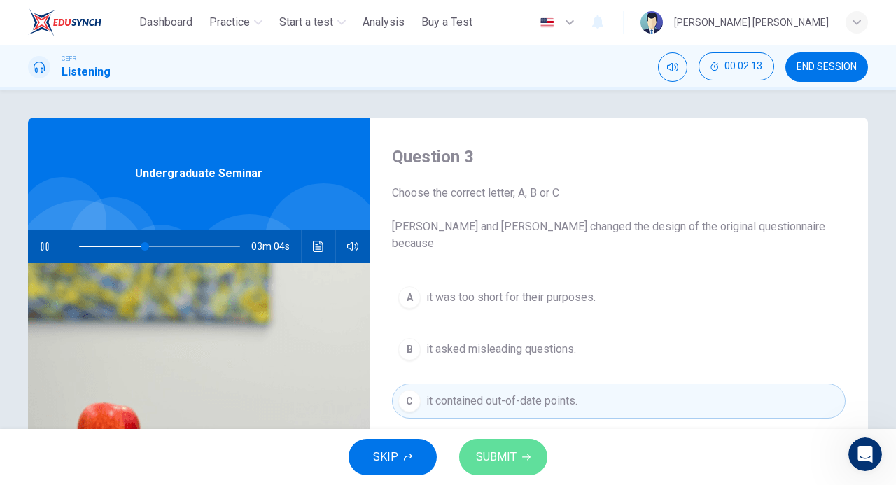
click at [525, 462] on button "SUBMIT" at bounding box center [503, 457] width 88 height 36
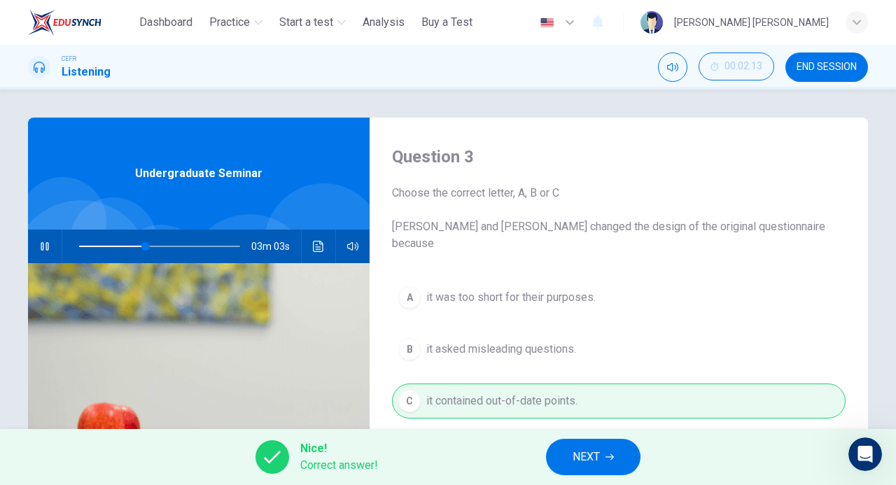
click at [589, 463] on span "NEXT" at bounding box center [586, 457] width 27 height 20
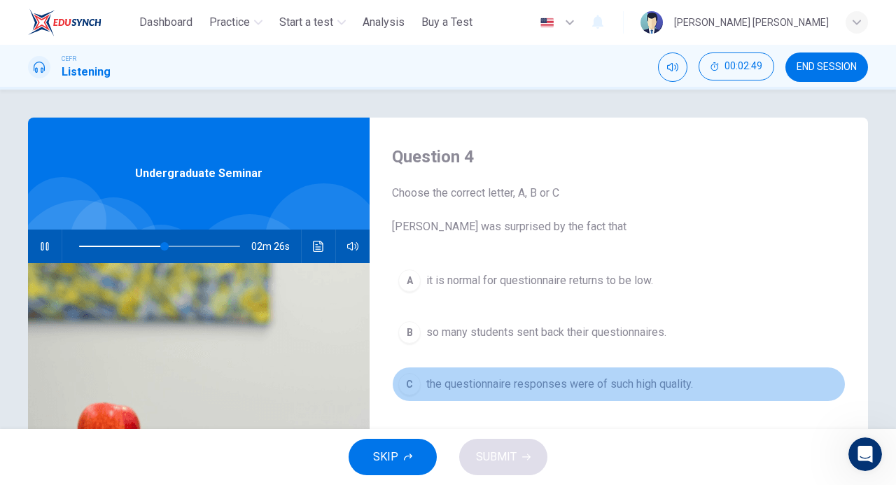
click at [519, 388] on span "the questionnaire responses were of such high quality." at bounding box center [559, 384] width 267 height 17
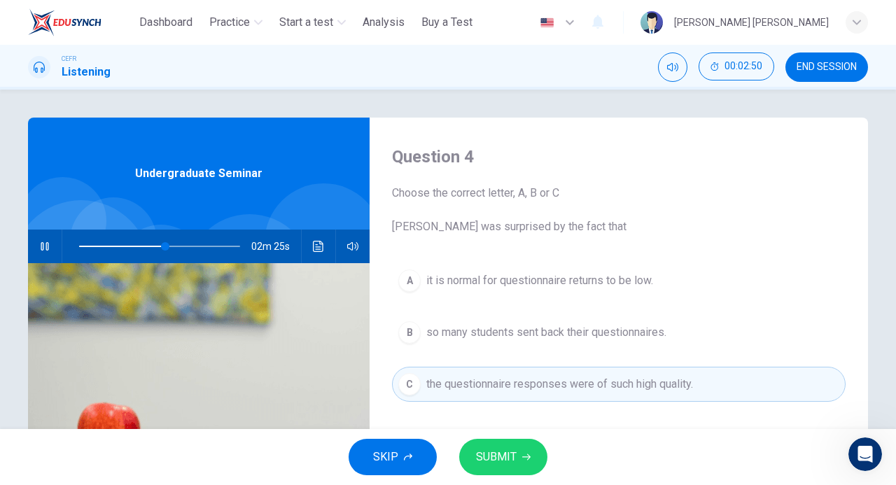
click at [510, 479] on div "SKIP SUBMIT" at bounding box center [448, 457] width 896 height 56
click at [501, 461] on span "SUBMIT" at bounding box center [496, 457] width 41 height 20
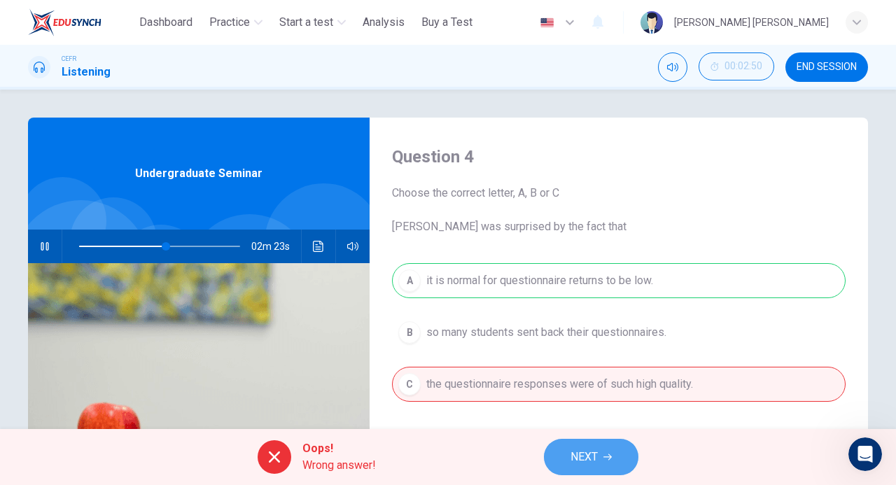
click at [578, 460] on span "NEXT" at bounding box center [583, 457] width 27 height 20
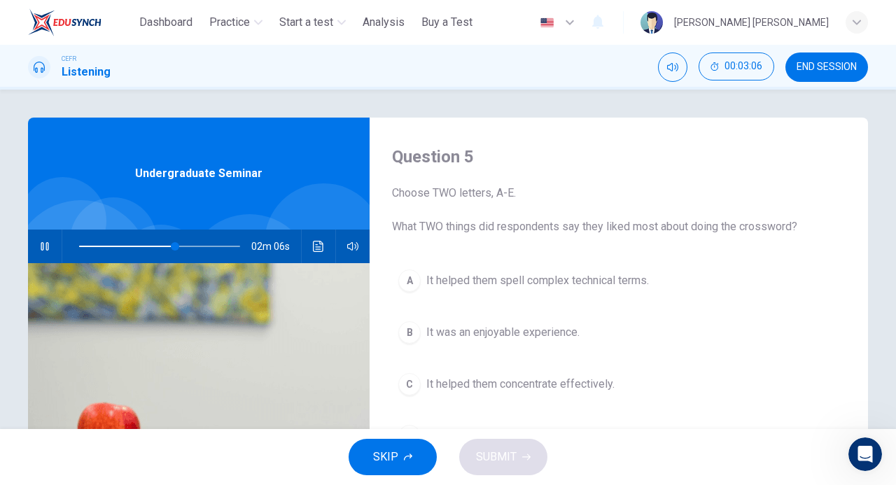
click at [459, 281] on span "It helped them spell complex technical terms." at bounding box center [537, 280] width 223 height 17
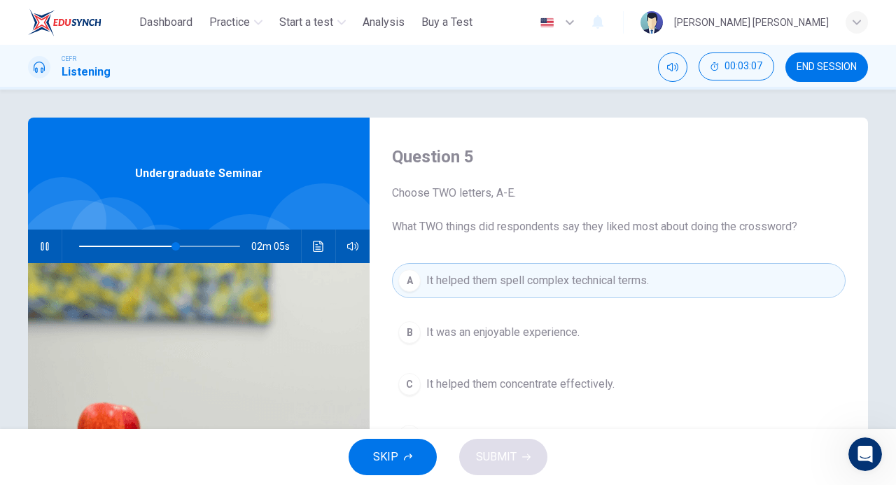
click at [483, 470] on div "SKIP SUBMIT" at bounding box center [448, 457] width 896 height 56
click at [519, 381] on span "It helped them concentrate effectively." at bounding box center [520, 384] width 188 height 17
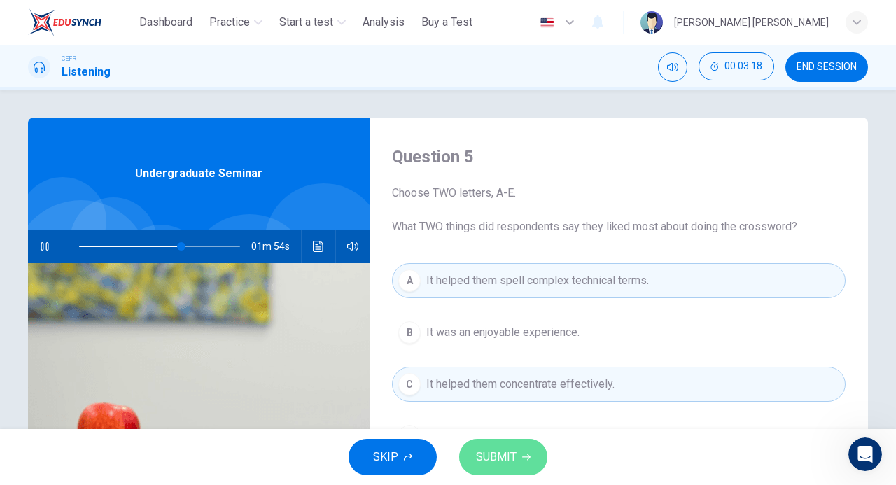
click at [530, 461] on button "SUBMIT" at bounding box center [503, 457] width 88 height 36
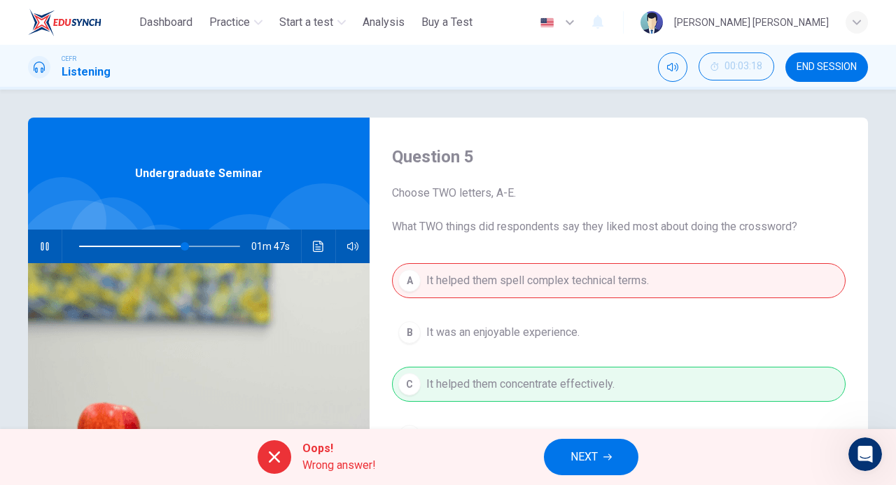
click at [577, 467] on button "NEXT" at bounding box center [591, 457] width 94 height 36
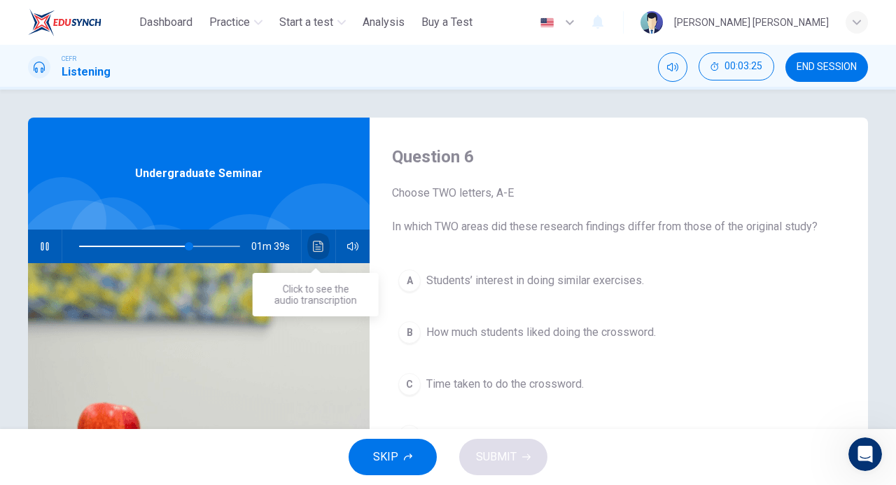
click at [317, 247] on icon "Click to see the audio transcription" at bounding box center [318, 246] width 11 height 11
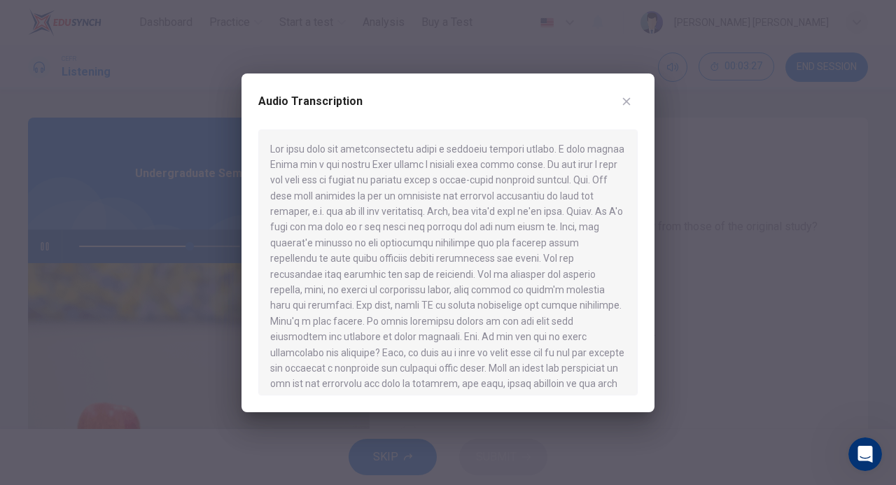
click at [613, 103] on div "Audio Transcription" at bounding box center [447, 109] width 379 height 39
click at [621, 103] on icon "button" at bounding box center [626, 101] width 11 height 11
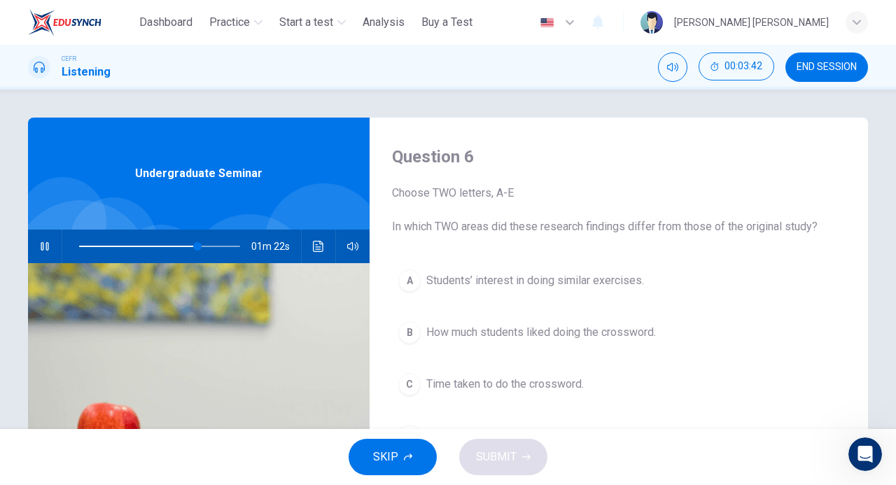
click at [426, 286] on span "Students’ interest in doing similar exercises." at bounding box center [535, 280] width 218 height 17
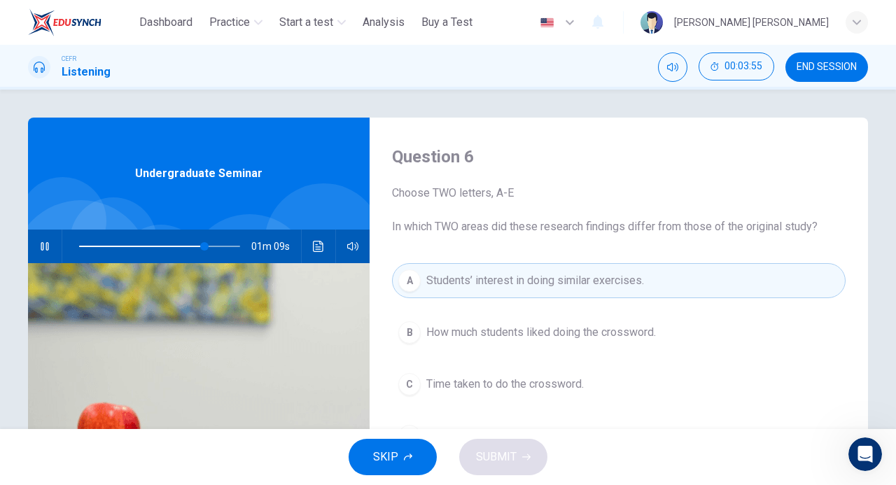
click at [437, 394] on button "C Time taken to do the crossword." at bounding box center [619, 384] width 454 height 35
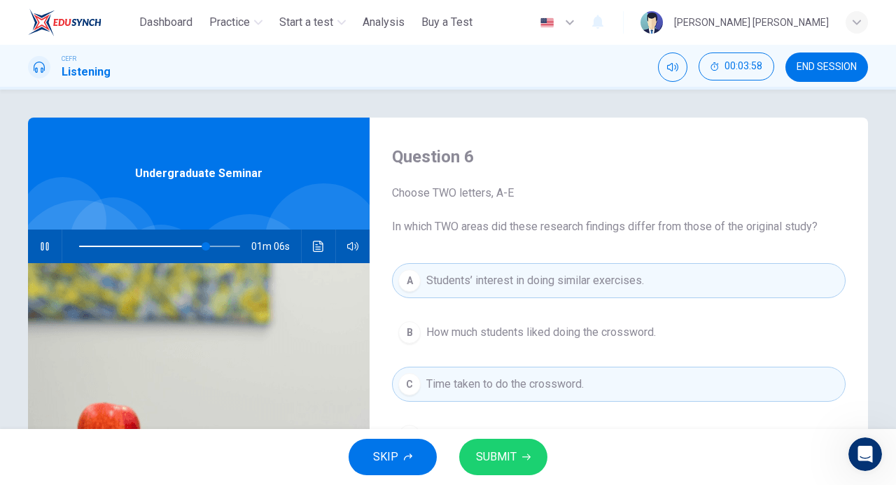
click at [506, 451] on span "SUBMIT" at bounding box center [496, 457] width 41 height 20
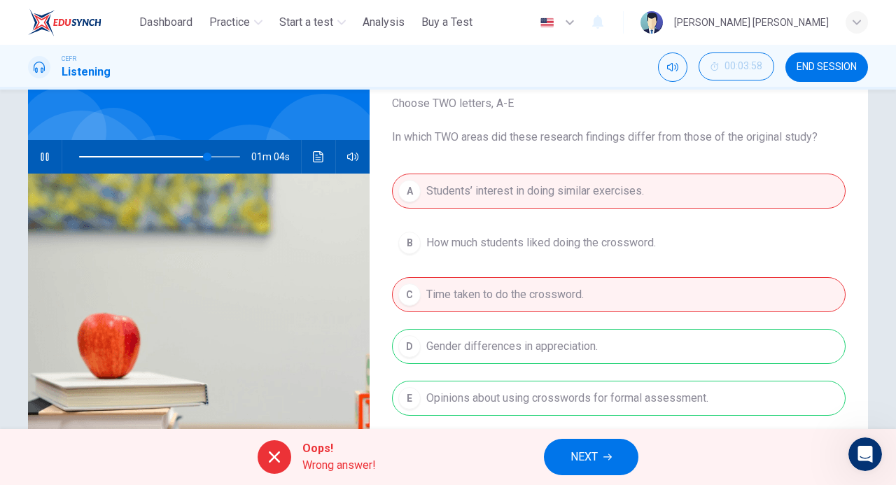
scroll to position [140, 0]
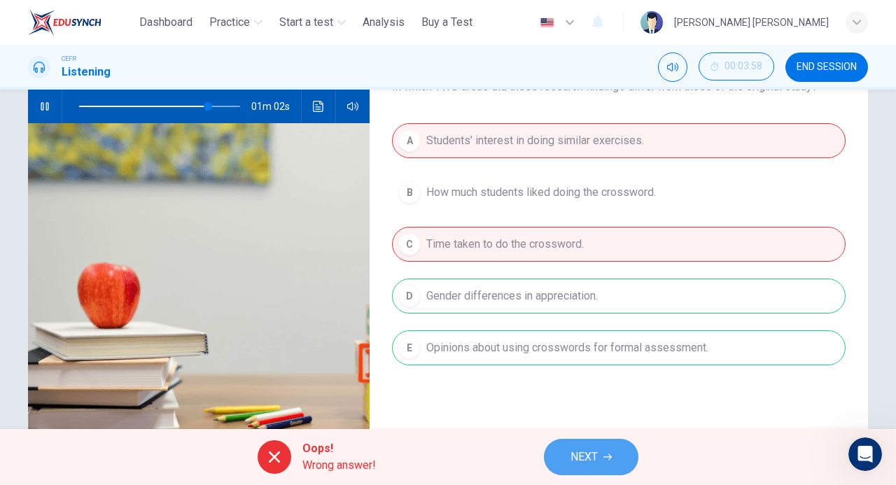
click at [618, 470] on button "NEXT" at bounding box center [591, 457] width 94 height 36
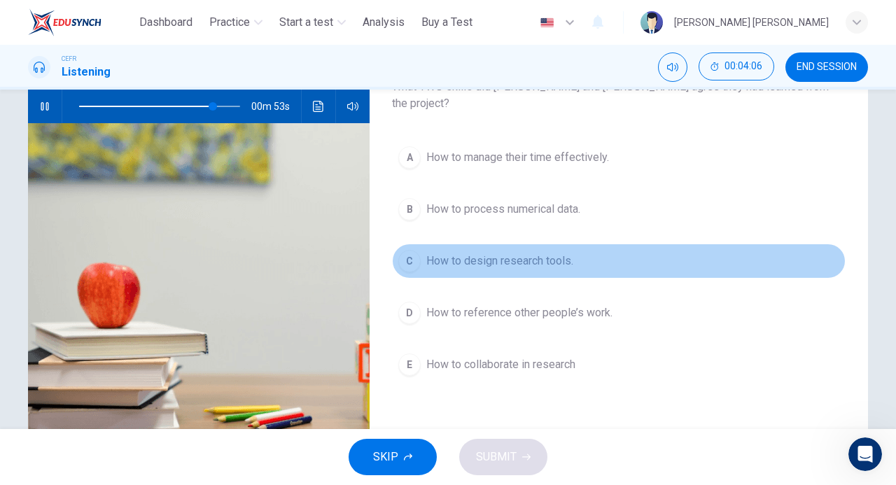
click at [557, 253] on button "C How to design research tools." at bounding box center [619, 261] width 454 height 35
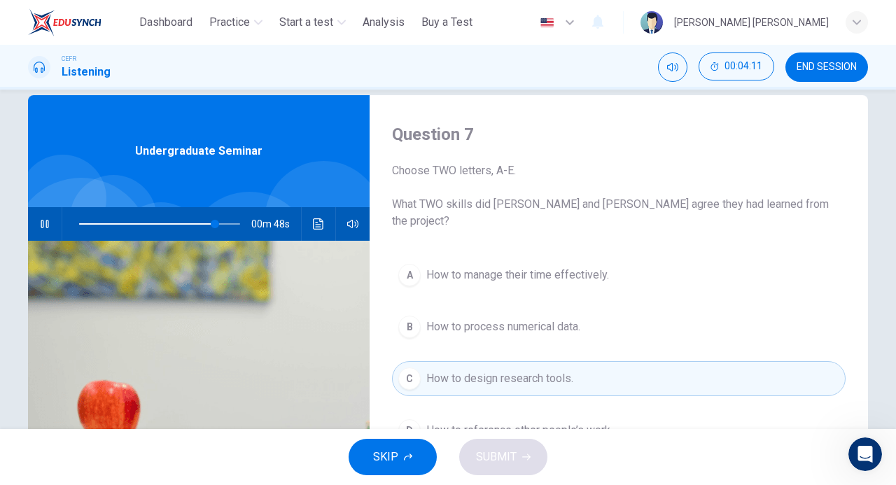
scroll to position [0, 0]
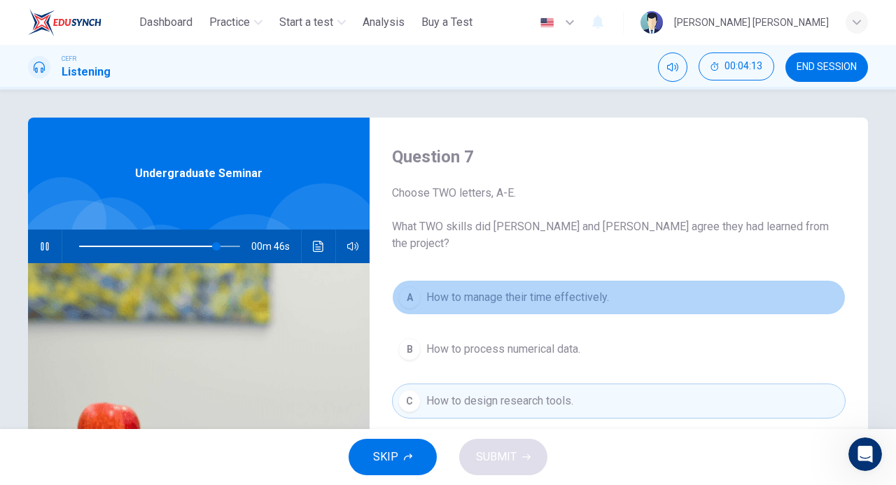
click at [561, 289] on span "How to manage their time effectively." at bounding box center [517, 297] width 183 height 17
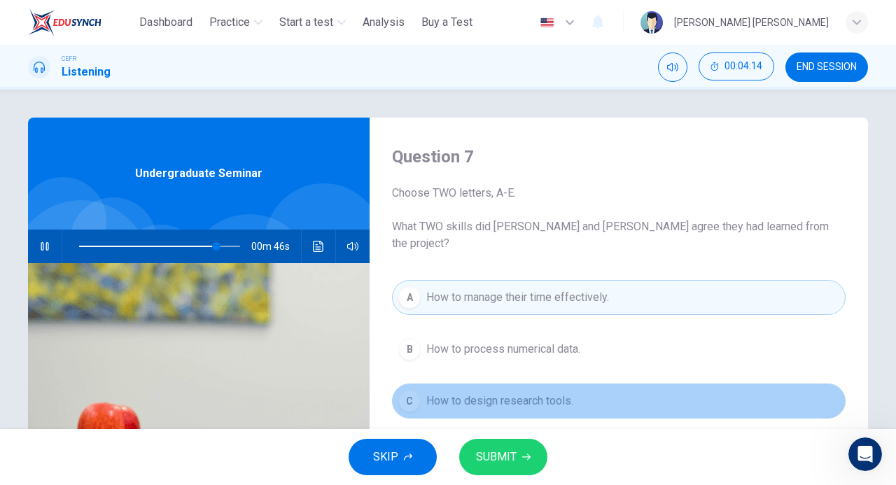
click at [519, 384] on button "C How to design research tools." at bounding box center [619, 401] width 454 height 35
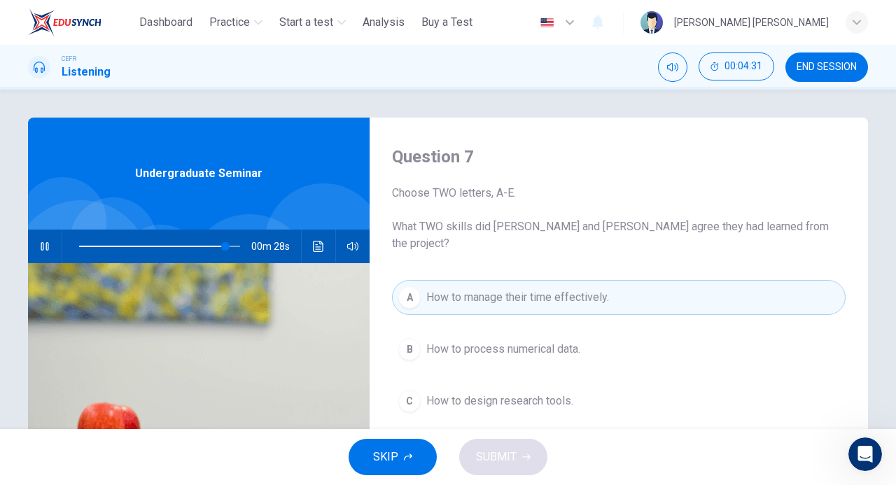
click at [556, 352] on div "A How to manage their time effectively. B How to process numerical data. C How …" at bounding box center [619, 415] width 454 height 270
click at [547, 344] on button "B How to process numerical data." at bounding box center [619, 349] width 454 height 35
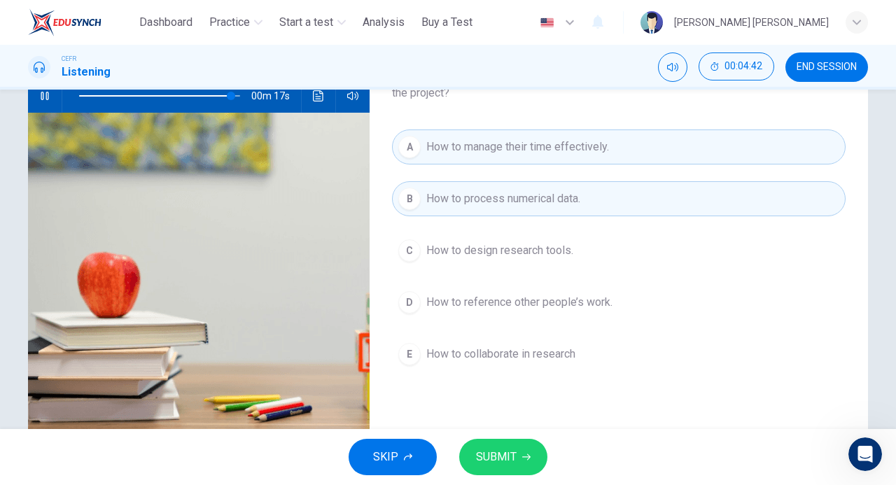
scroll to position [63, 0]
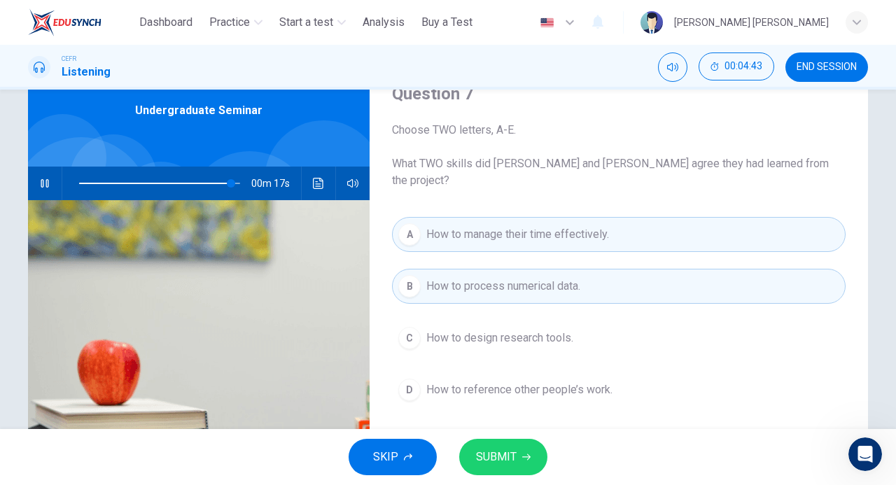
click at [546, 381] on span "How to reference other people’s work." at bounding box center [519, 389] width 186 height 17
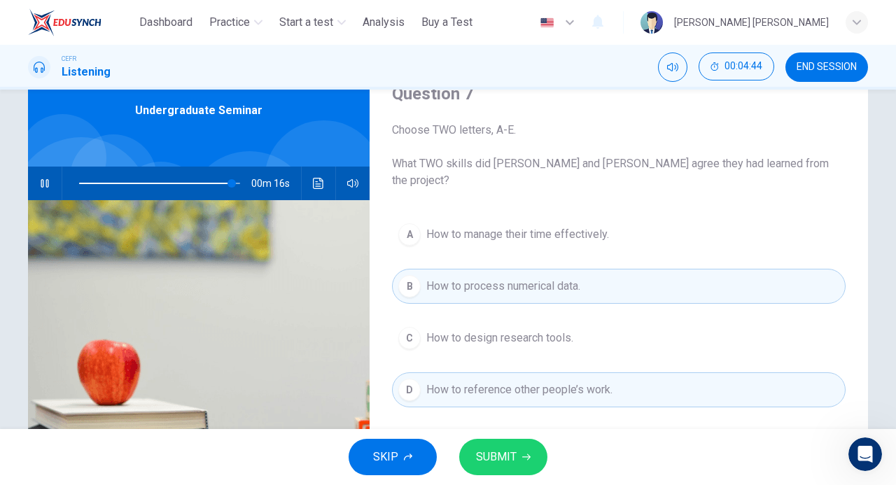
click at [526, 226] on span "How to manage their time effectively." at bounding box center [517, 234] width 183 height 17
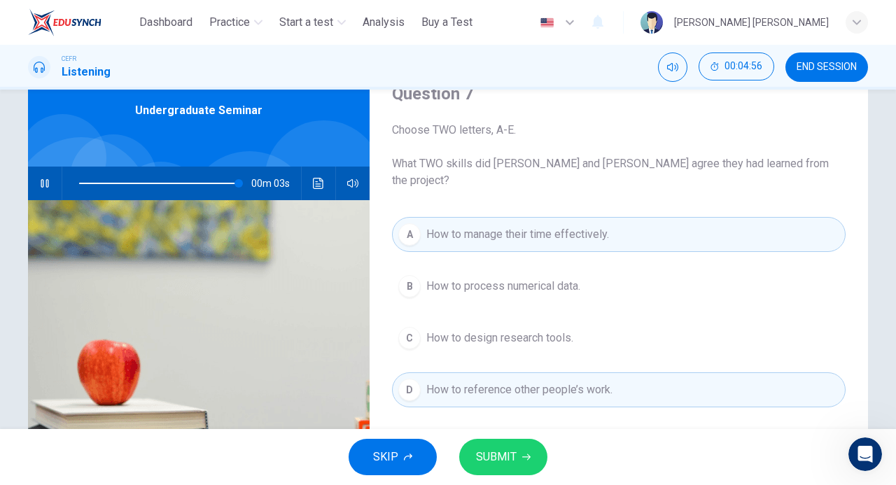
click at [523, 465] on button "SUBMIT" at bounding box center [503, 457] width 88 height 36
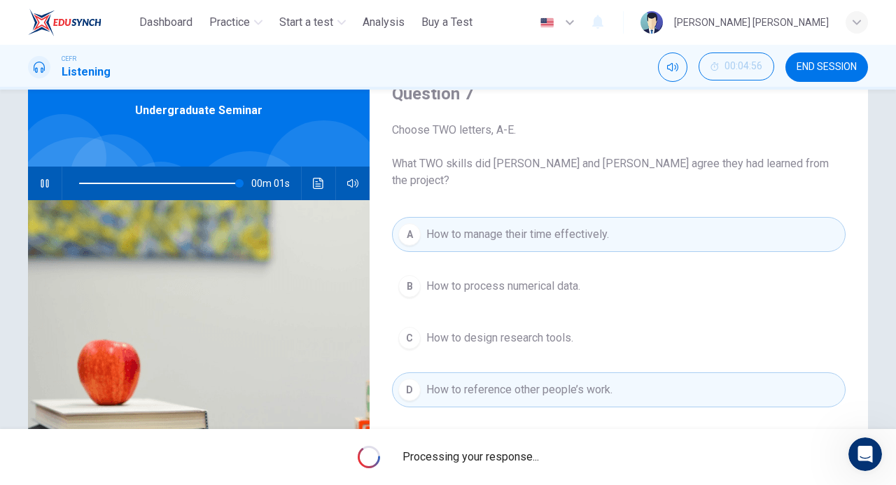
type input "*"
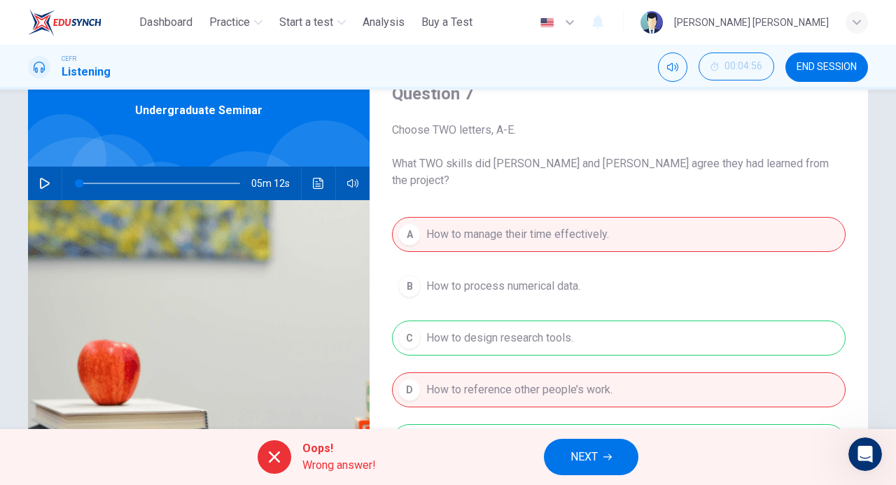
click at [622, 451] on button "NEXT" at bounding box center [591, 457] width 94 height 36
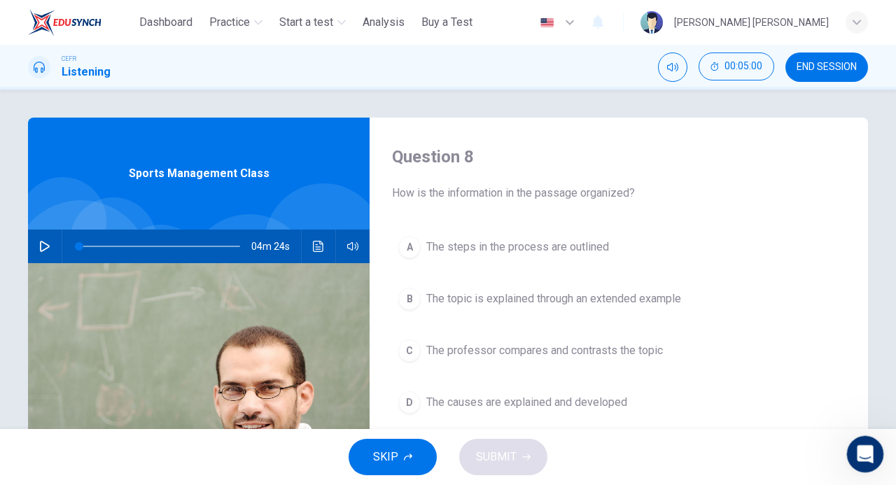
click at [864, 455] on icon "Open Intercom Messenger" at bounding box center [863, 452] width 23 height 23
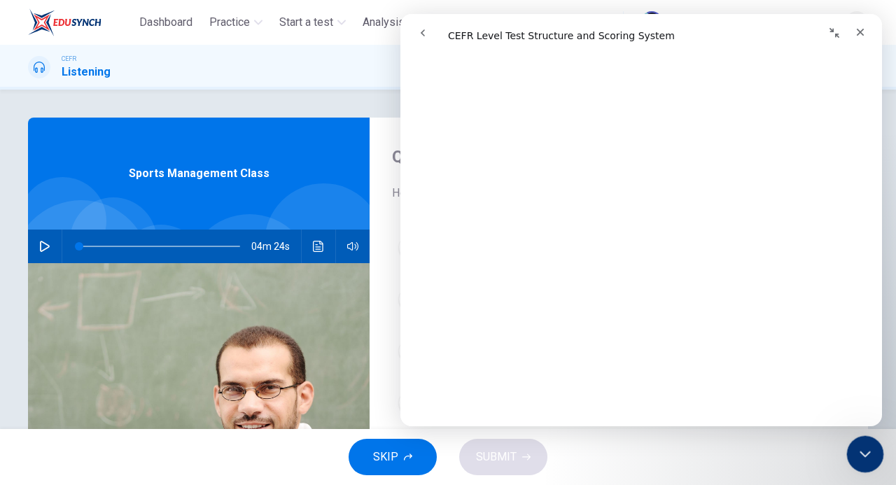
click at [878, 444] on div "Close Intercom Messenger" at bounding box center [863, 452] width 34 height 34
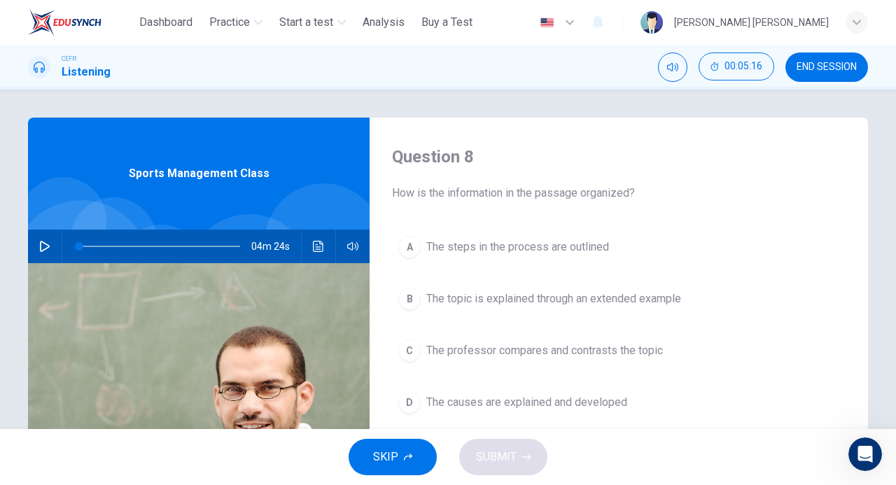
click at [41, 244] on icon "button" at bounding box center [44, 246] width 11 height 11
click at [43, 251] on icon "button" at bounding box center [44, 246] width 11 height 11
type input "*"
click at [867, 464] on div "Open Intercom Messenger" at bounding box center [863, 452] width 46 height 46
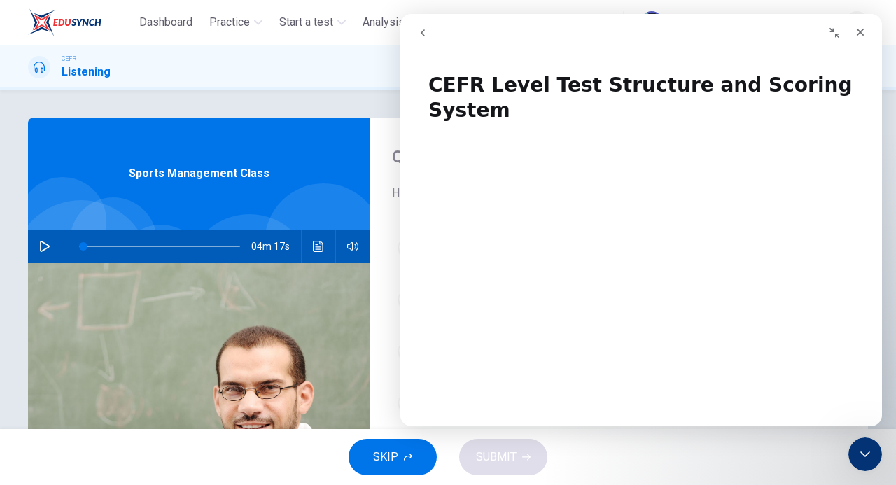
click at [428, 48] on nav "Intercom messenger" at bounding box center [641, 33] width 482 height 38
click at [426, 38] on button "go back" at bounding box center [422, 33] width 27 height 27
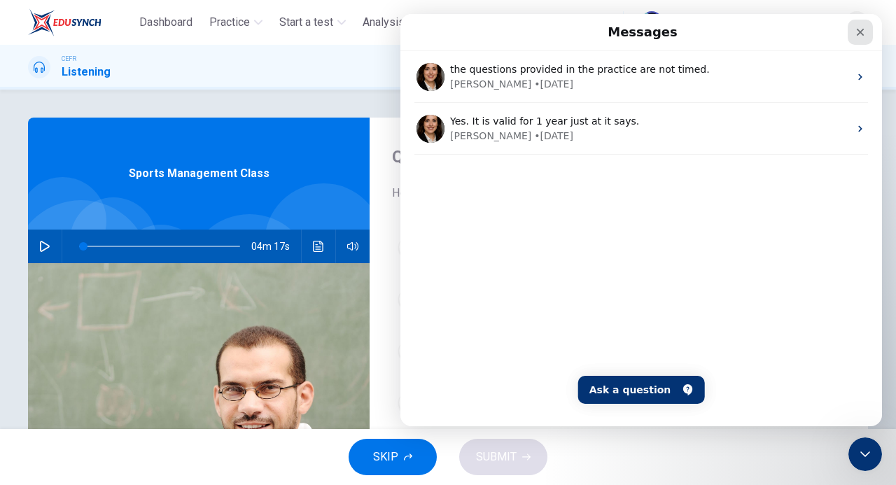
click at [868, 36] on div "Close" at bounding box center [860, 32] width 25 height 25
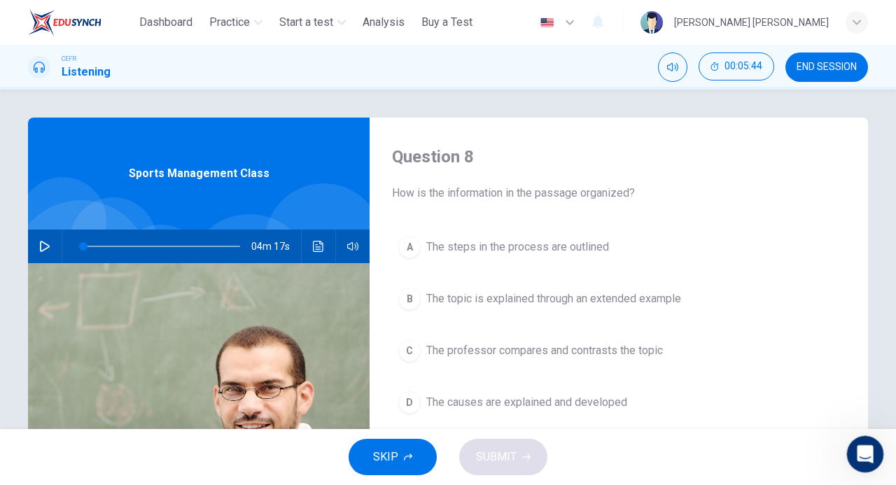
click at [873, 470] on body "This site uses cookies, as explained in our Privacy Policy . If you agree to th…" at bounding box center [448, 242] width 896 height 485
click at [863, 453] on icon "Open Intercom Messenger" at bounding box center [863, 452] width 23 height 23
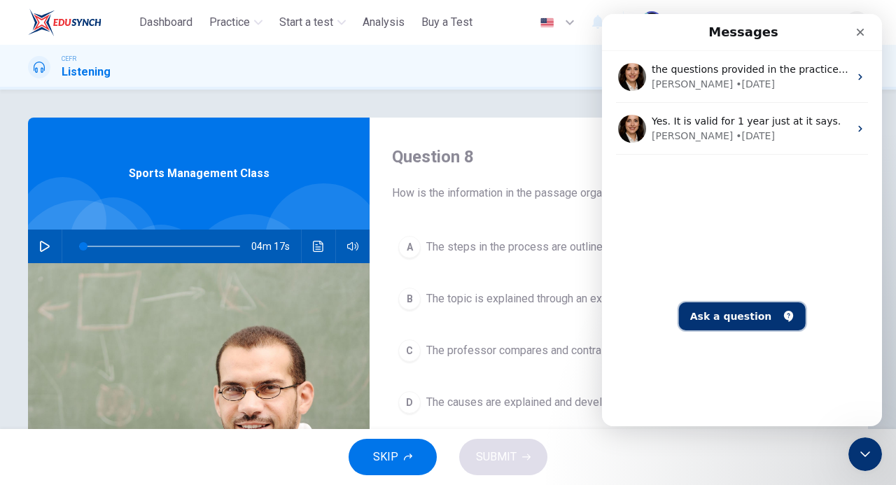
click at [783, 316] on icon "Ask a question" at bounding box center [787, 316] width 9 height 11
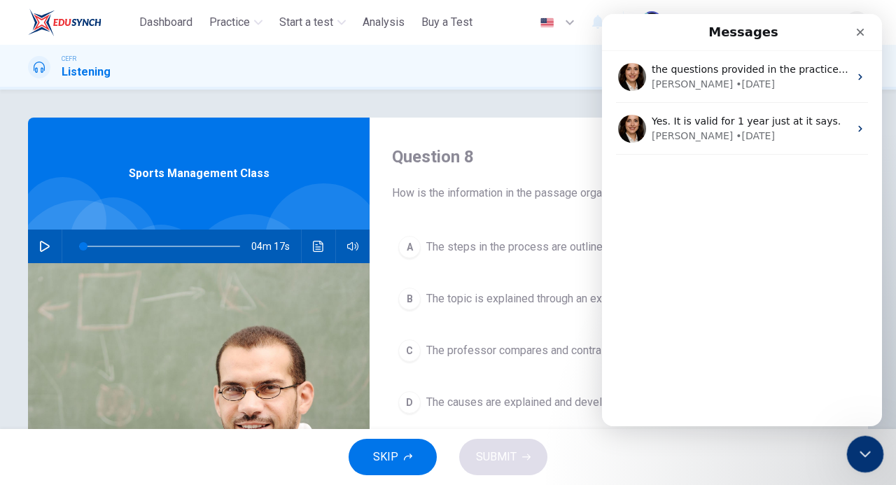
click at [855, 453] on icon "Close Intercom Messenger" at bounding box center [863, 452] width 17 height 17
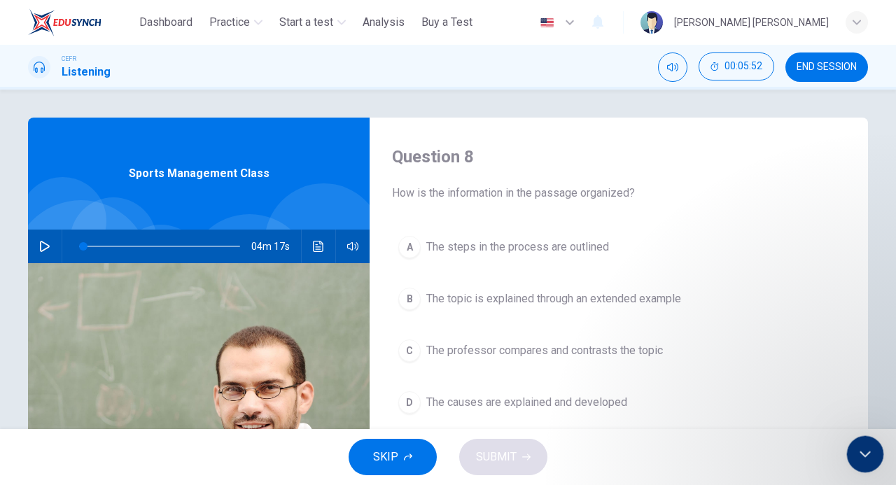
click at [869, 458] on div "Close Intercom Messenger" at bounding box center [863, 452] width 34 height 34
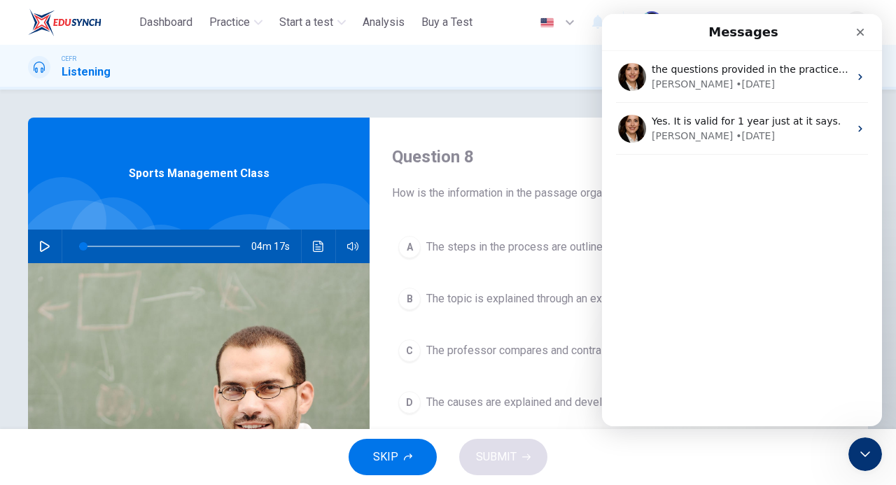
click at [631, 411] on button "Home" at bounding box center [648, 398] width 93 height 56
drag, startPoint x: 631, startPoint y: 411, endPoint x: 1484, endPoint y: 27, distance: 934.8
click at [631, 411] on div "the questions provided in the practice are not timed. Katherine • 26w ago Yes. …" at bounding box center [742, 238] width 280 height 375
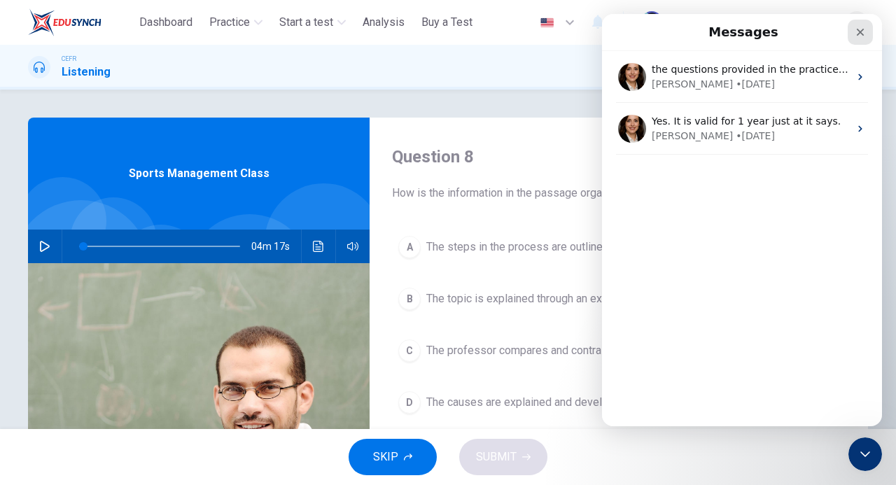
click at [853, 50] on nav "Messages" at bounding box center [742, 32] width 280 height 37
drag, startPoint x: 855, startPoint y: 39, endPoint x: 615, endPoint y: 24, distance: 240.5
click at [855, 39] on div "Close" at bounding box center [860, 32] width 25 height 25
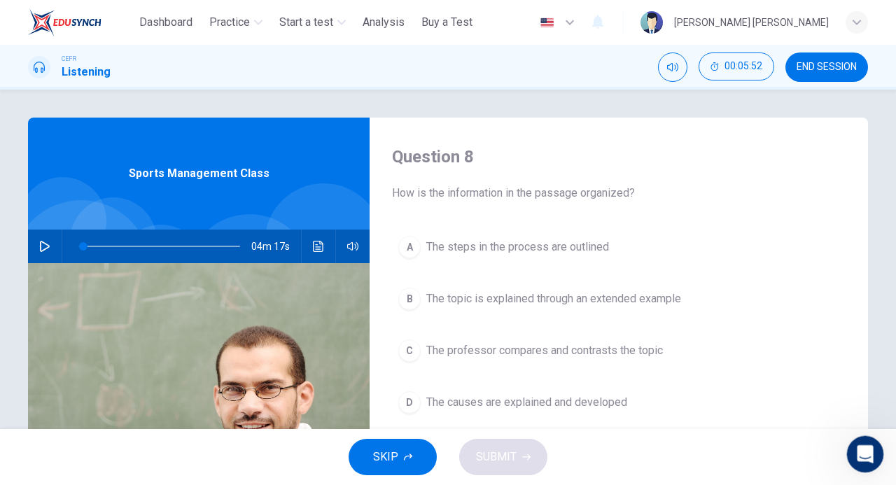
click at [859, 444] on icon "Open Intercom Messenger" at bounding box center [863, 452] width 23 height 23
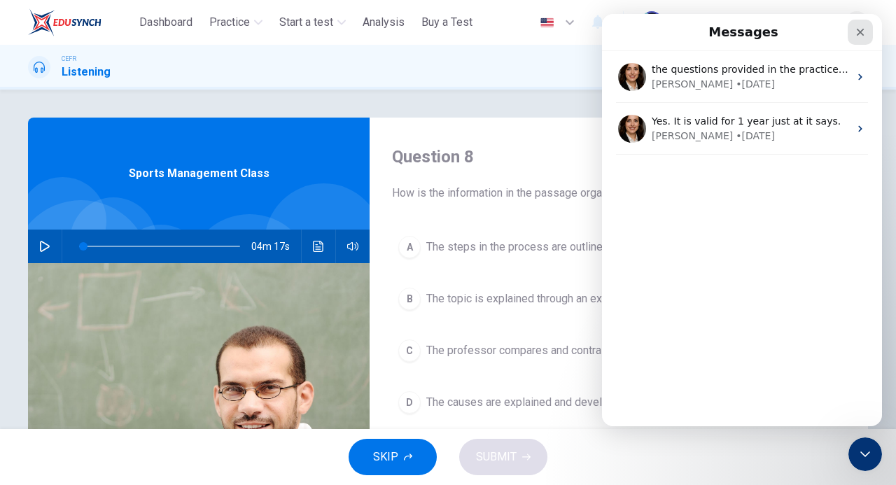
click at [864, 28] on icon "Close" at bounding box center [860, 32] width 11 height 11
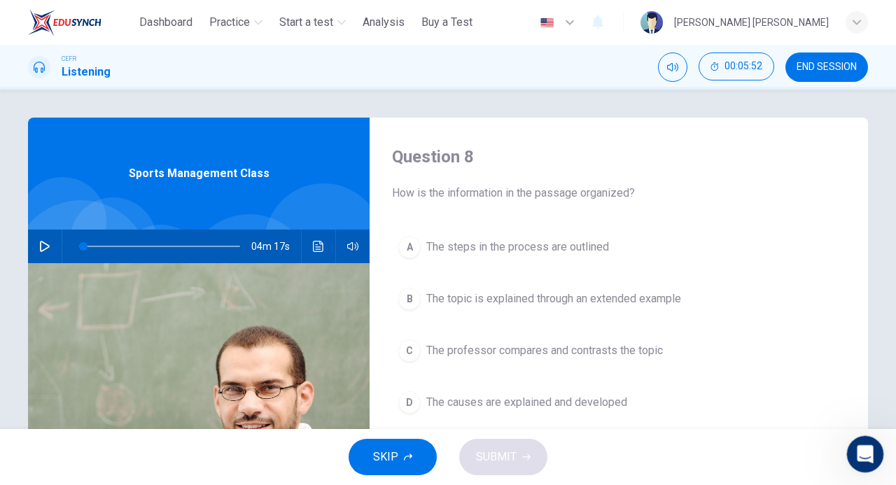
click at [860, 445] on icon "Open Intercom Messenger" at bounding box center [863, 452] width 23 height 23
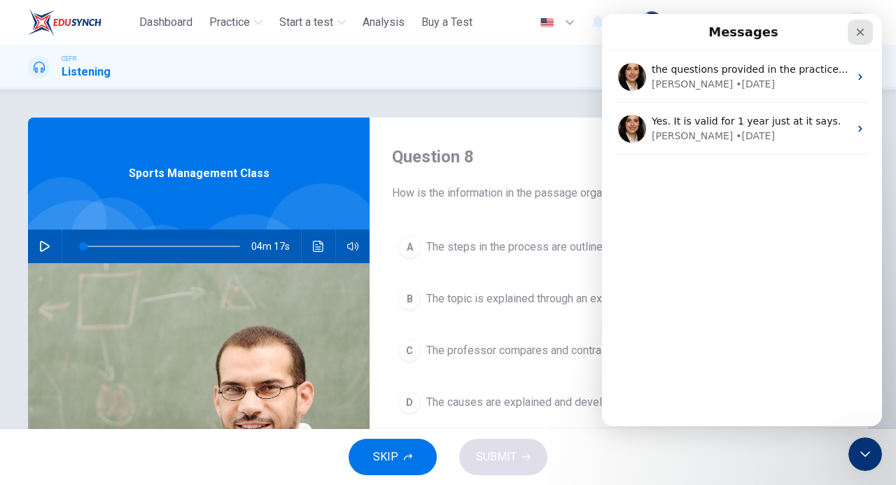
click at [858, 31] on icon "Close" at bounding box center [860, 32] width 11 height 11
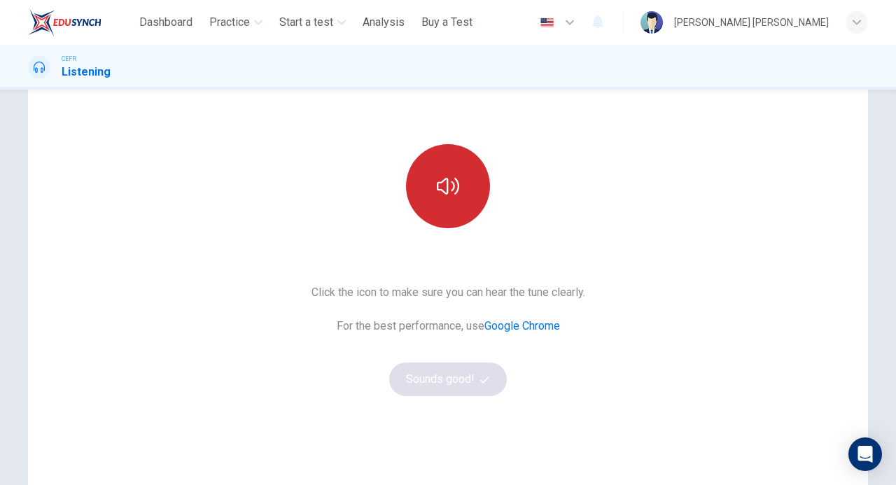
scroll to position [52, 0]
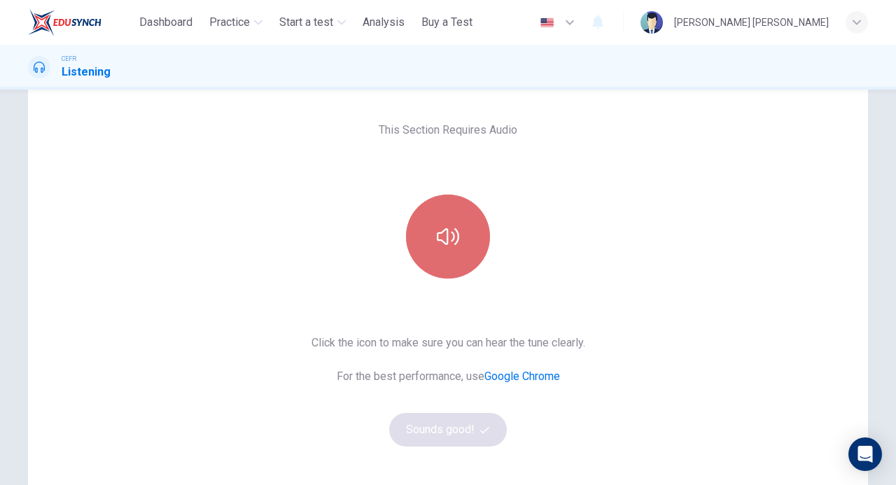
click at [458, 222] on button "button" at bounding box center [448, 237] width 84 height 84
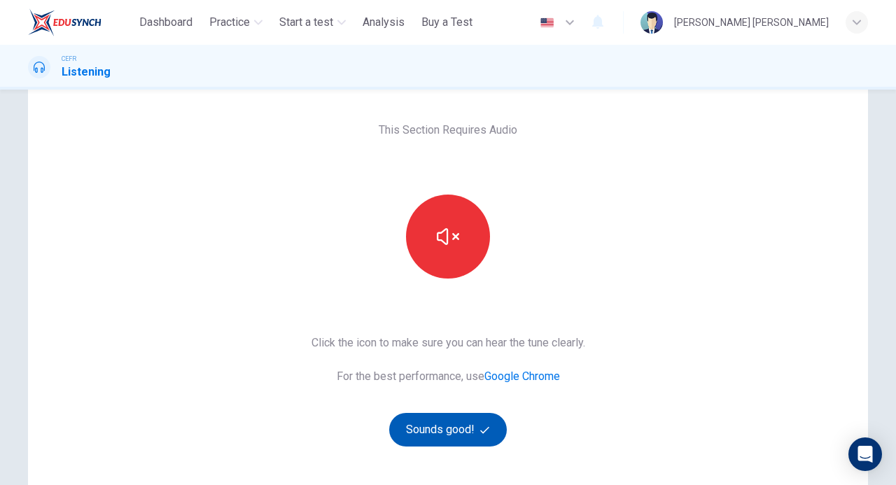
click at [438, 419] on button "Sounds good!" at bounding box center [448, 430] width 118 height 34
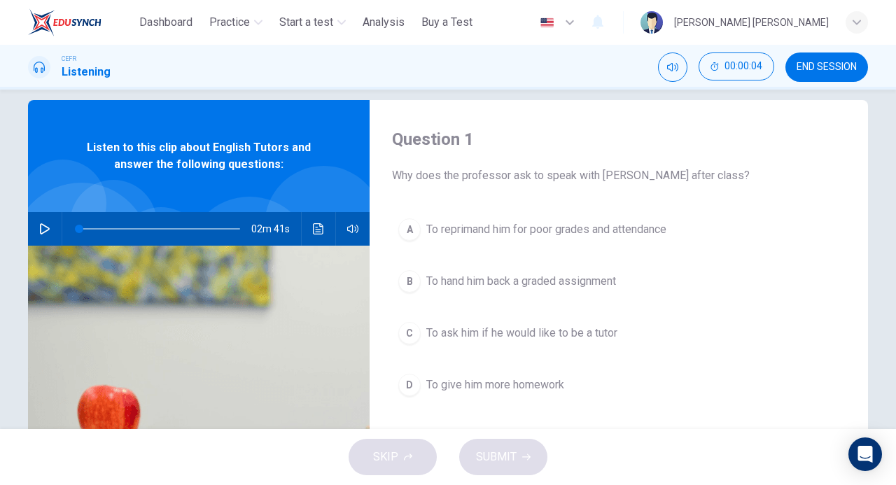
scroll to position [0, 0]
